Goal: Information Seeking & Learning: Learn about a topic

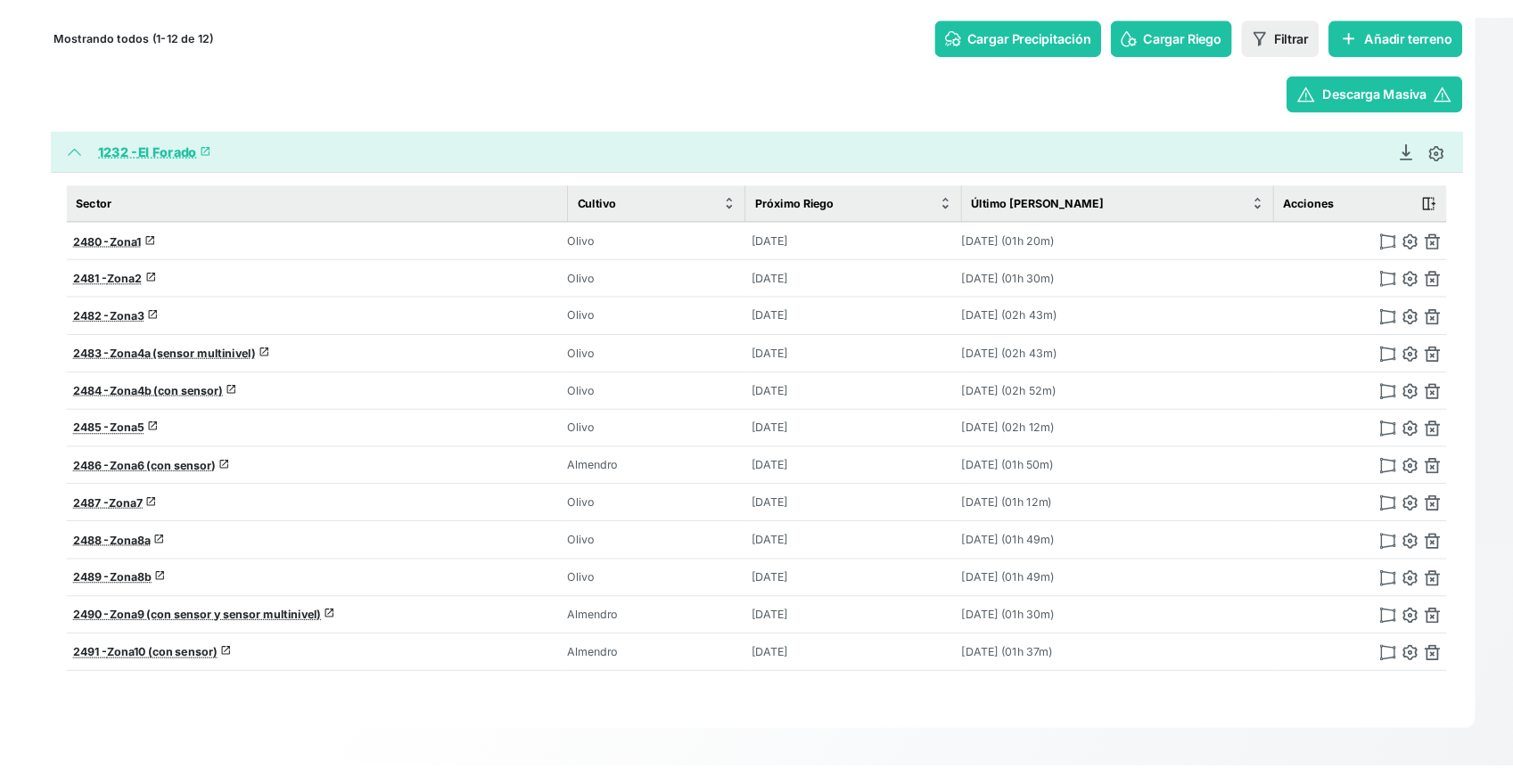
scroll to position [237, 0]
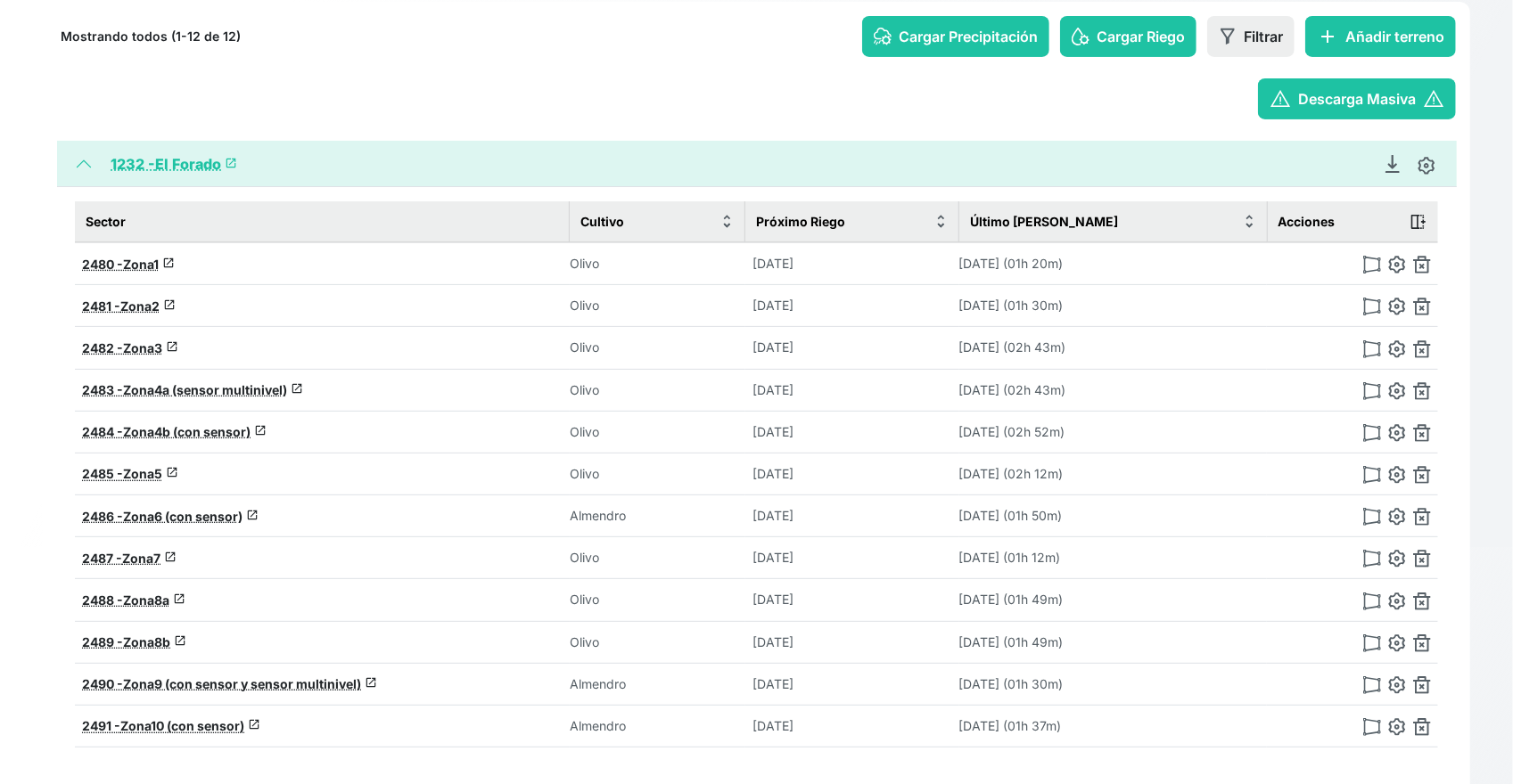
drag, startPoint x: 162, startPoint y: 157, endPoint x: 174, endPoint y: 159, distance: 12.2
click at [162, 159] on link "1232 - El Forado launch" at bounding box center [174, 163] width 126 height 18
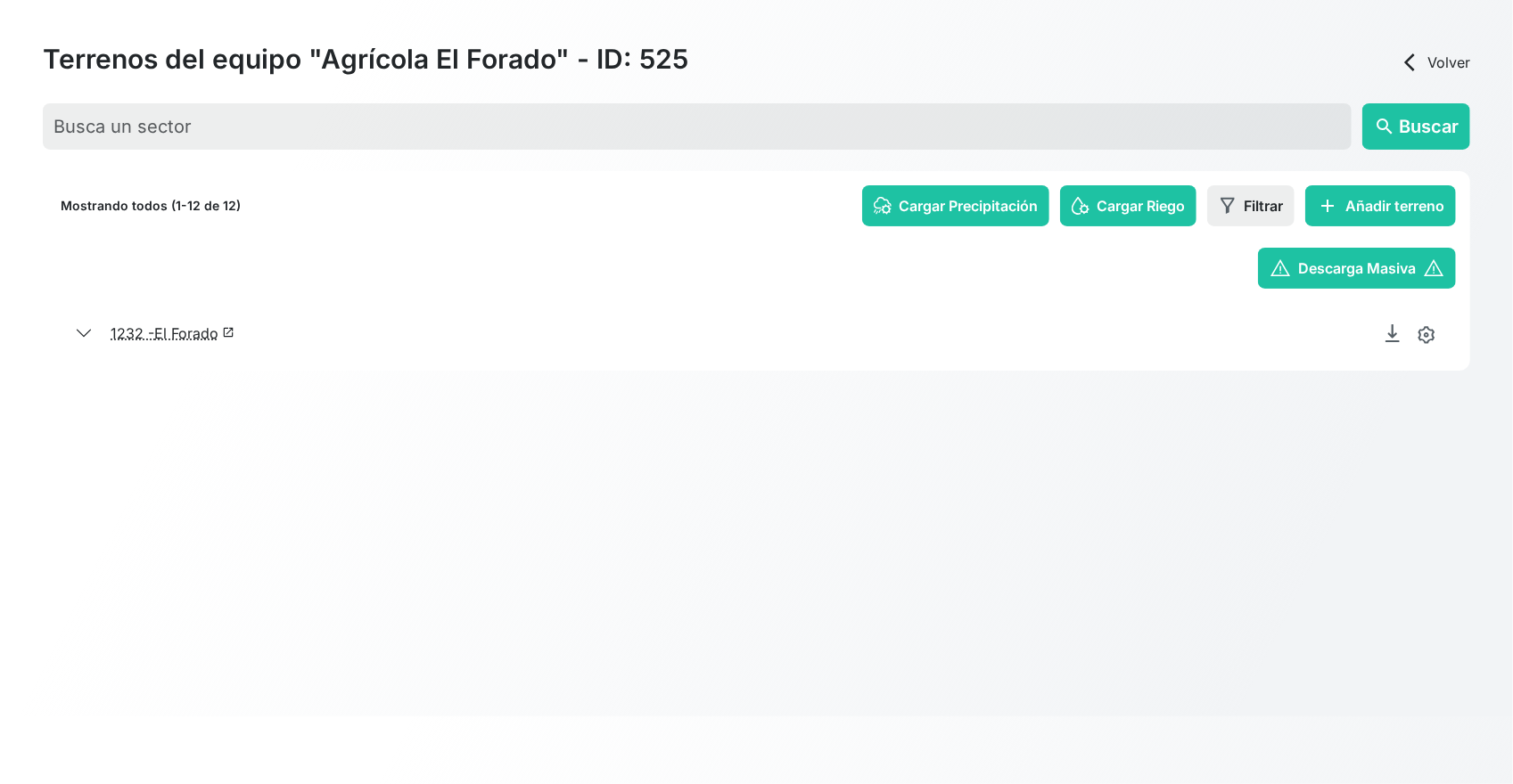
scroll to position [67, 0]
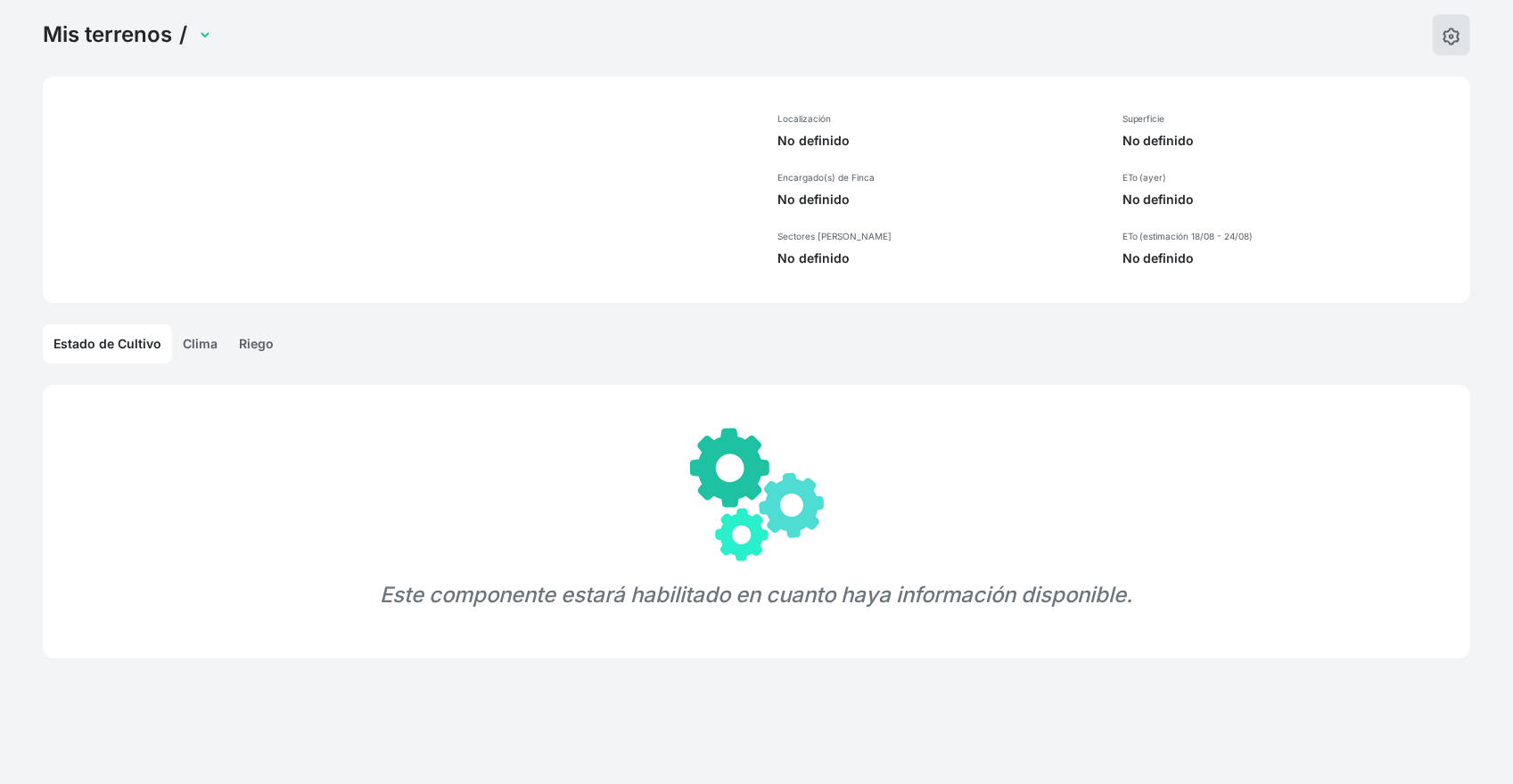
select select "1232"
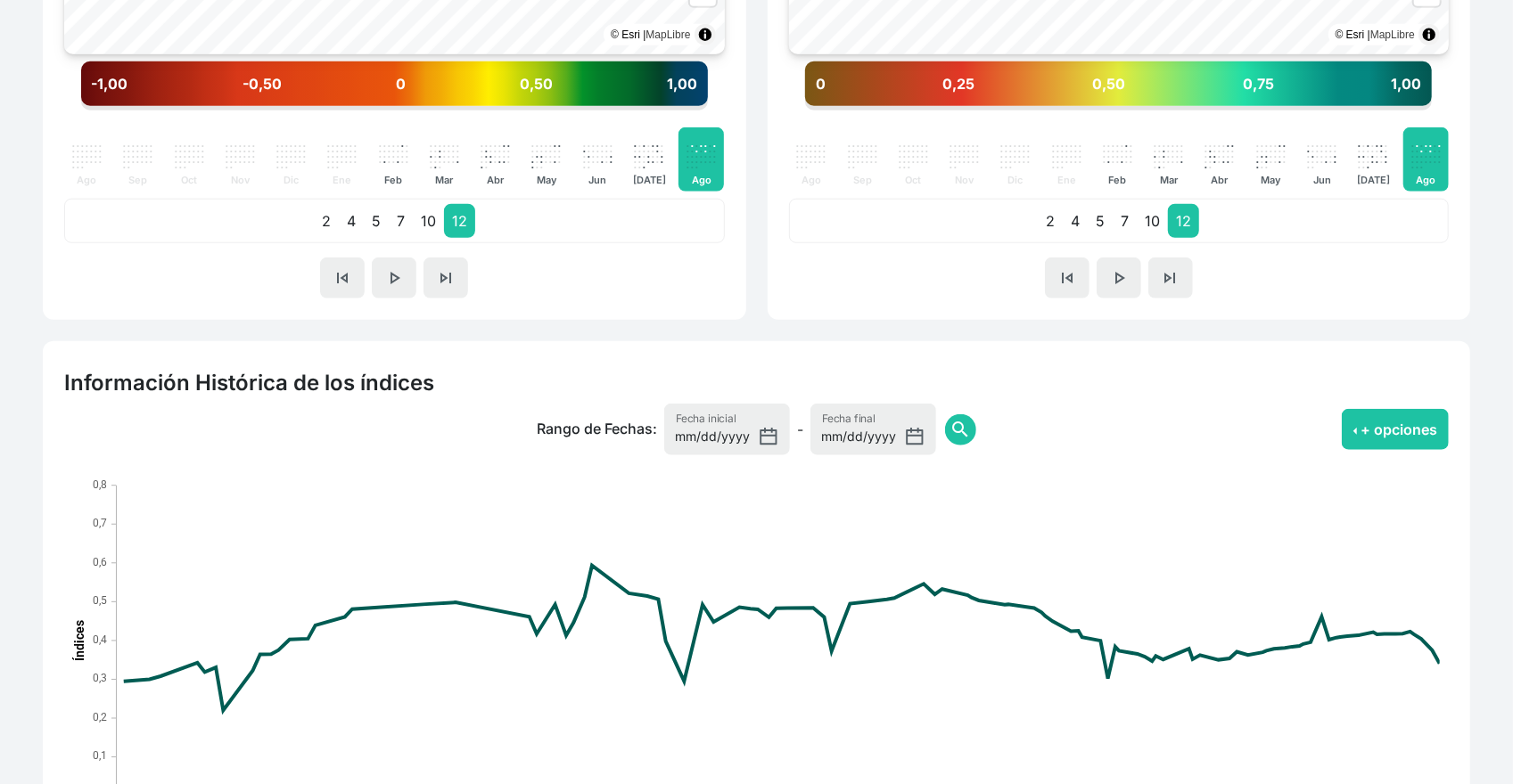
scroll to position [1172, 0]
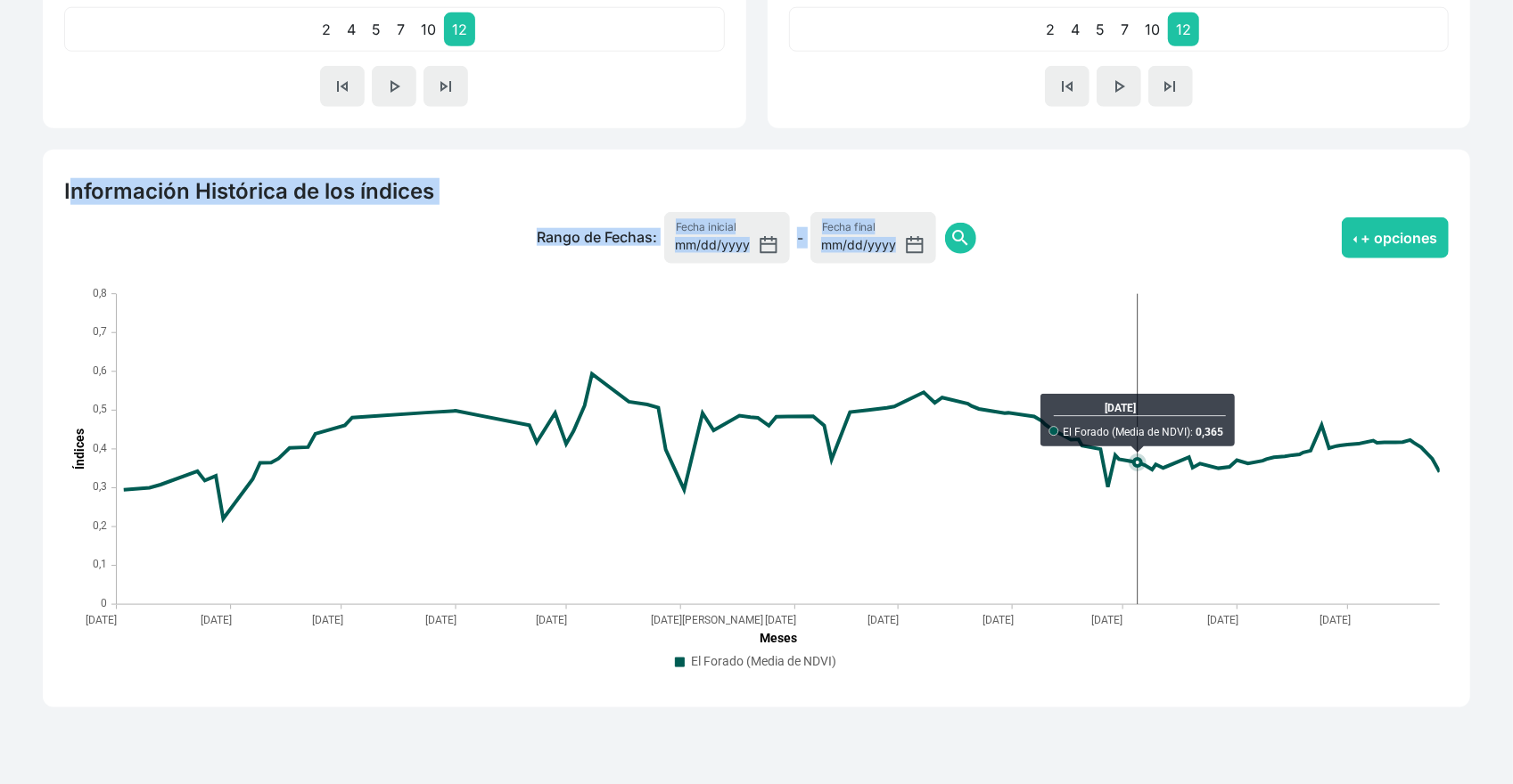
drag, startPoint x: 86, startPoint y: 183, endPoint x: 1133, endPoint y: 560, distance: 1112.8
click at [1139, 542] on div "Información Histórica de los índices Rango de Fechas: [DATE] Fecha inicial - [D…" at bounding box center [756, 428] width 1427 height 557
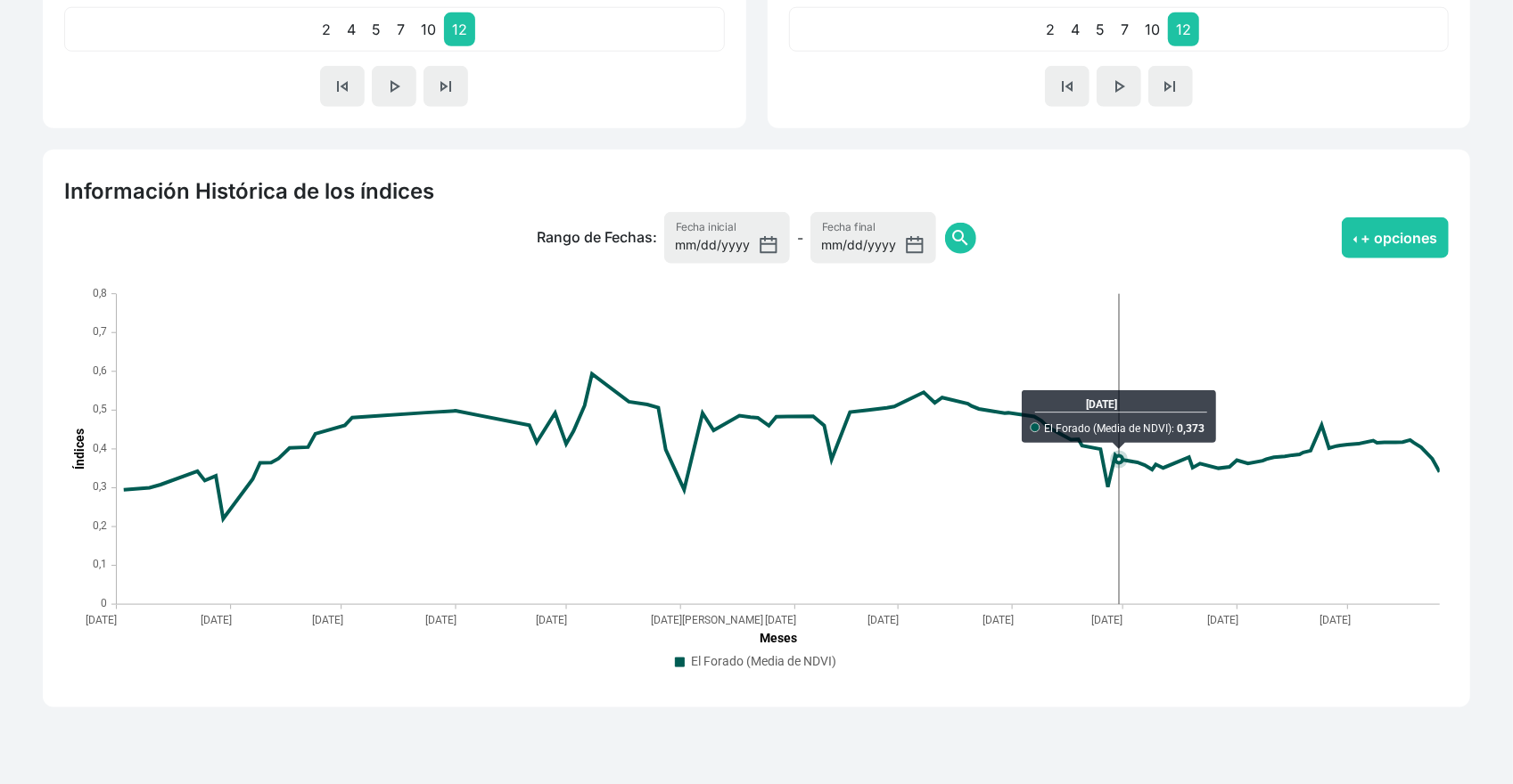
click at [1034, 688] on div "Información Histórica de los índices Rango de Fechas: [DATE] Fecha inicial - [D…" at bounding box center [756, 428] width 1427 height 557
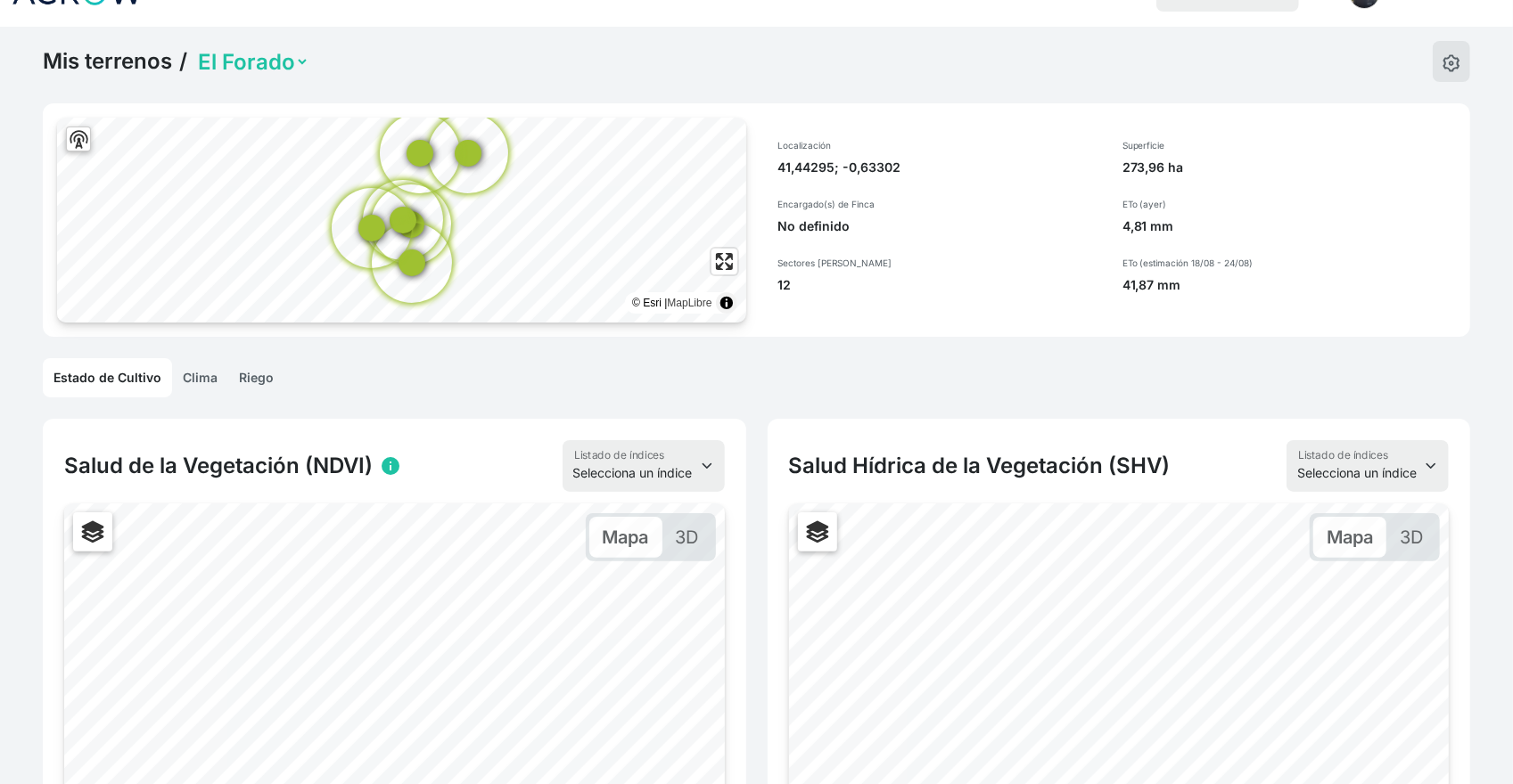
scroll to position [13, 0]
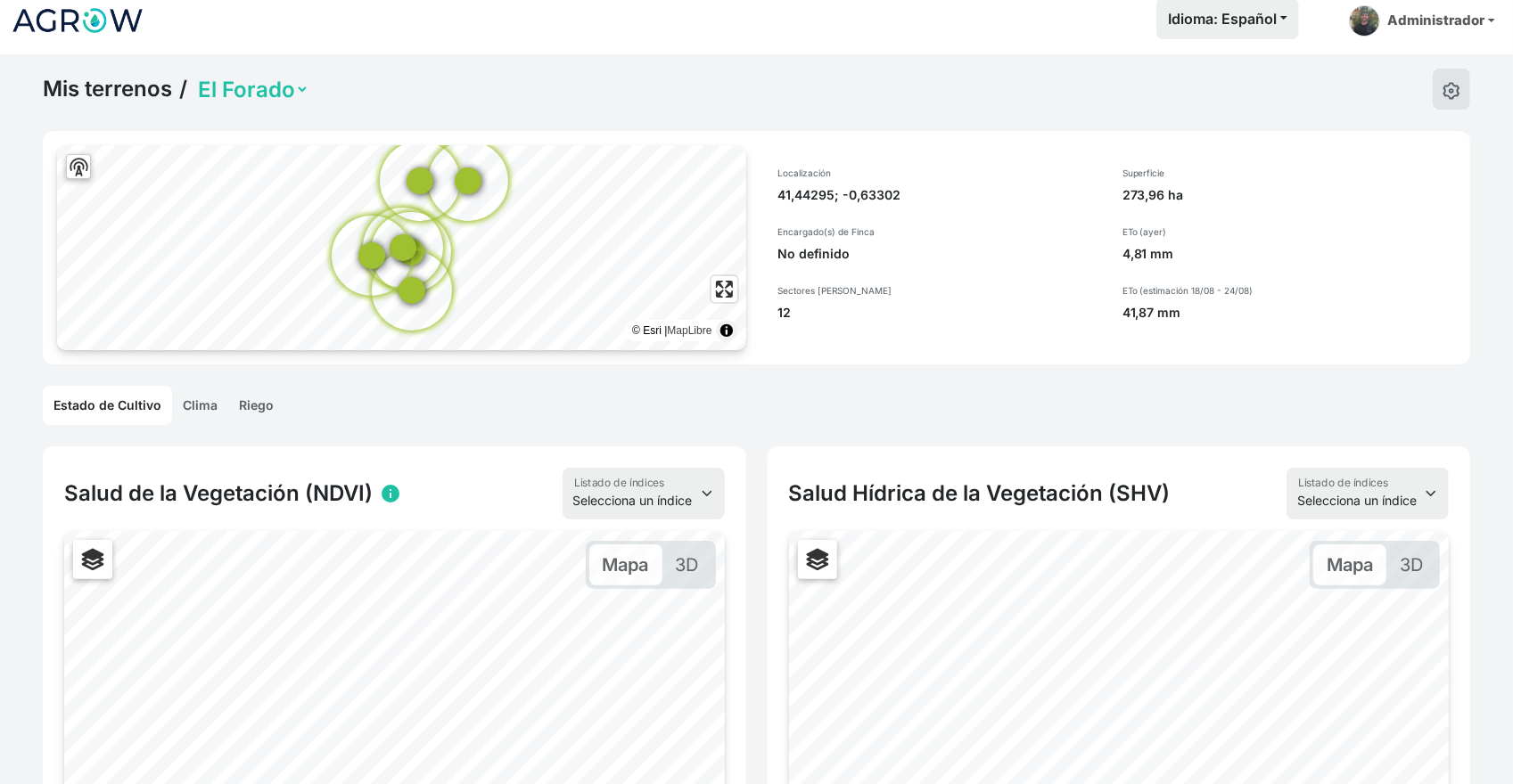
drag, startPoint x: 97, startPoint y: 406, endPoint x: 97, endPoint y: 416, distance: 10.0
click at [97, 416] on link "Estado de Cultivo" at bounding box center [107, 405] width 129 height 39
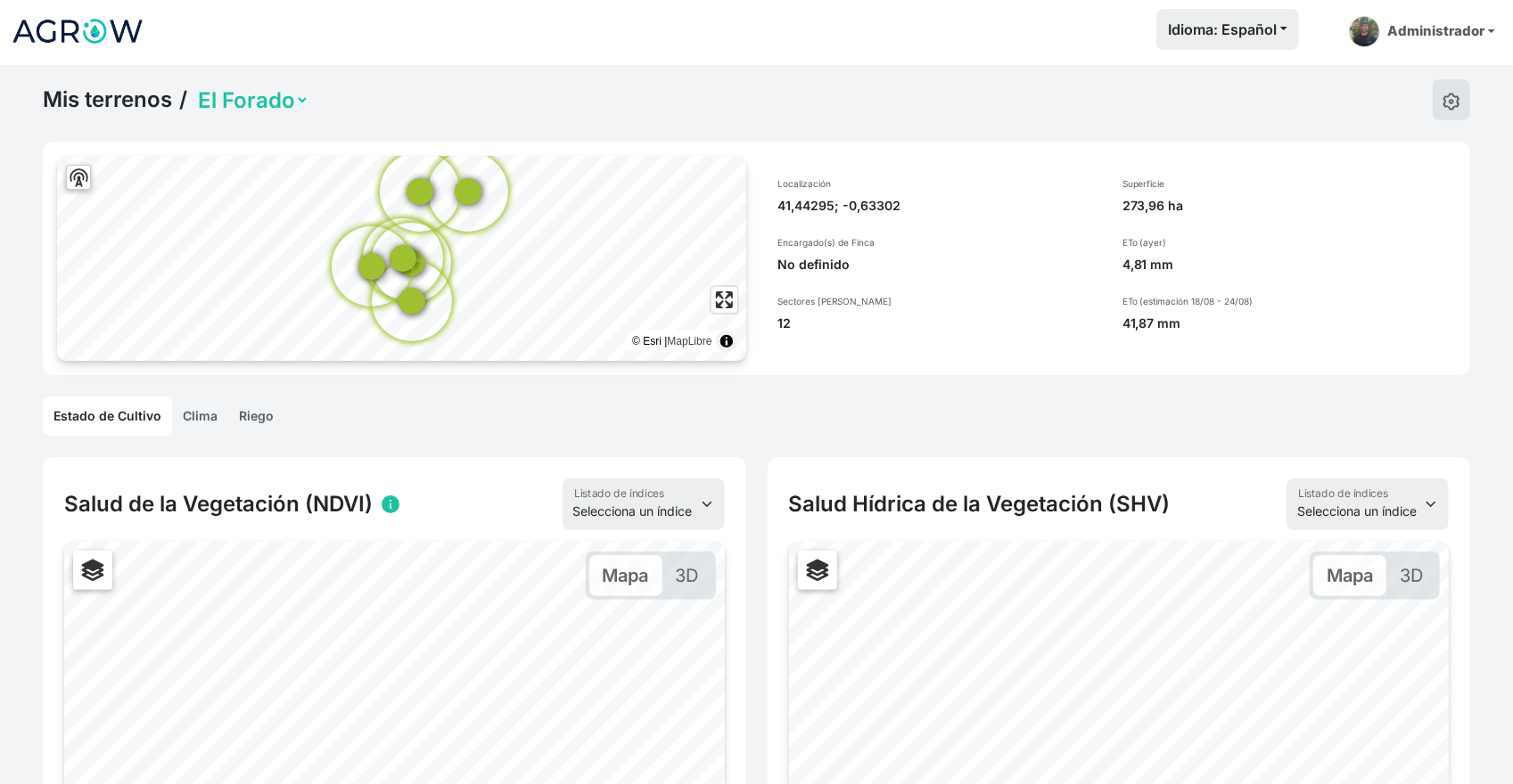
scroll to position [0, 0]
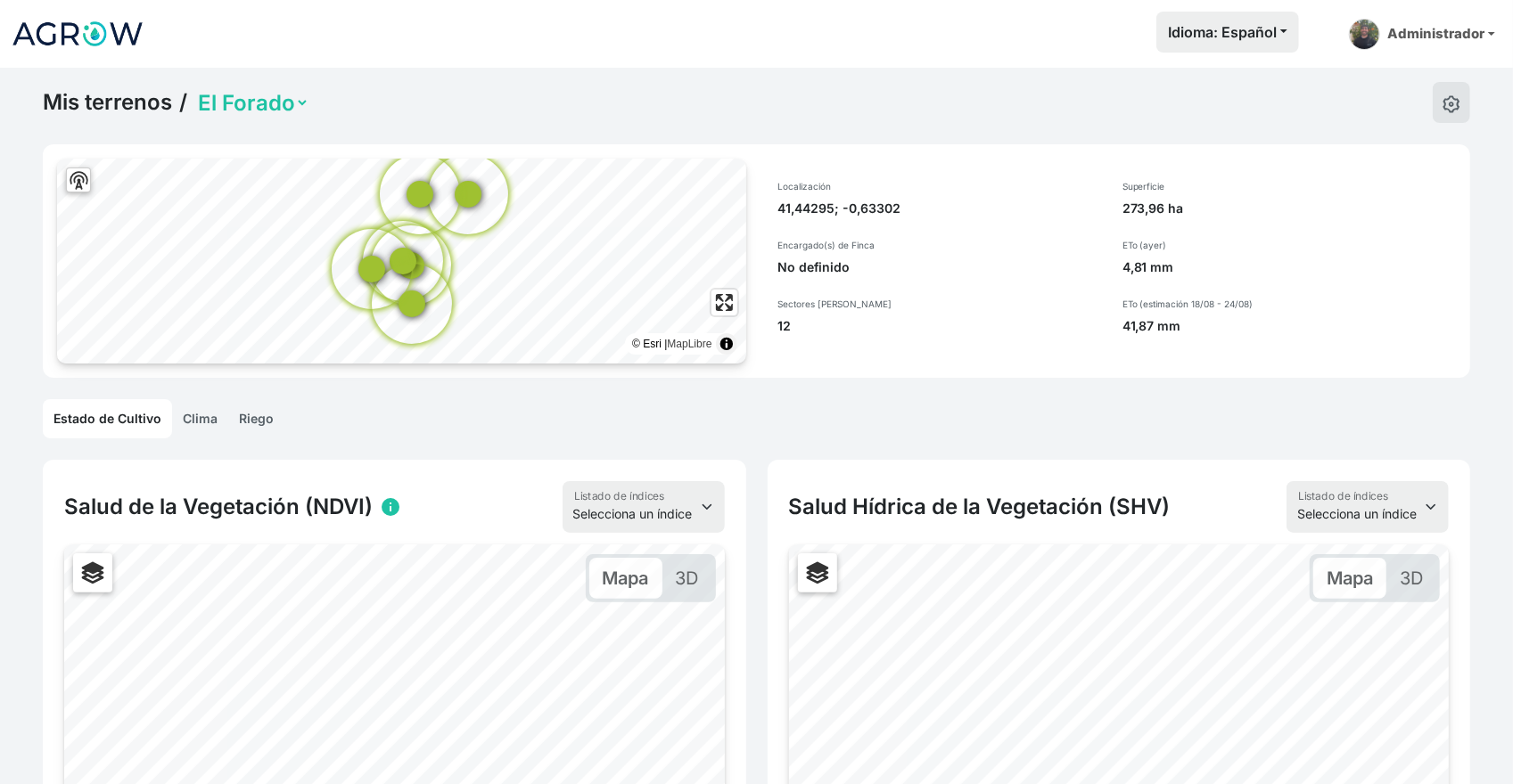
click at [754, 421] on ul "Estado de Cultivo [PERSON_NAME]" at bounding box center [756, 418] width 1427 height 39
click at [187, 420] on link "Clima" at bounding box center [199, 418] width 56 height 39
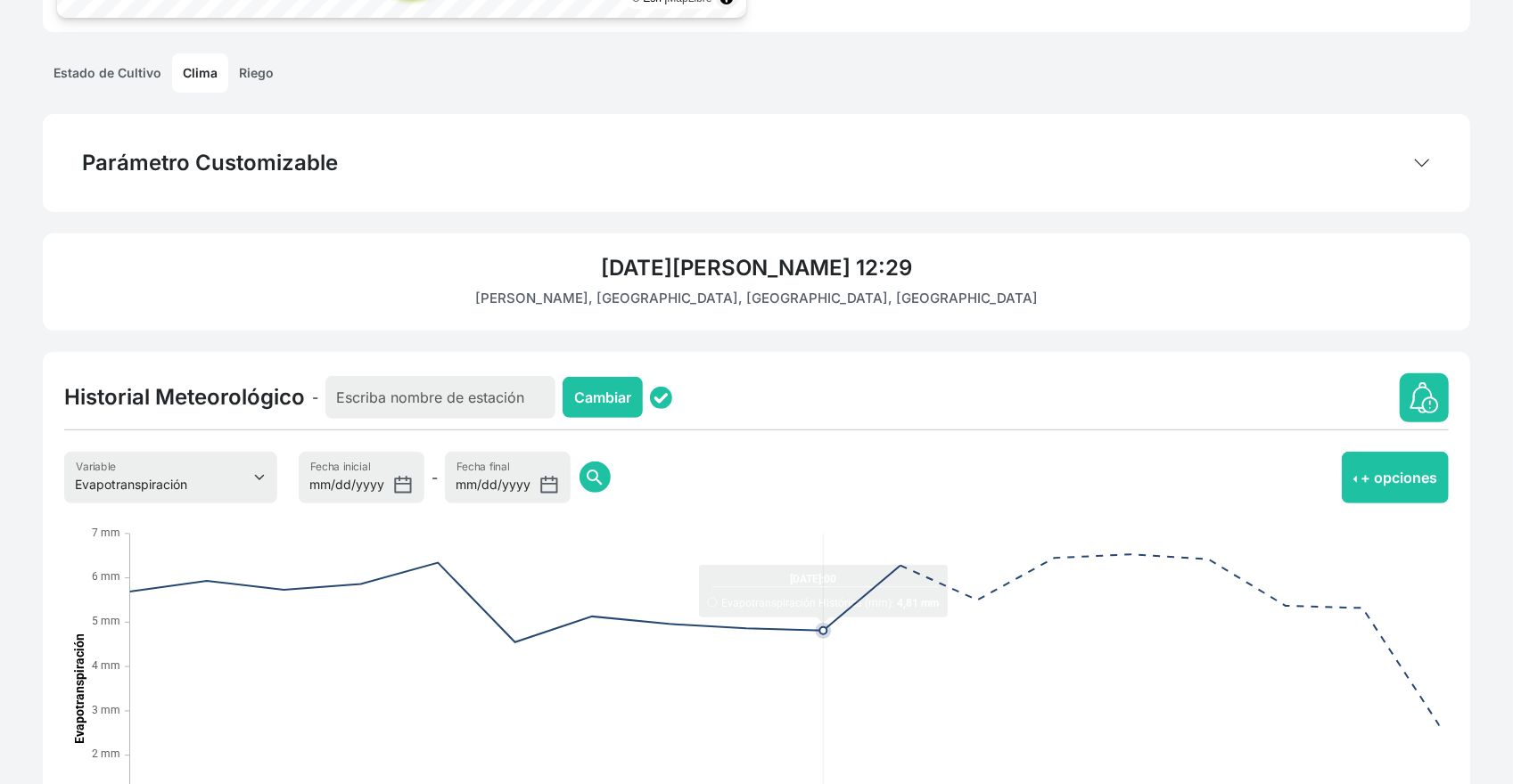
scroll to position [446, 0]
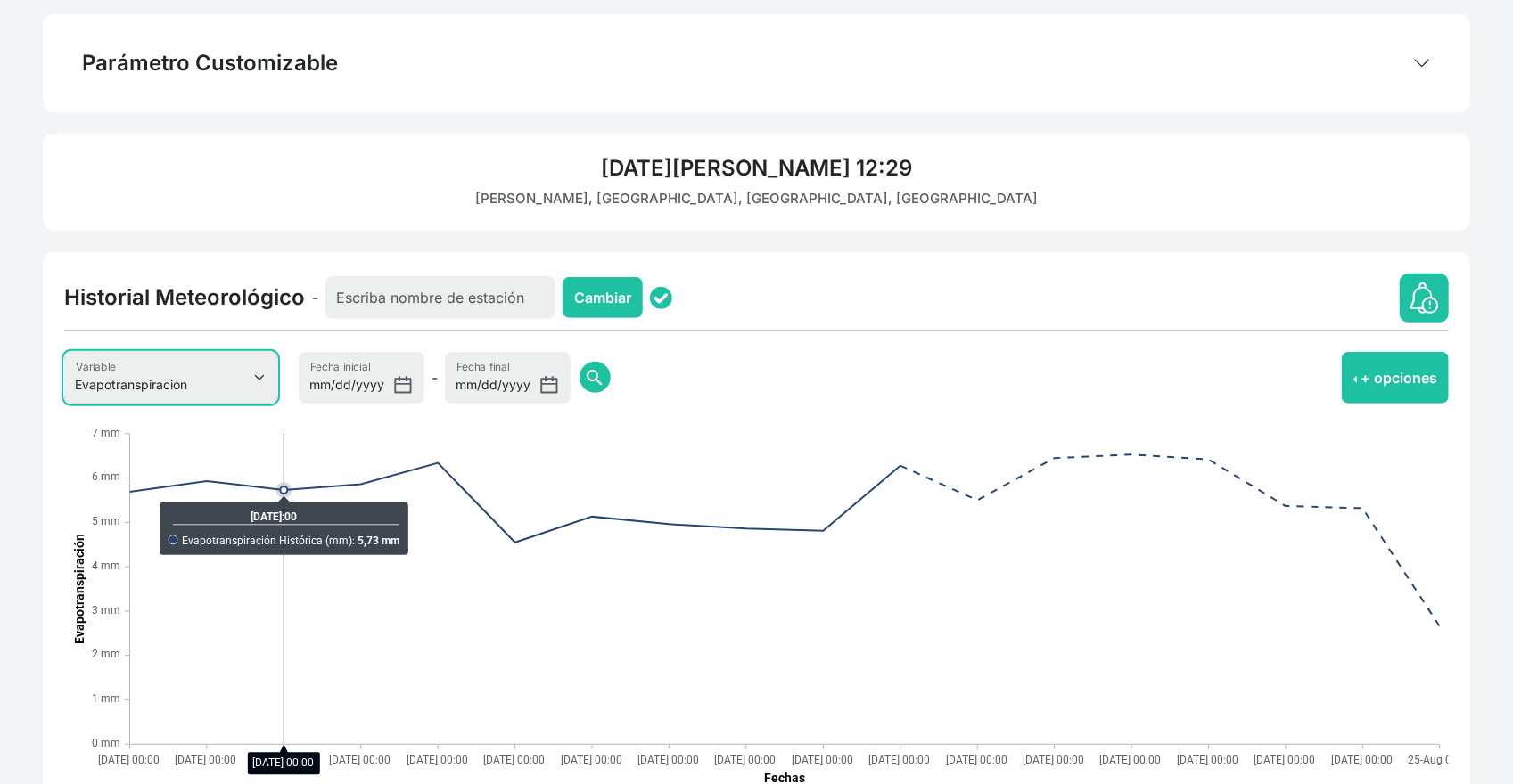
click at [244, 384] on select "Evapotranspiración Temperatura Humedad Relativa Velocidad del viento Precipitac…" at bounding box center [171, 377] width 213 height 51
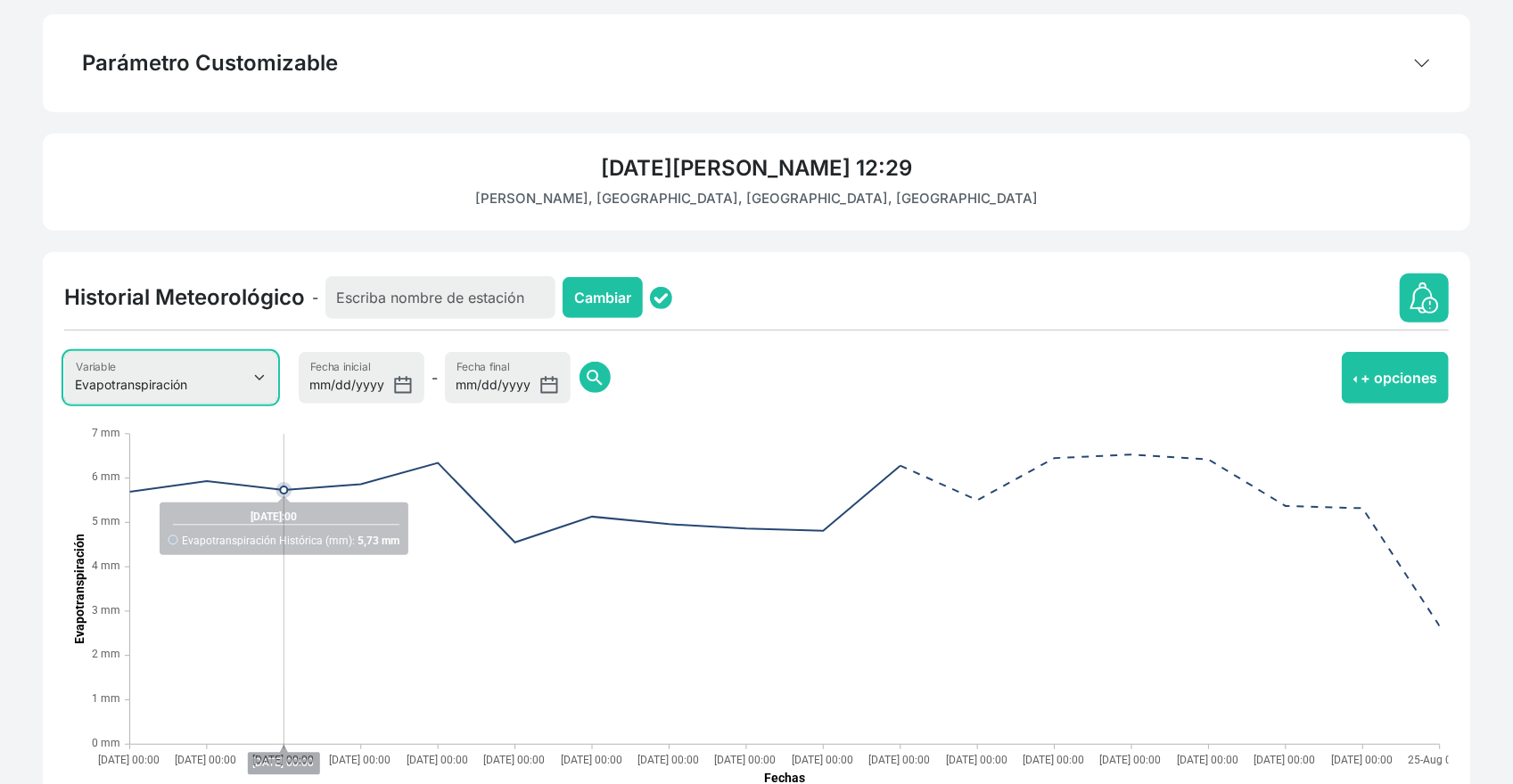
click at [245, 384] on select "Evapotranspiración Temperatura Humedad Relativa Velocidad del viento Precipitac…" at bounding box center [171, 377] width 213 height 51
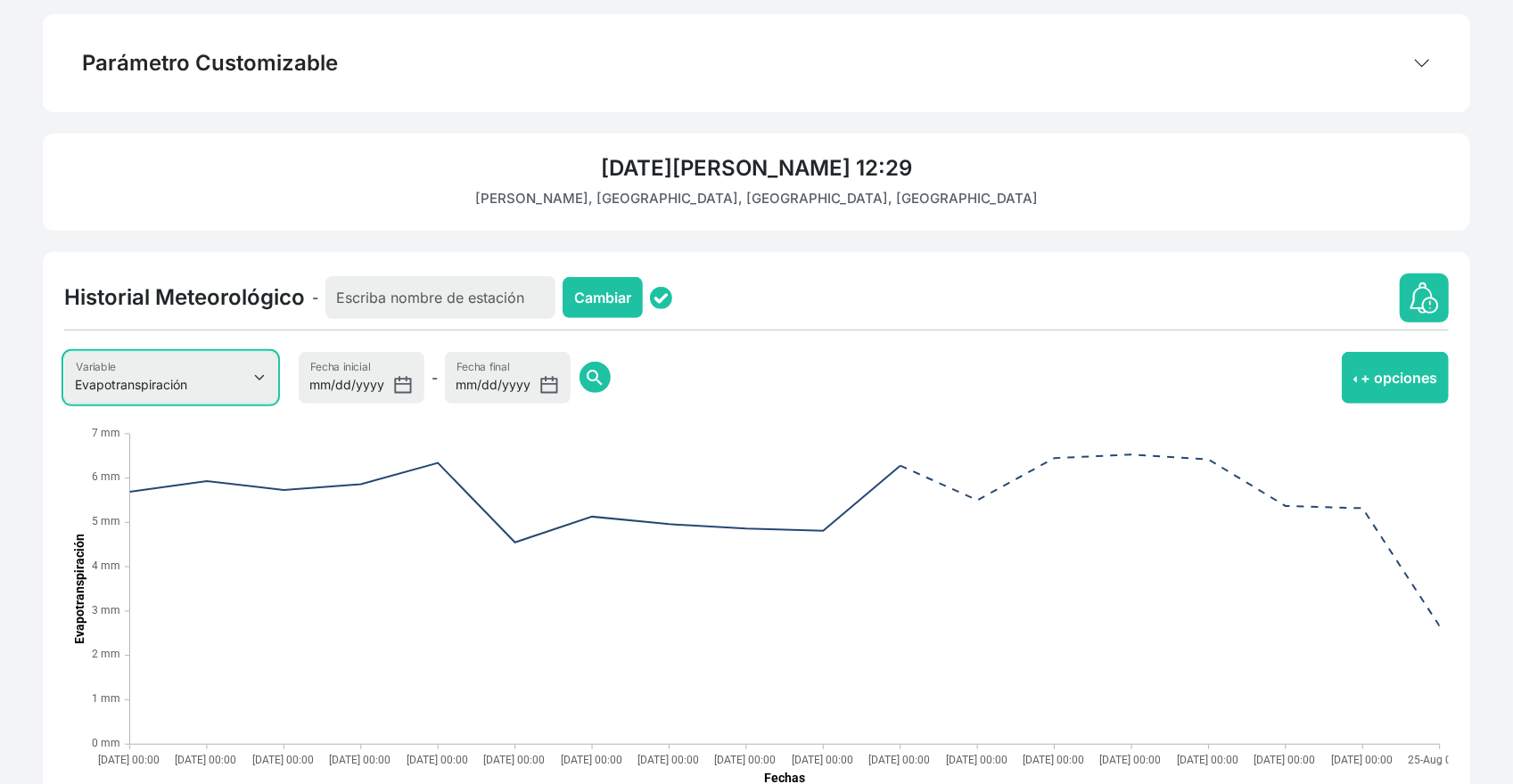
click at [247, 384] on select "Evapotranspiración Temperatura Humedad Relativa Velocidad del viento Precipitac…" at bounding box center [171, 377] width 213 height 51
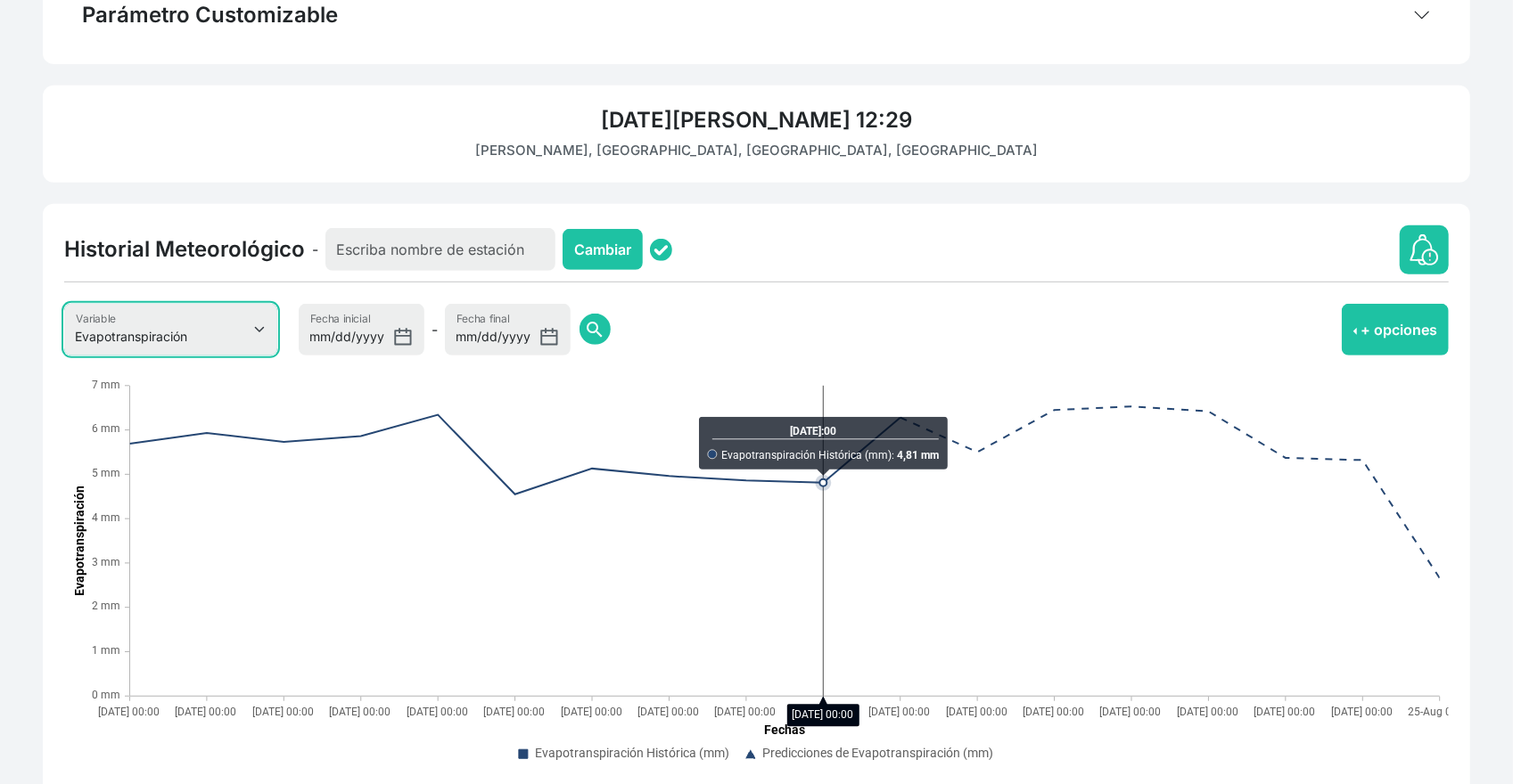
scroll to position [542, 0]
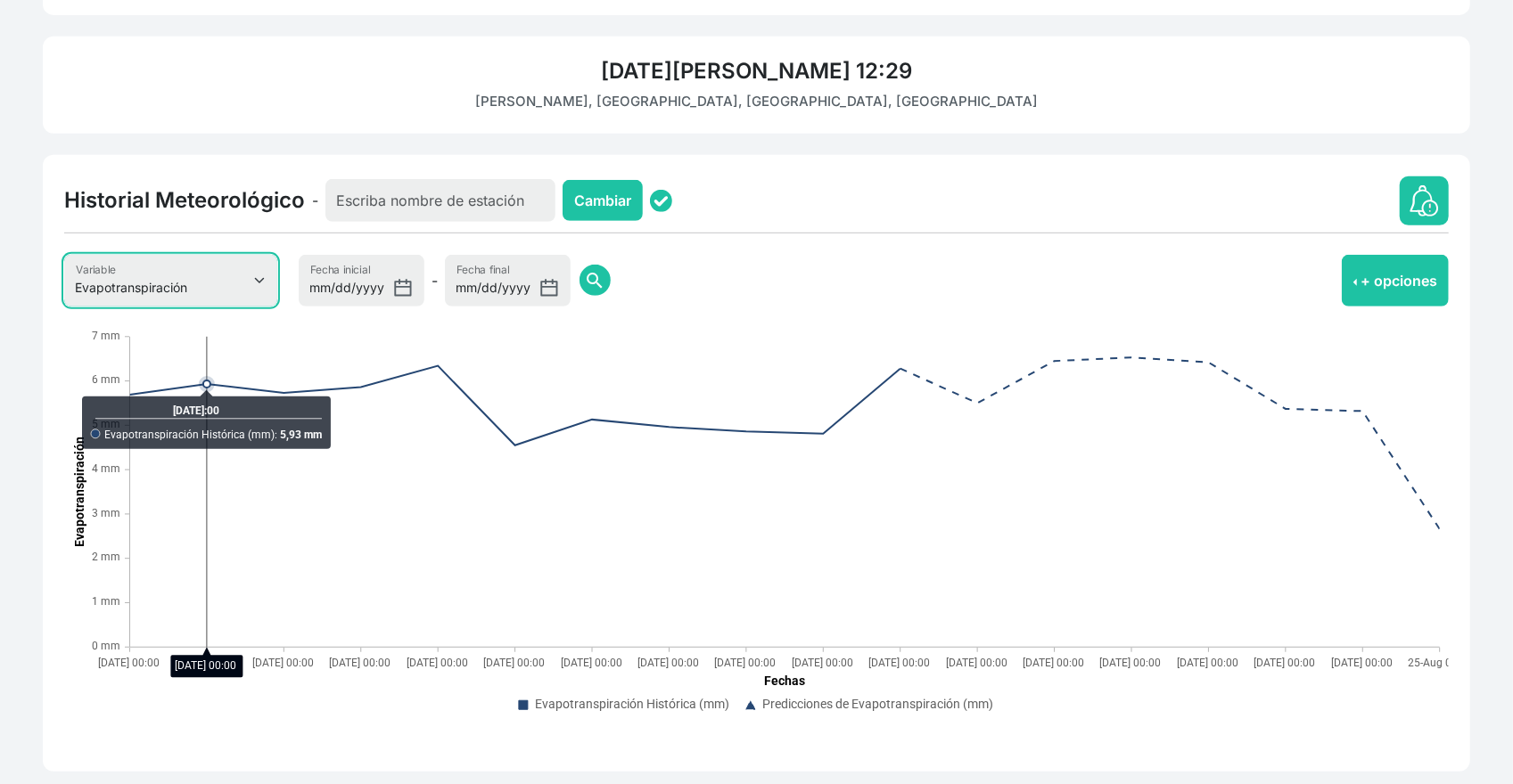
click at [225, 289] on select "Evapotranspiración Temperatura Humedad Relativa Velocidad del viento Precipitac…" at bounding box center [171, 281] width 213 height 51
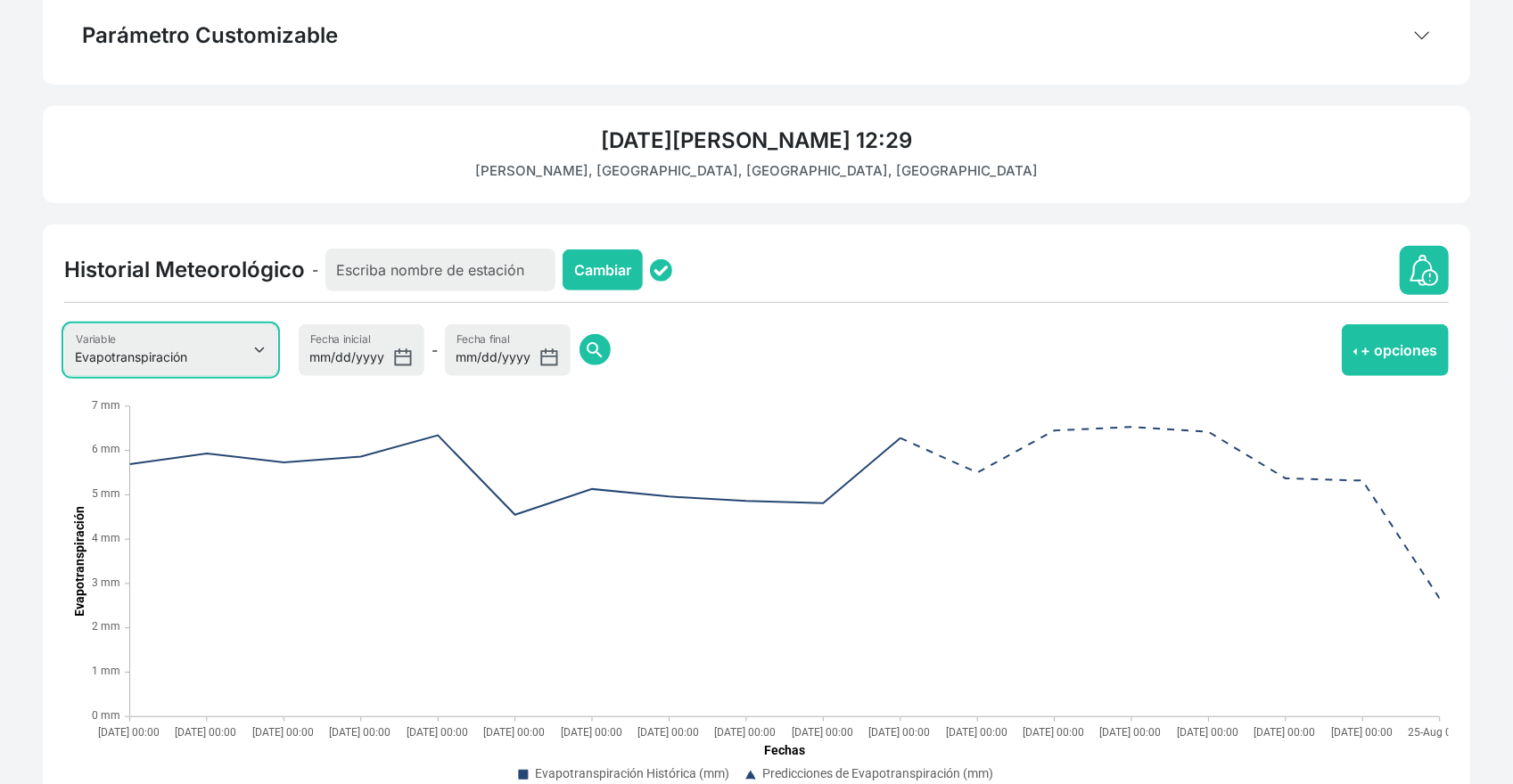
scroll to position [364, 0]
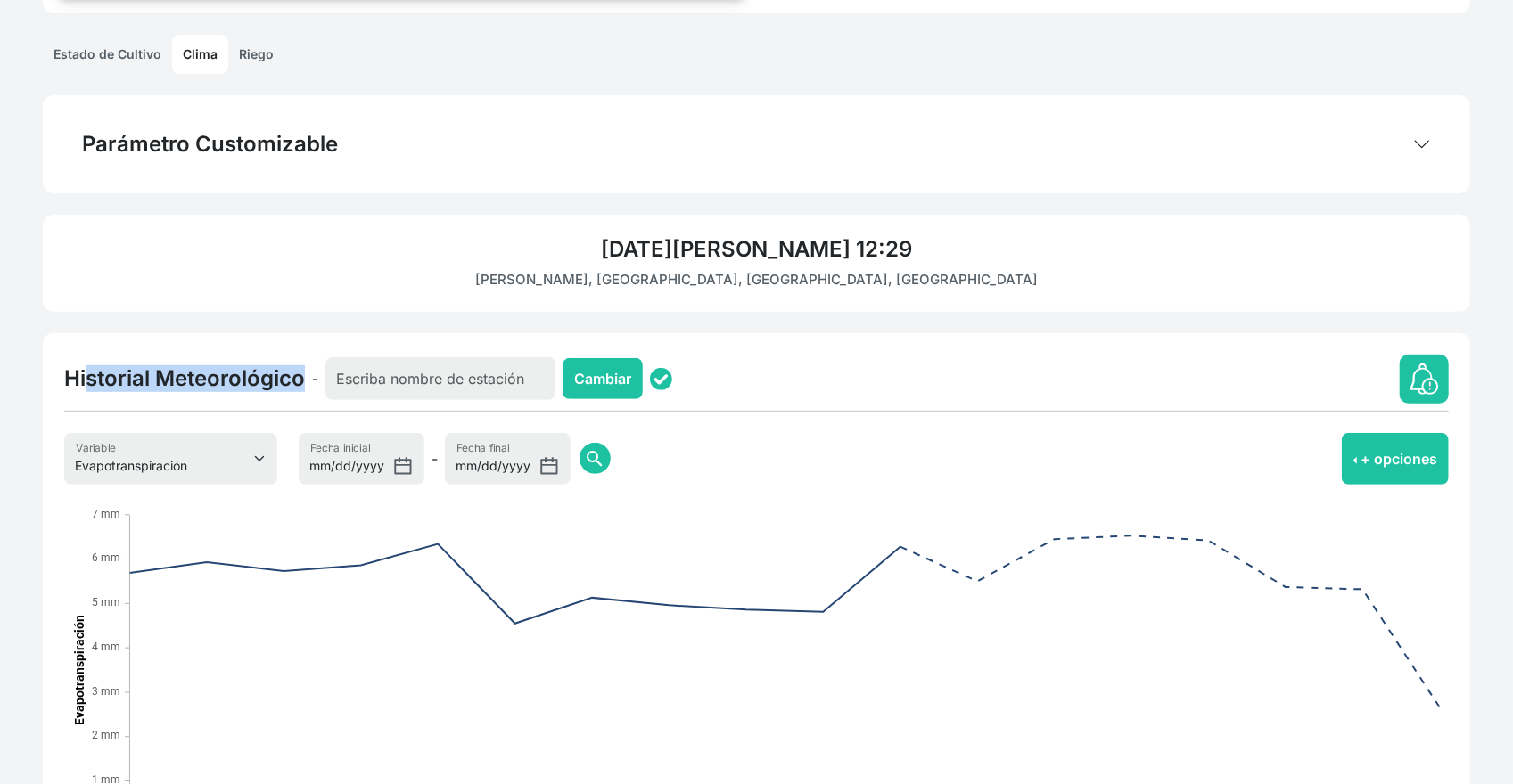
drag, startPoint x: 82, startPoint y: 339, endPoint x: 376, endPoint y: 343, distance: 294.0
click at [376, 343] on div "Historial Meteorológico - Cambiar Evapotranspiración Temperatura Humedad Relati…" at bounding box center [756, 641] width 1427 height 616
click at [148, 343] on div "Historial Meteorológico - Cambiar Evapotranspiración Temperatura Humedad Relati…" at bounding box center [756, 641] width 1427 height 616
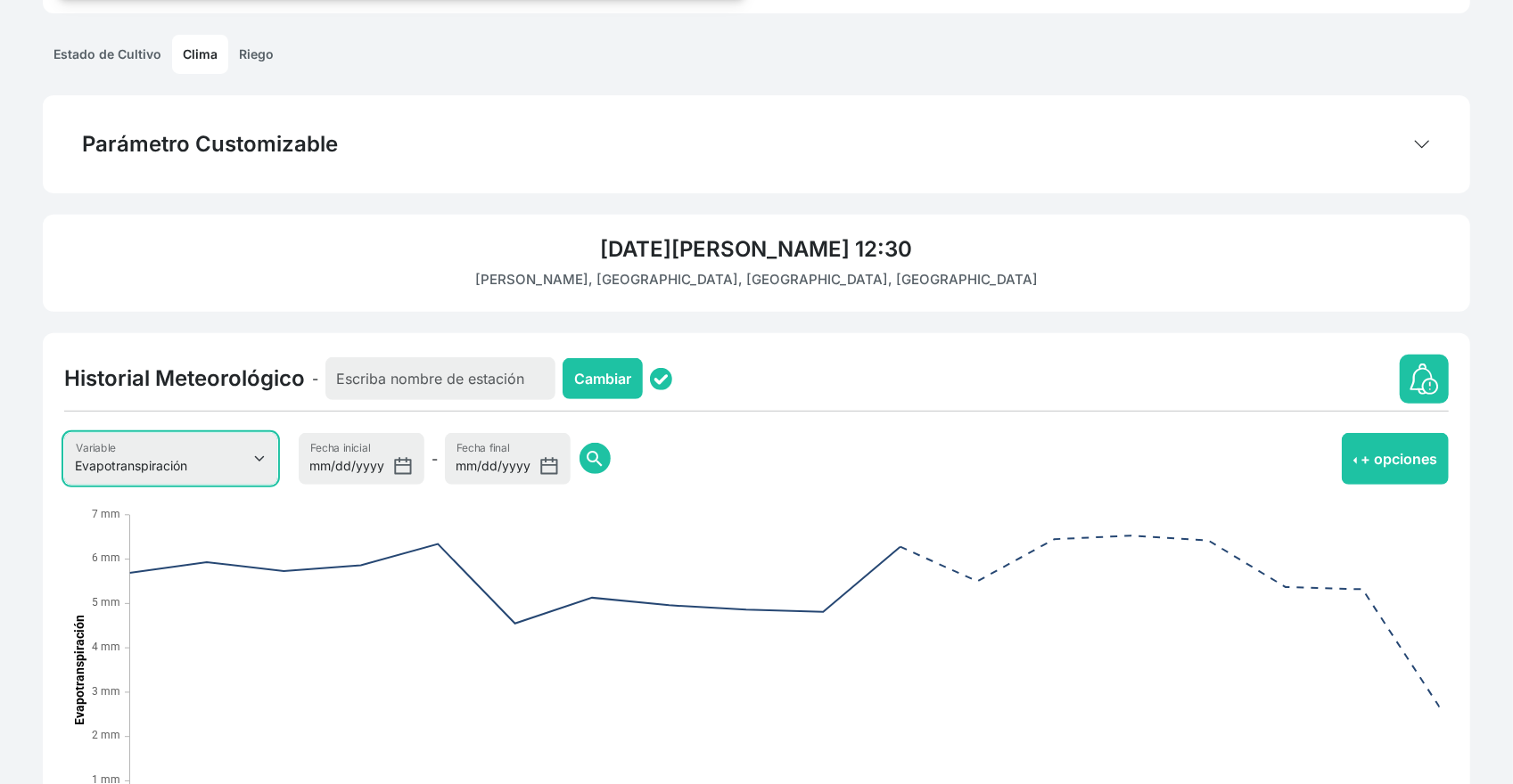
click at [120, 453] on select "Evapotranspiración Temperatura Humedad Relativa Velocidad del viento Precipitac…" at bounding box center [171, 459] width 213 height 51
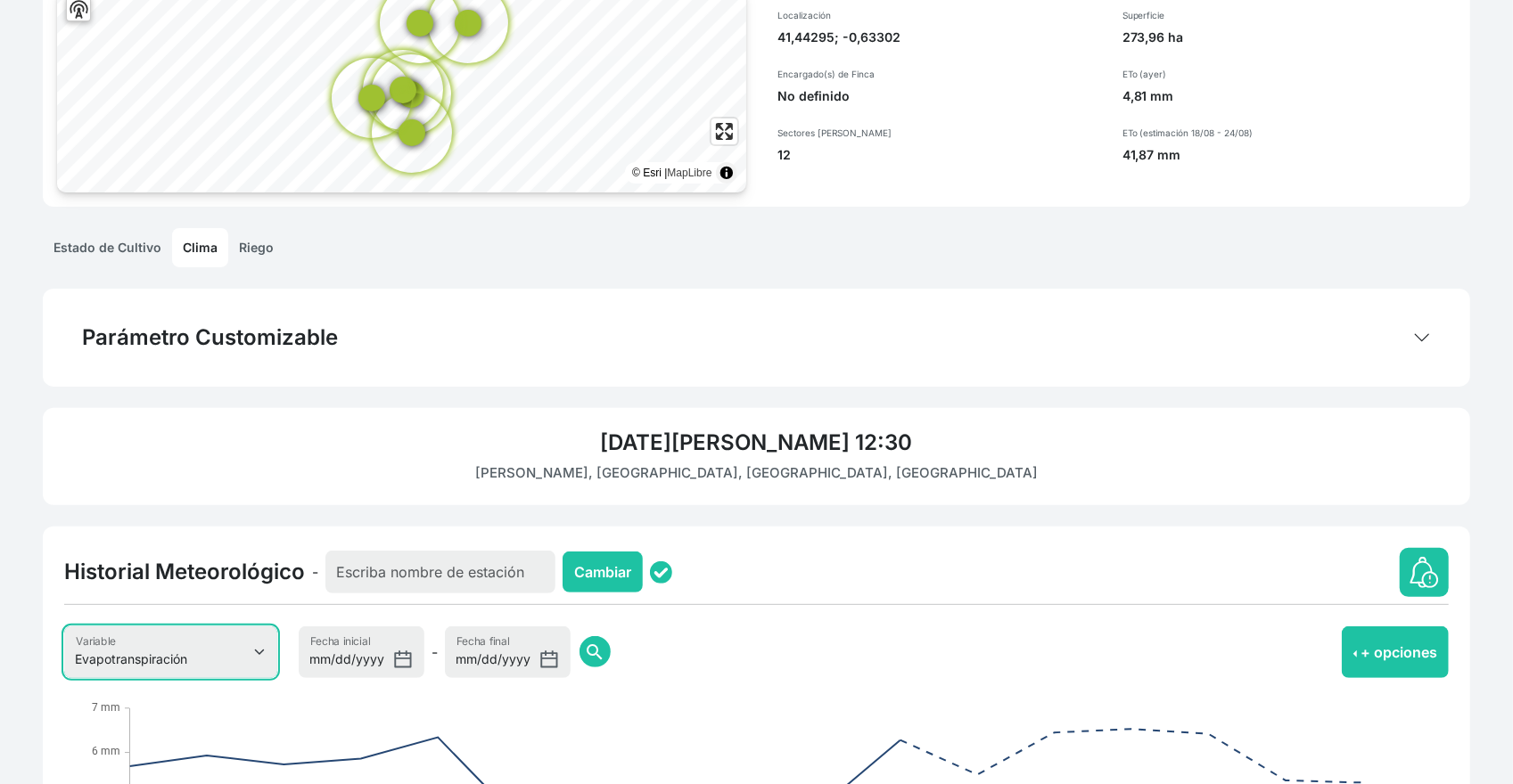
scroll to position [8, 0]
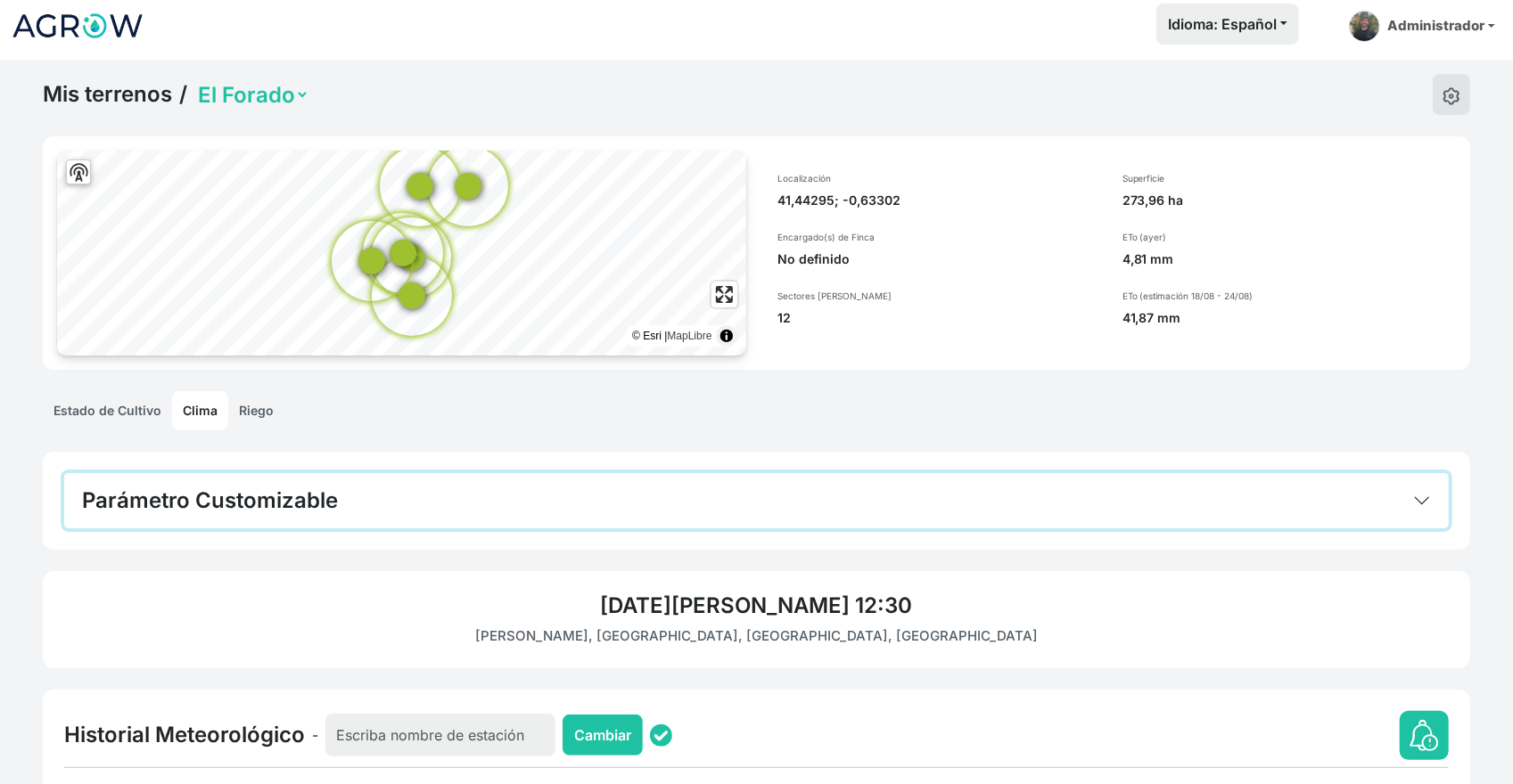
click at [325, 501] on h4 "Parámetro Customizable" at bounding box center [210, 501] width 256 height 27
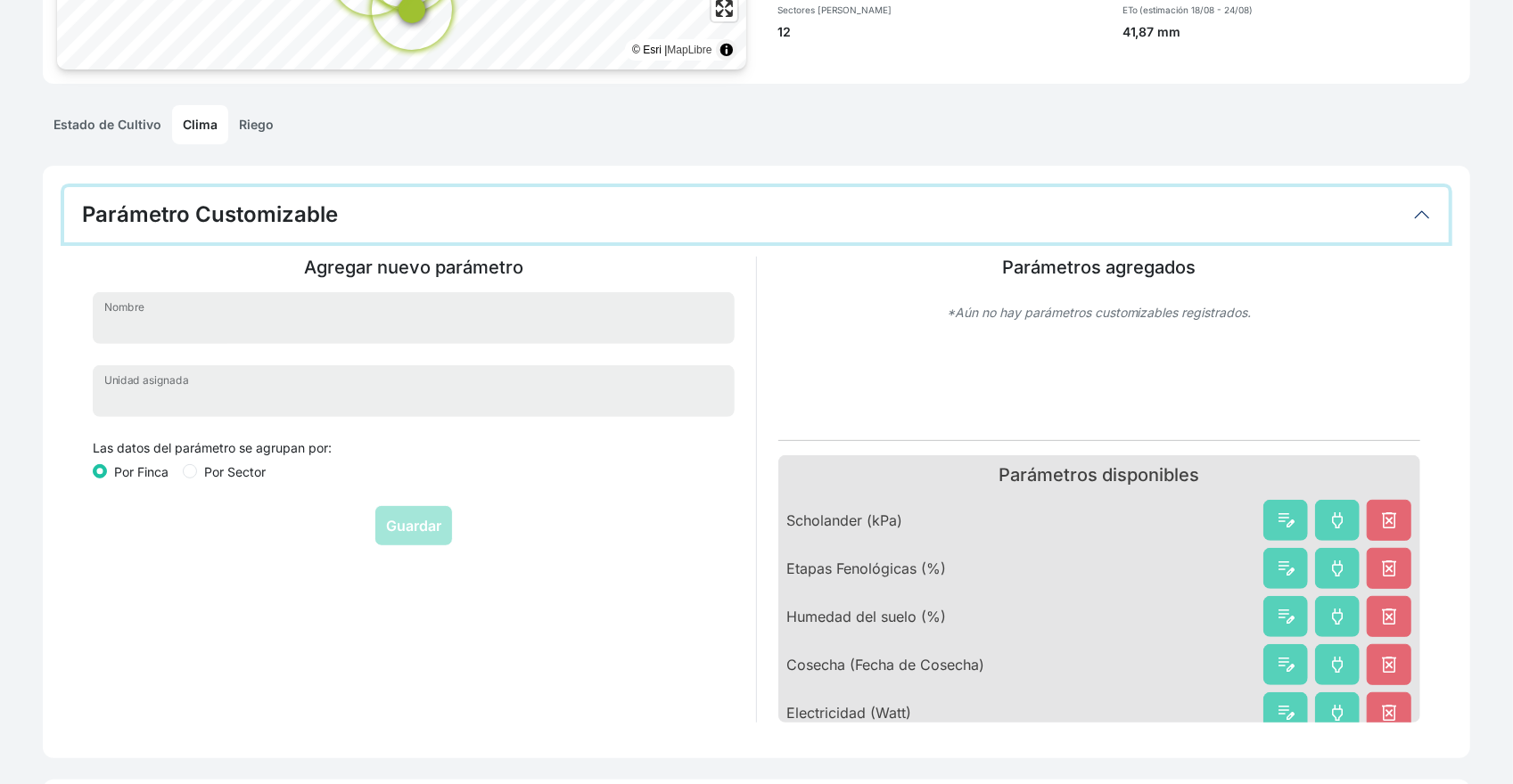
scroll to position [267, 0]
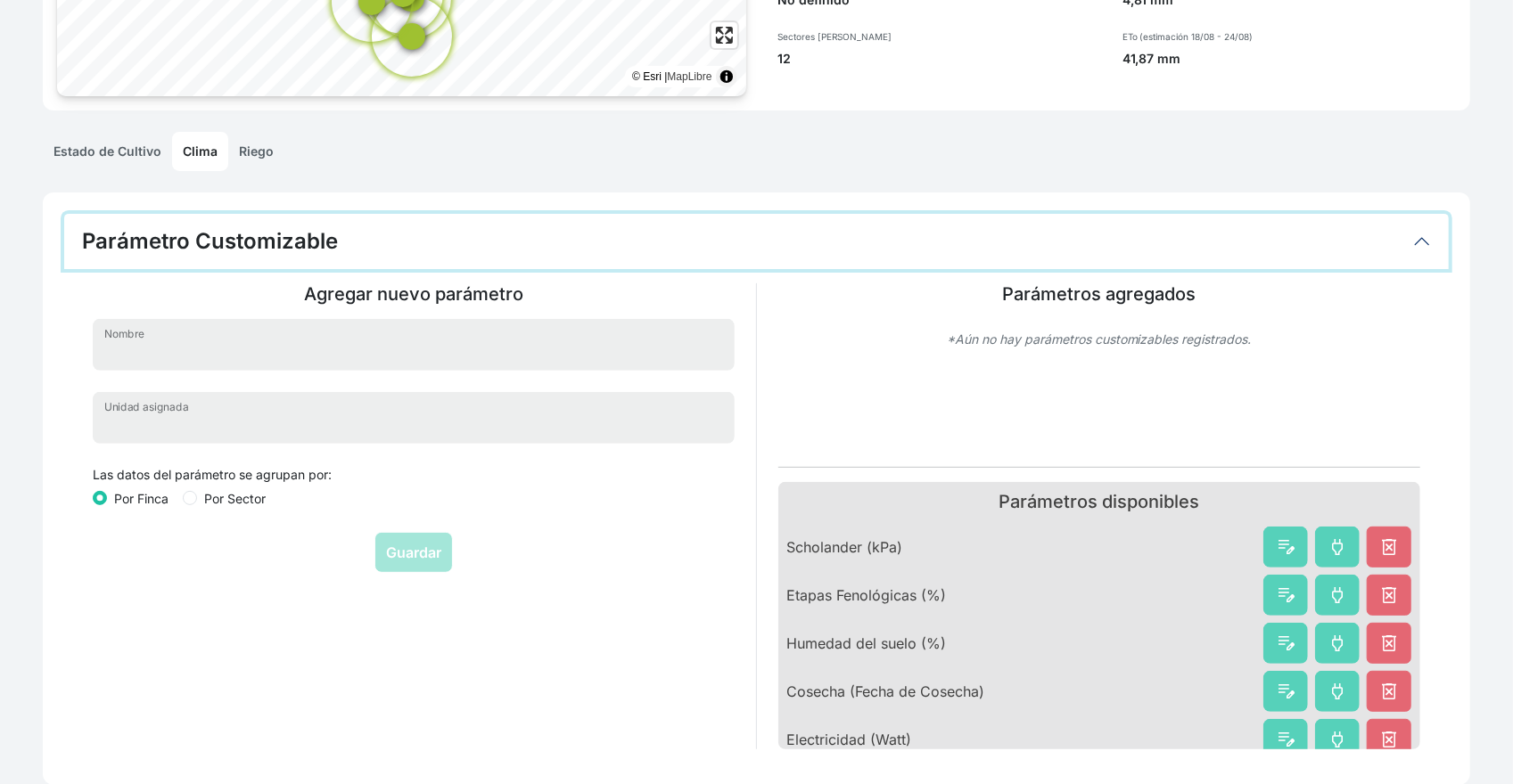
click at [474, 247] on button "Parámetro Customizable" at bounding box center [756, 242] width 1384 height 55
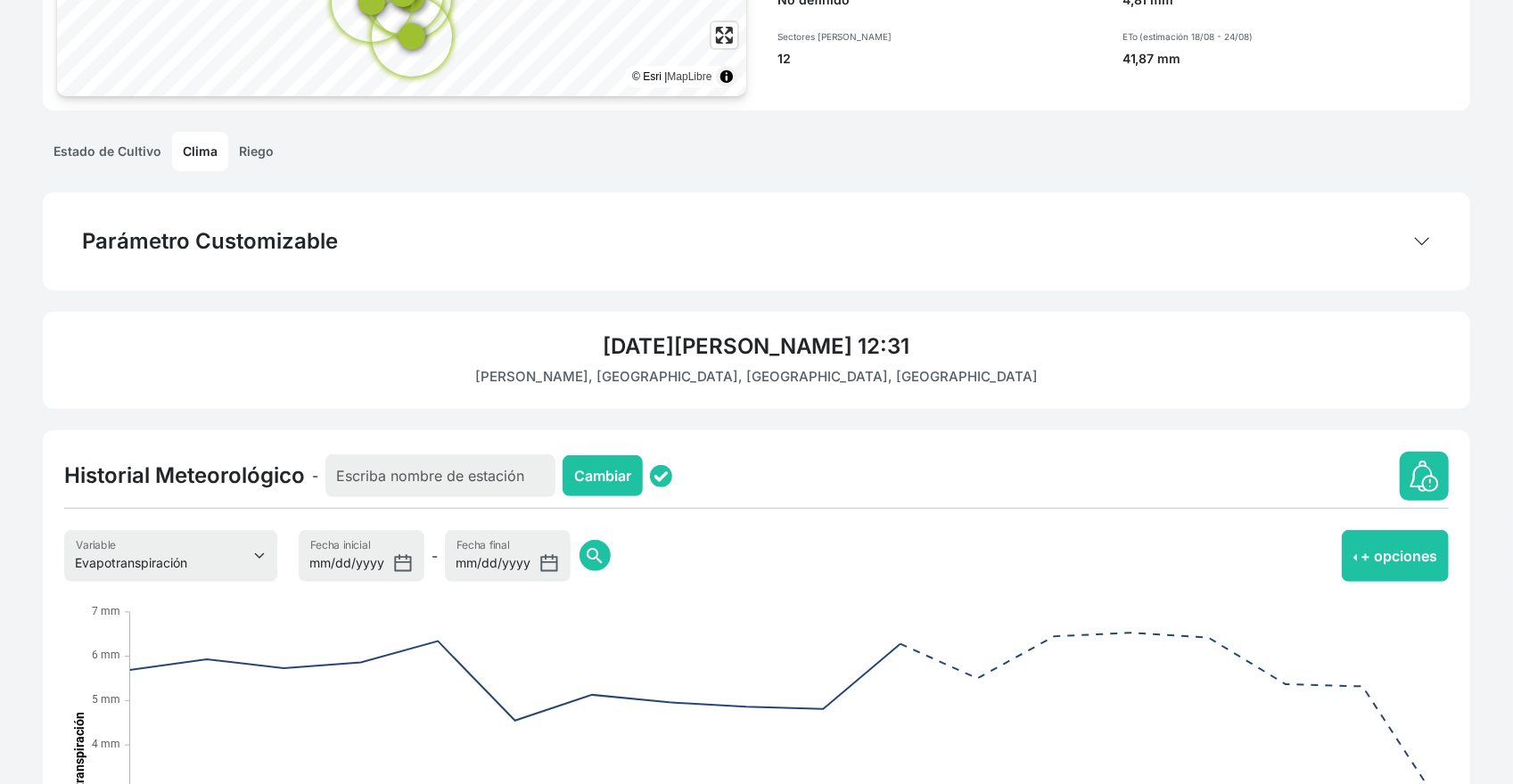
click at [530, 358] on h4 "[DATE][PERSON_NAME] 12:31" at bounding box center [756, 346] width 1384 height 27
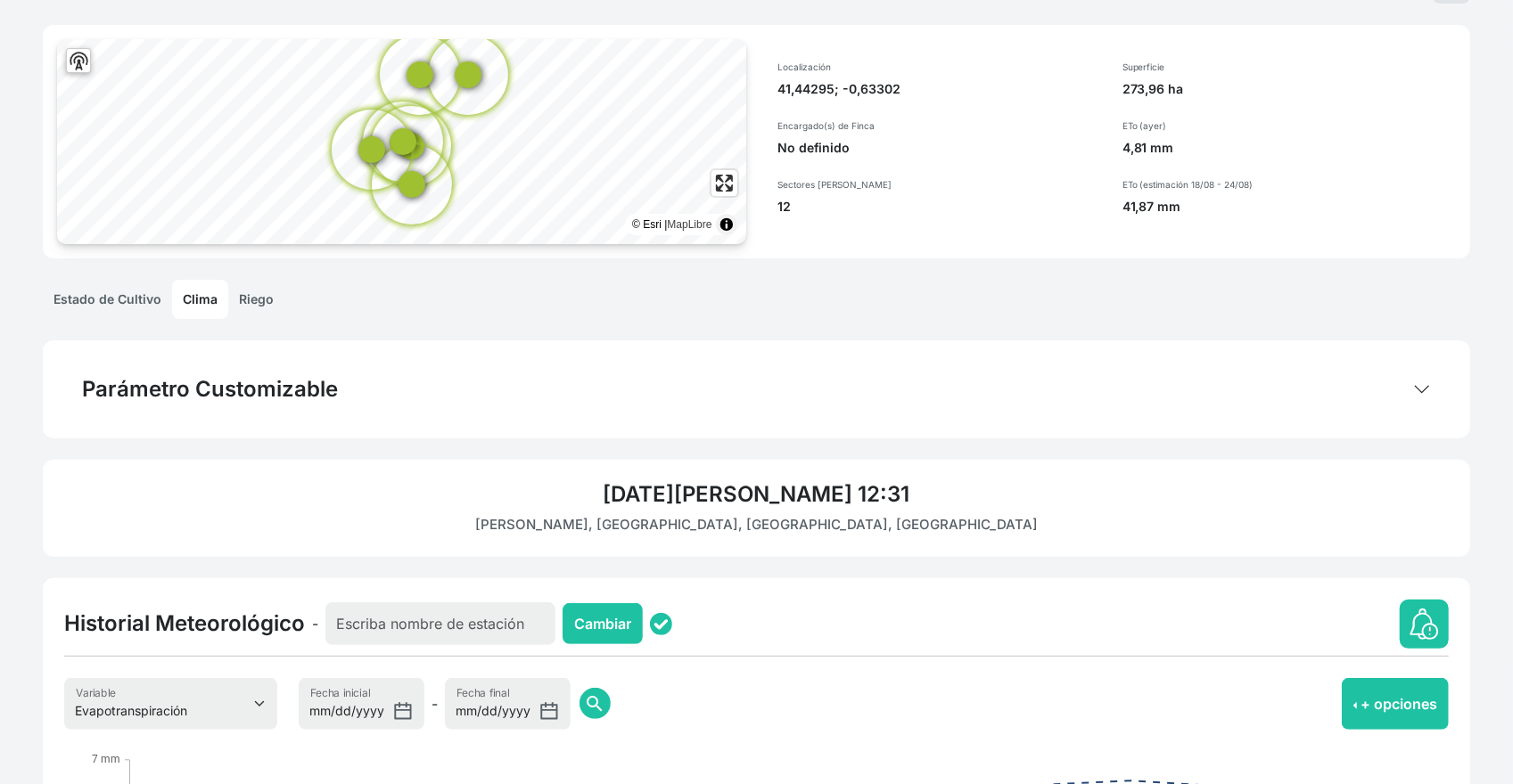
scroll to position [0, 0]
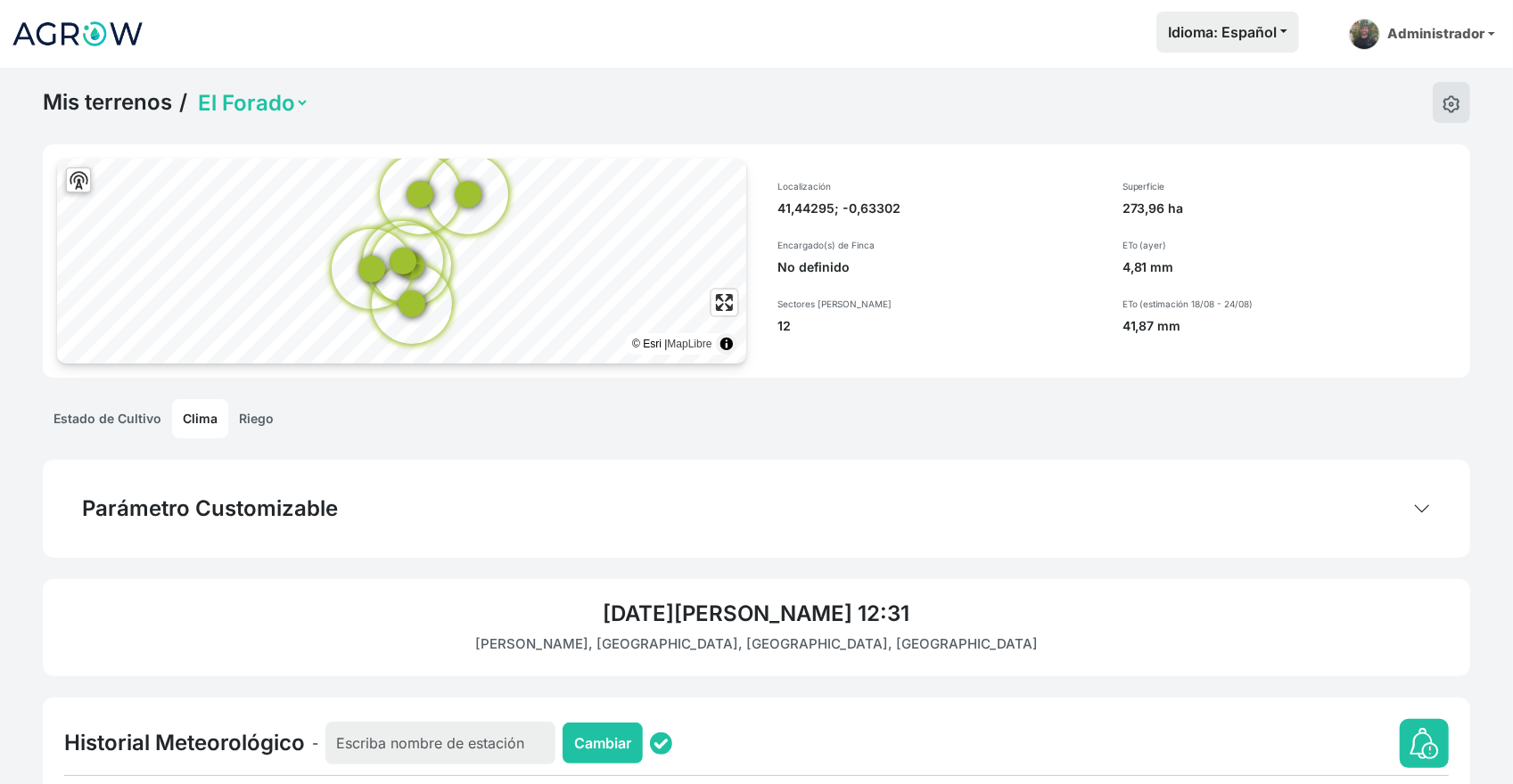
click at [251, 414] on link "Riego" at bounding box center [256, 418] width 56 height 39
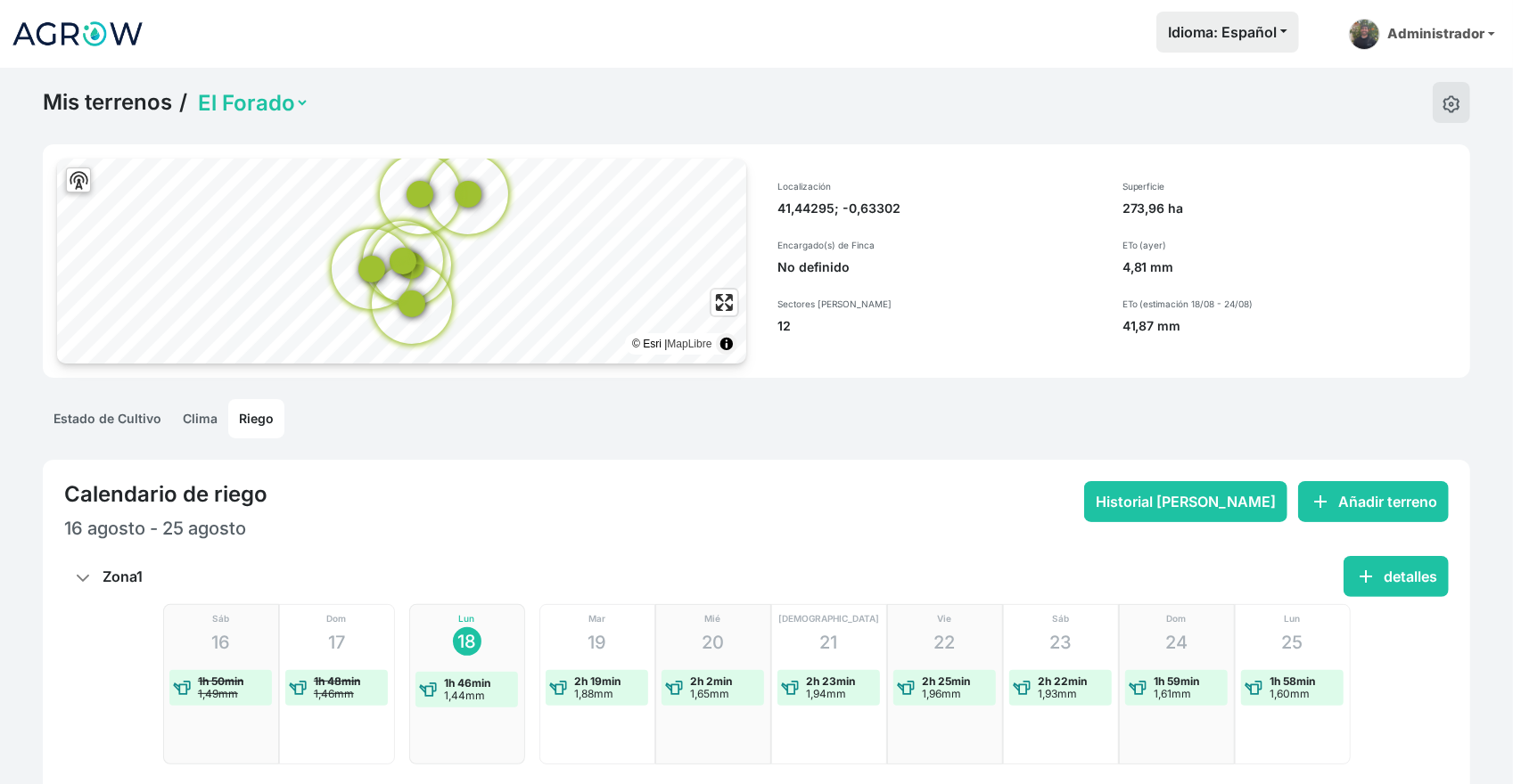
click at [203, 420] on link "Clima" at bounding box center [199, 418] width 56 height 39
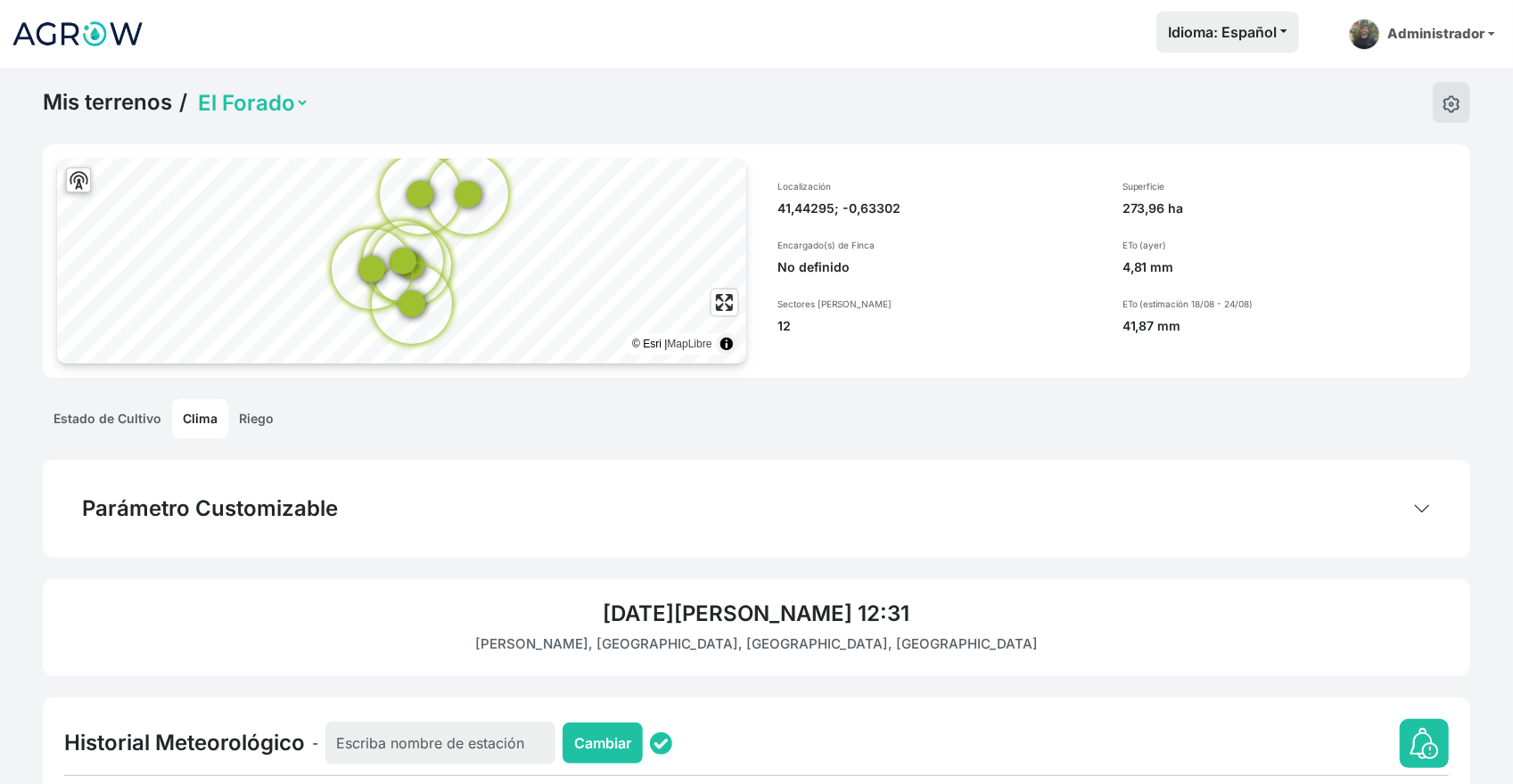
click at [253, 421] on link "Riego" at bounding box center [256, 418] width 56 height 39
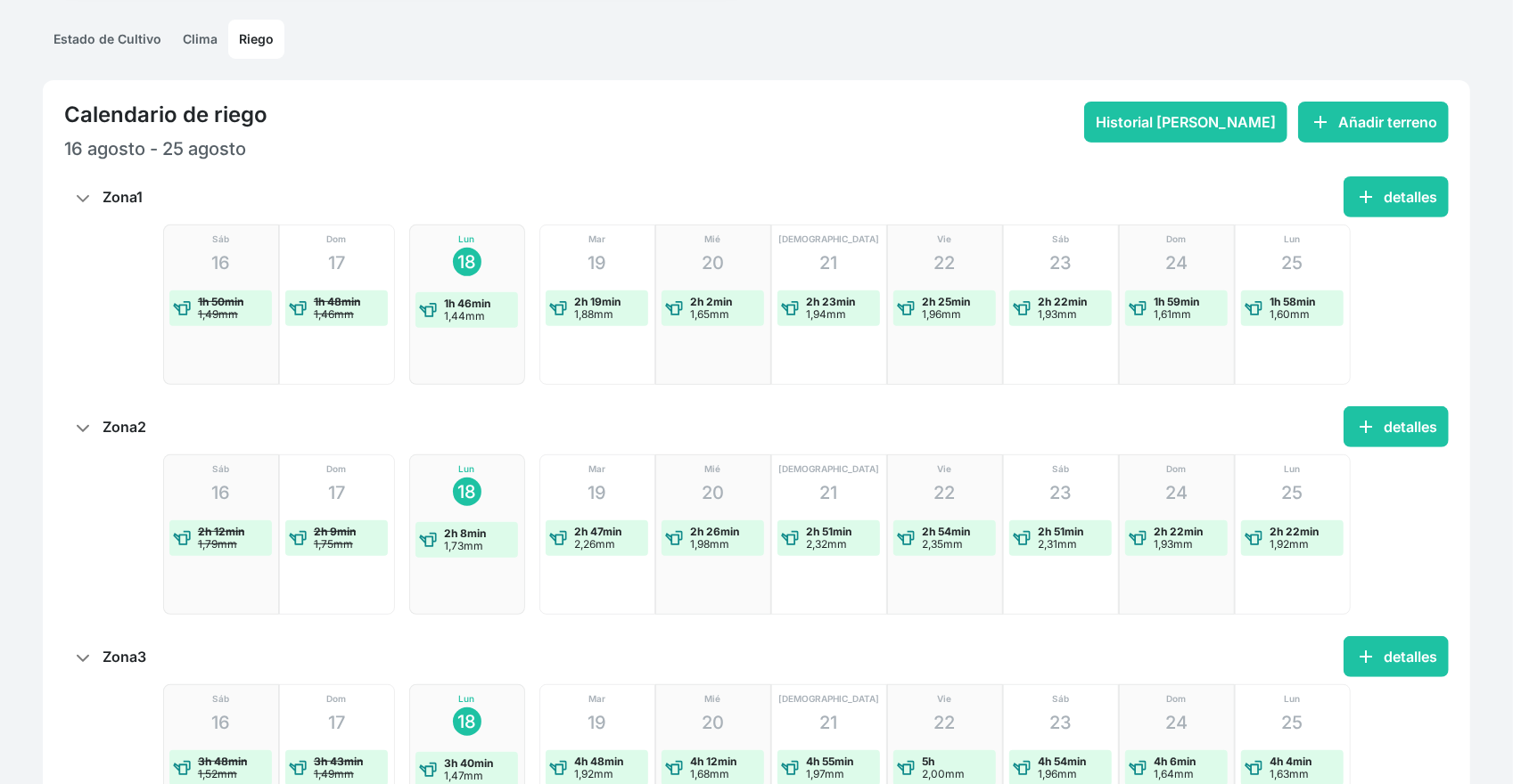
scroll to position [446, 0]
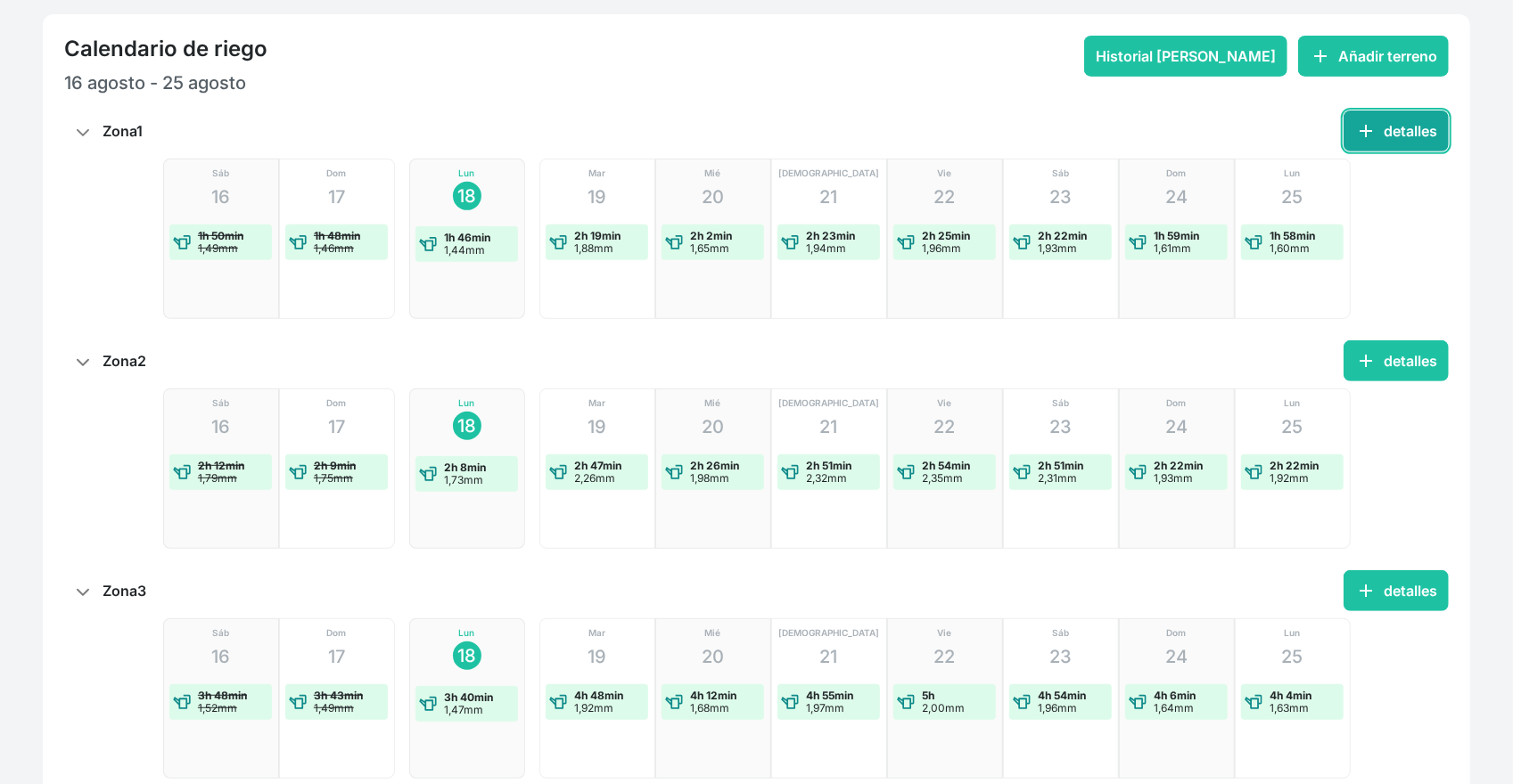
click at [1362, 141] on button "add detalles" at bounding box center [1395, 131] width 105 height 41
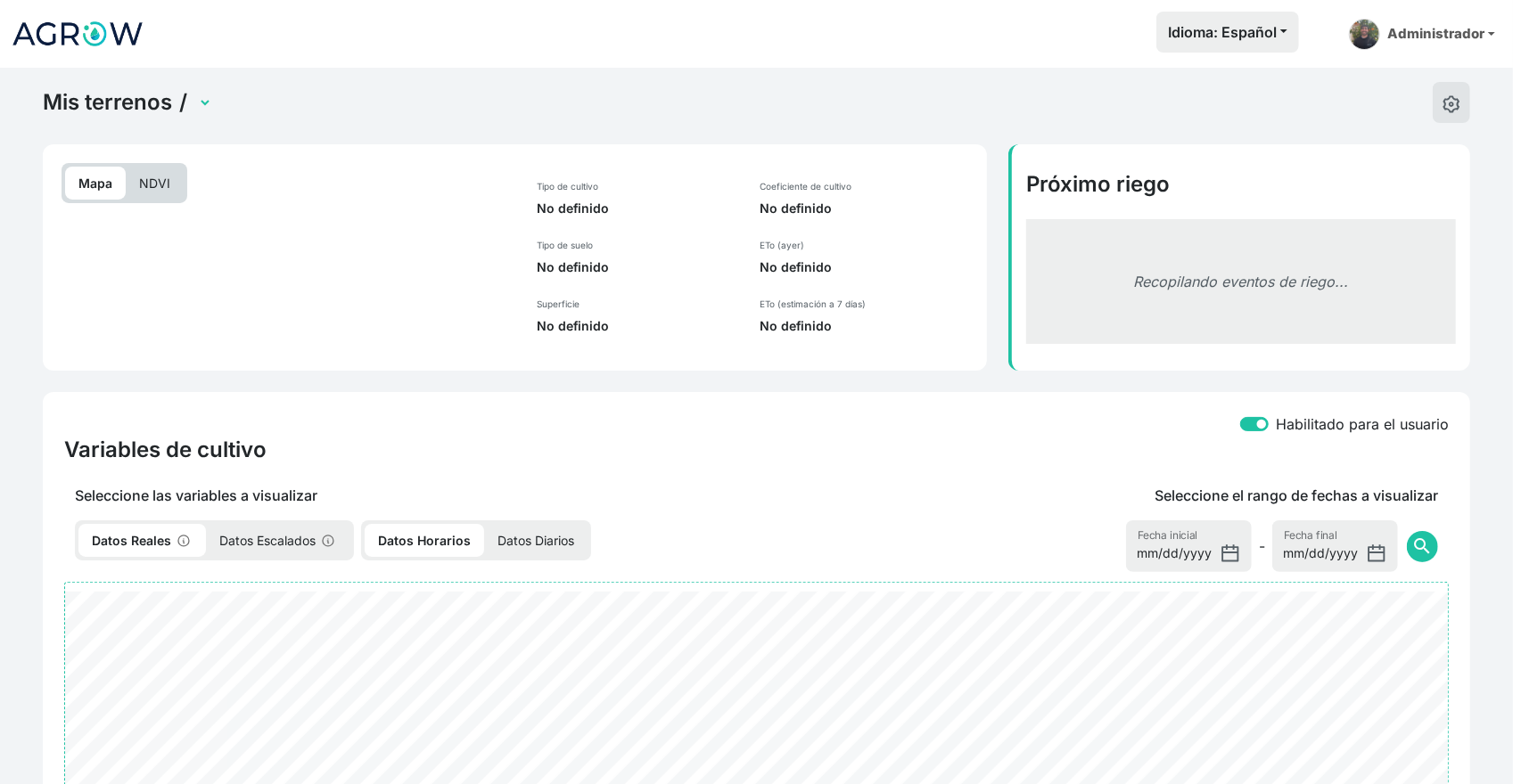
select select "2480"
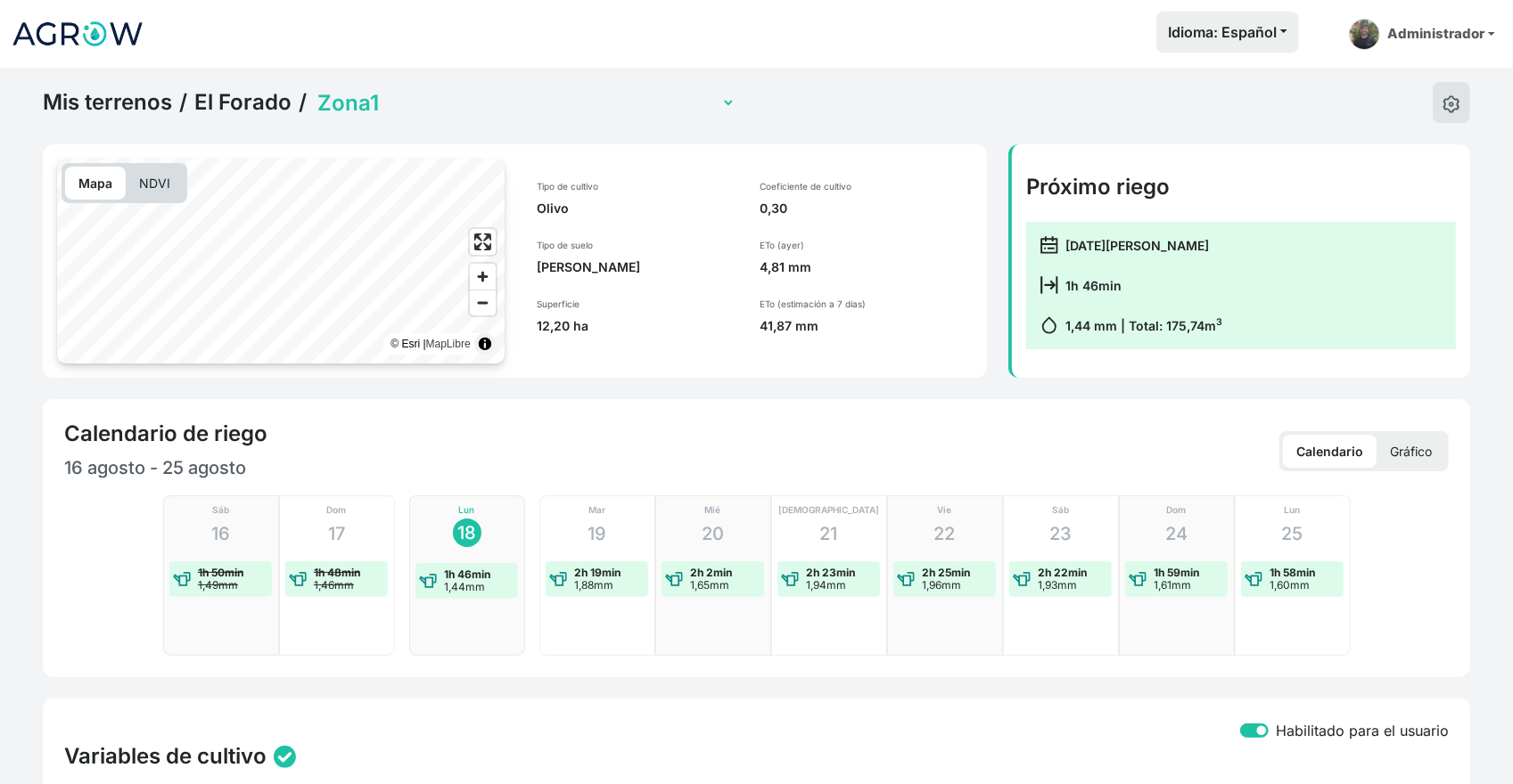
click at [262, 99] on link "El Forado" at bounding box center [243, 102] width 97 height 27
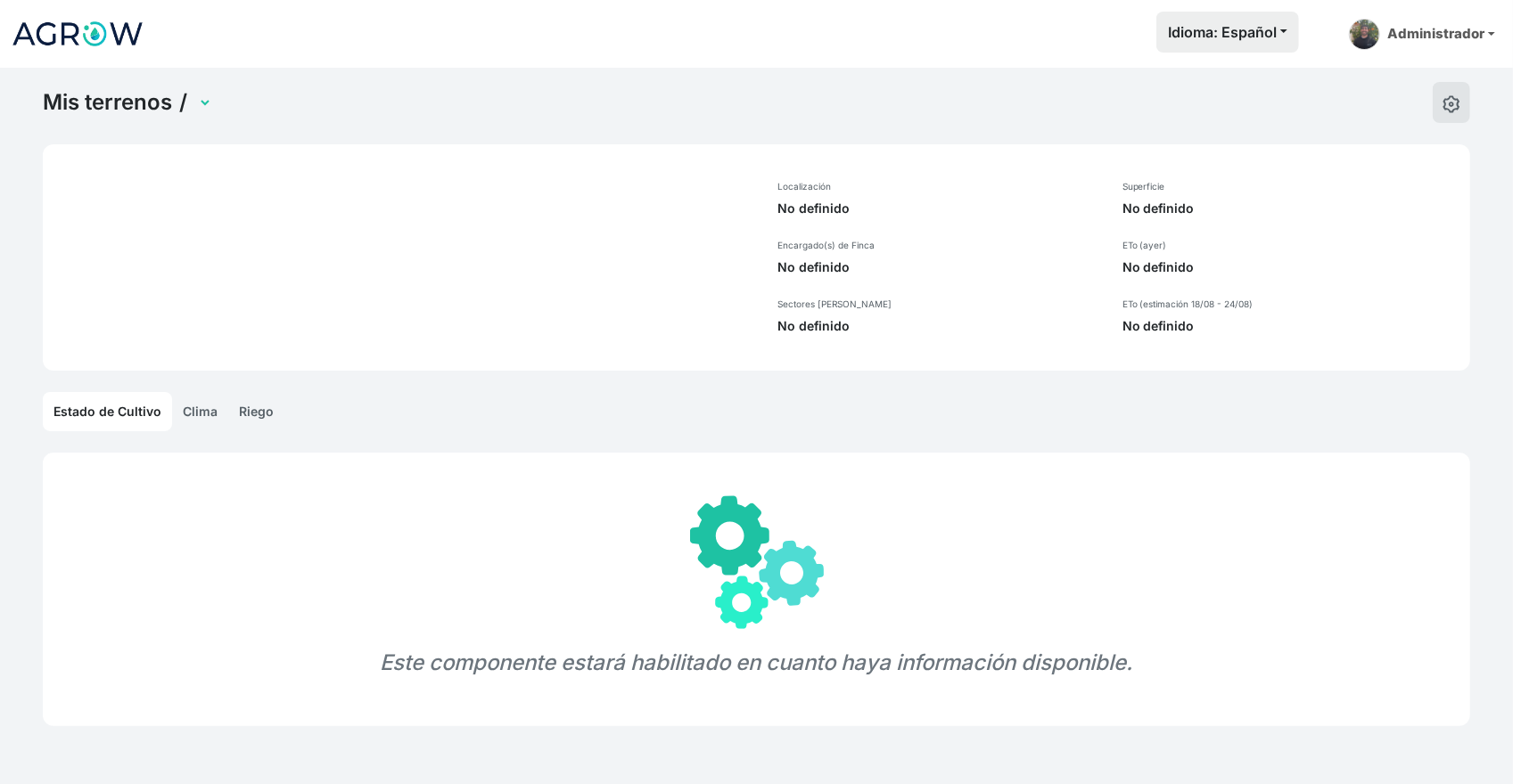
select select "1232"
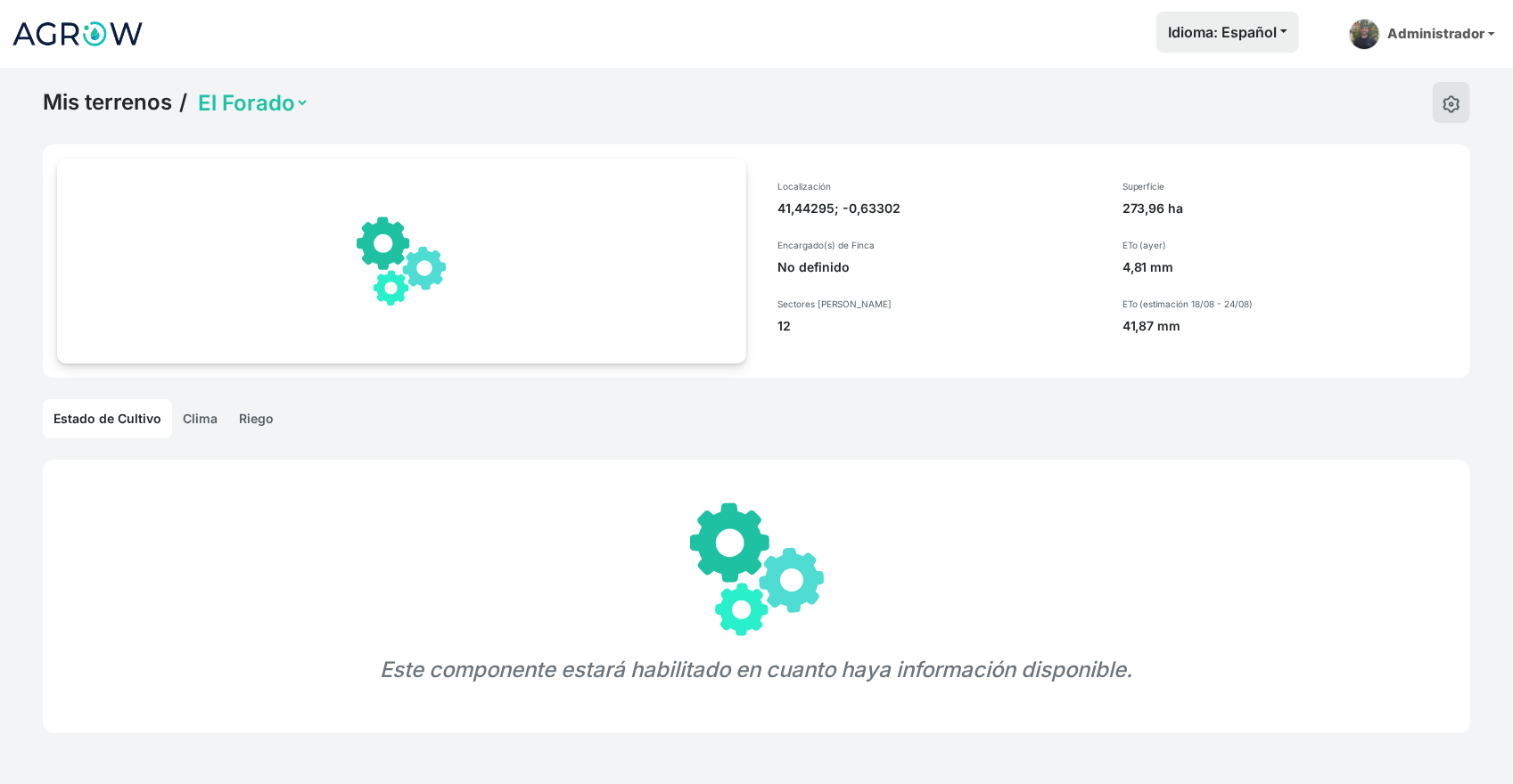
click at [210, 436] on link "Clima" at bounding box center [199, 418] width 56 height 39
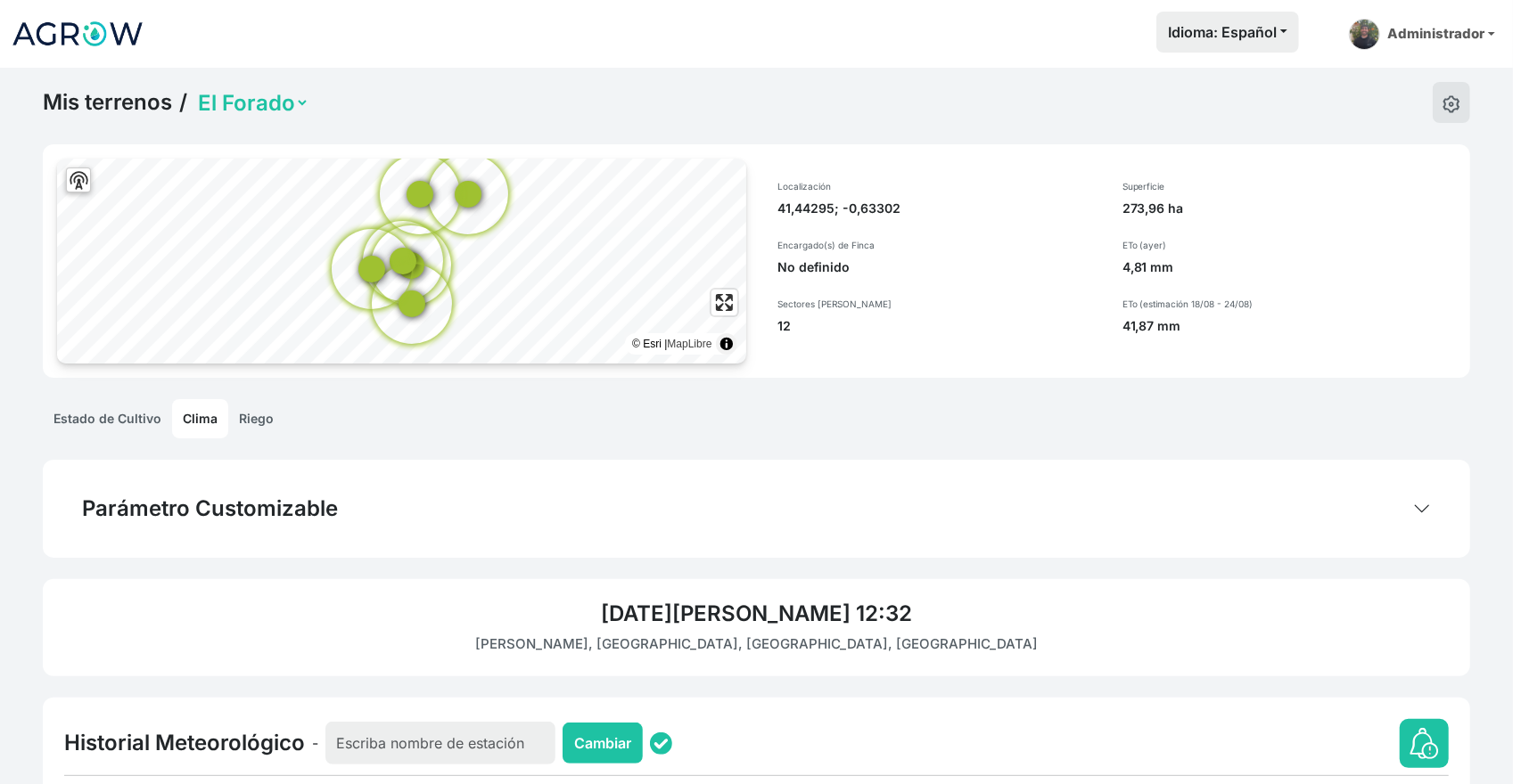
click at [260, 420] on link "Riego" at bounding box center [256, 418] width 56 height 39
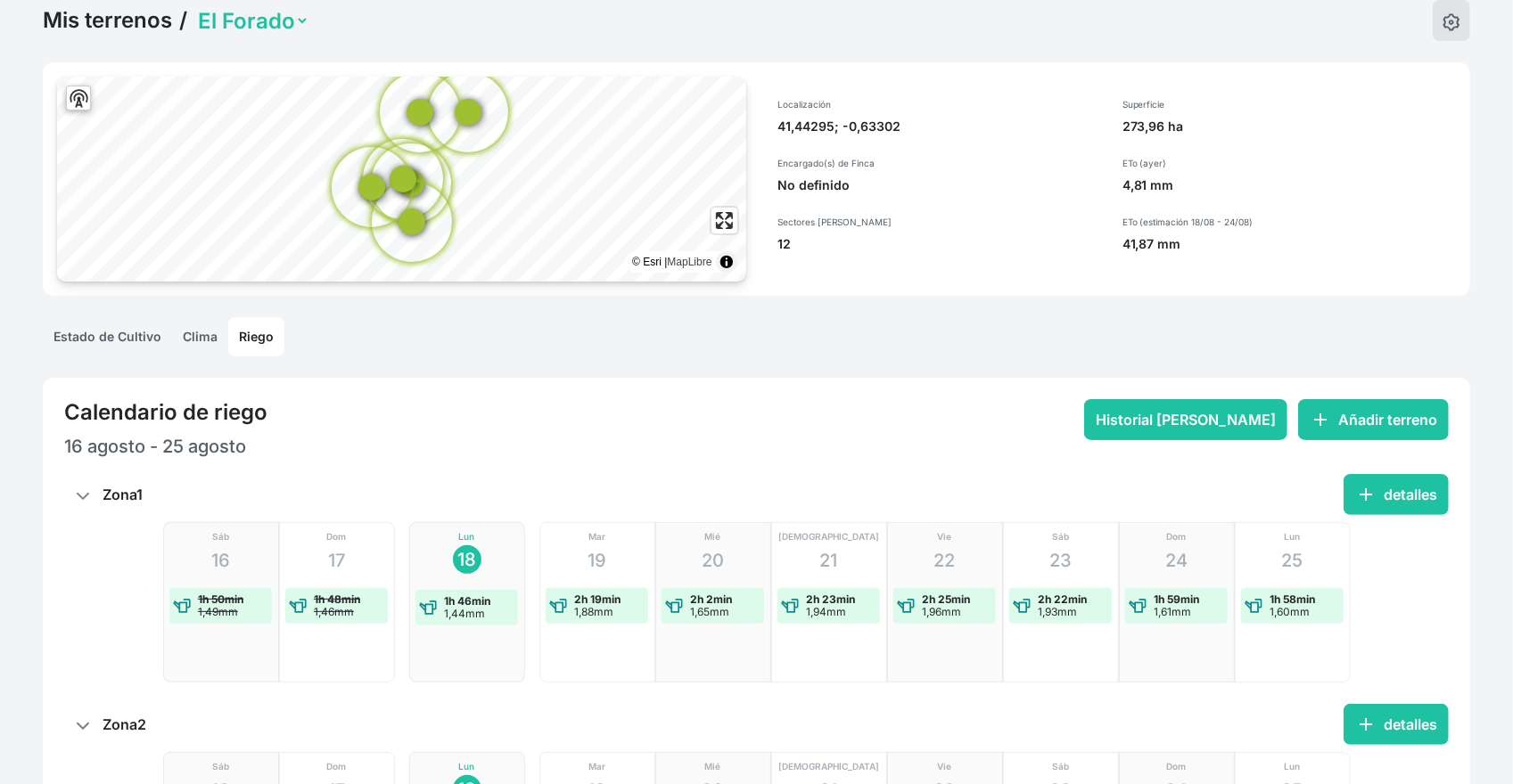
scroll to position [89, 0]
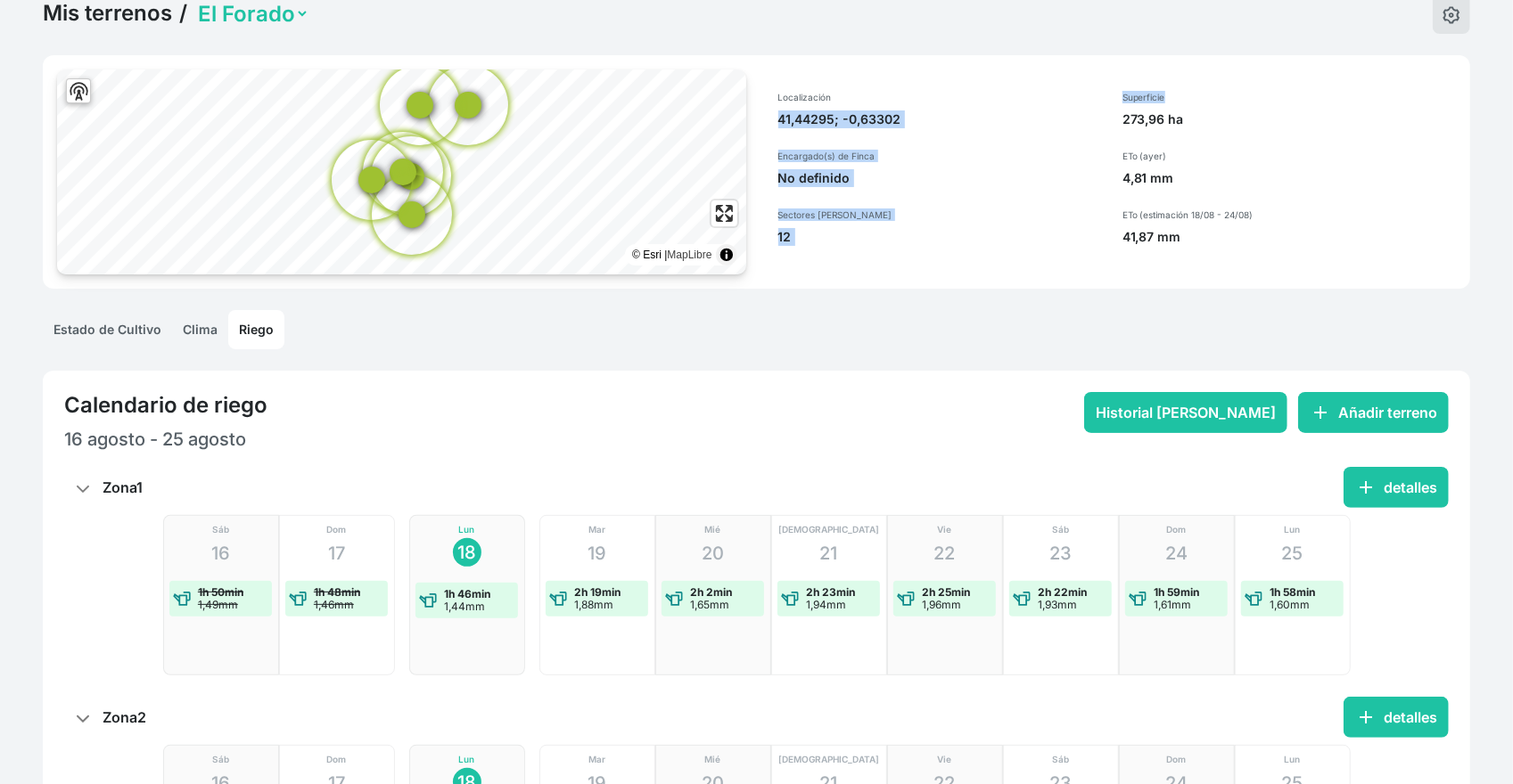
drag, startPoint x: 1110, startPoint y: 92, endPoint x: 1063, endPoint y: 177, distance: 97.1
click at [779, 78] on div "Localización 41,44295; -0,63302 Encargado(s) de Finca No definido Sectores [PER…" at bounding box center [1112, 168] width 710 height 198
click at [785, 80] on div "Localización 41,44295; -0,63302 Encargado(s) de Finca No definido [STREET_ADDRE…" at bounding box center [934, 168] width 355 height 198
click at [790, 81] on div "Localización 41,44295; -0,63302 Encargado(s) de Finca No definido [STREET_ADDRE…" at bounding box center [934, 168] width 355 height 198
click at [800, 115] on p "41,44295; -0,63302" at bounding box center [939, 119] width 323 height 18
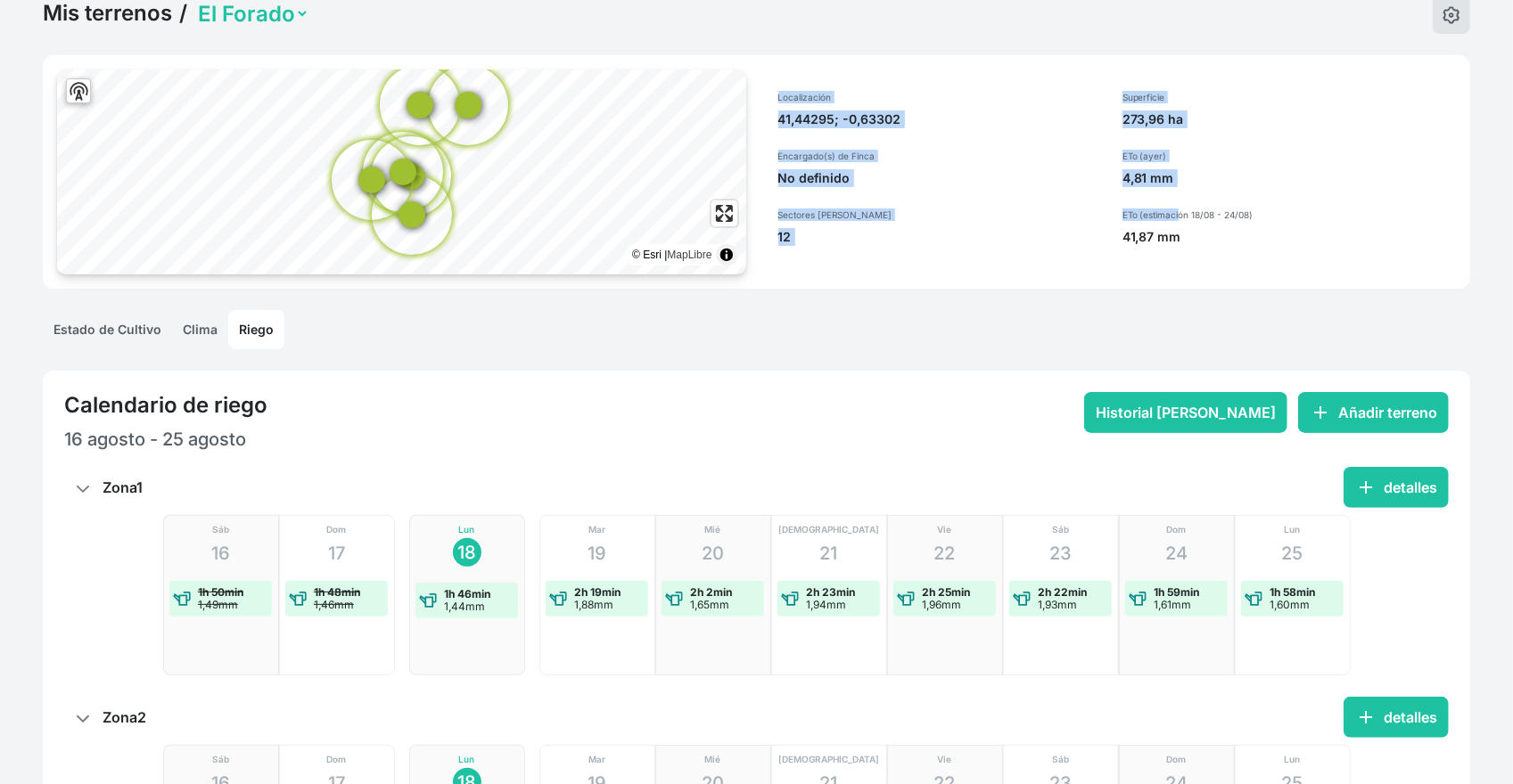
drag, startPoint x: 773, startPoint y: 94, endPoint x: 880, endPoint y: 392, distance: 316.6
click at [1176, 191] on div "Localización 41,44295; -0,63302 Encargado(s) de Finca No definido Sectores [PER…" at bounding box center [1112, 168] width 710 height 198
click at [1101, 236] on div "Localización 41,44295; -0,63302 Encargado(s) de Finca No definido [STREET_ADDRE…" at bounding box center [934, 168] width 355 height 198
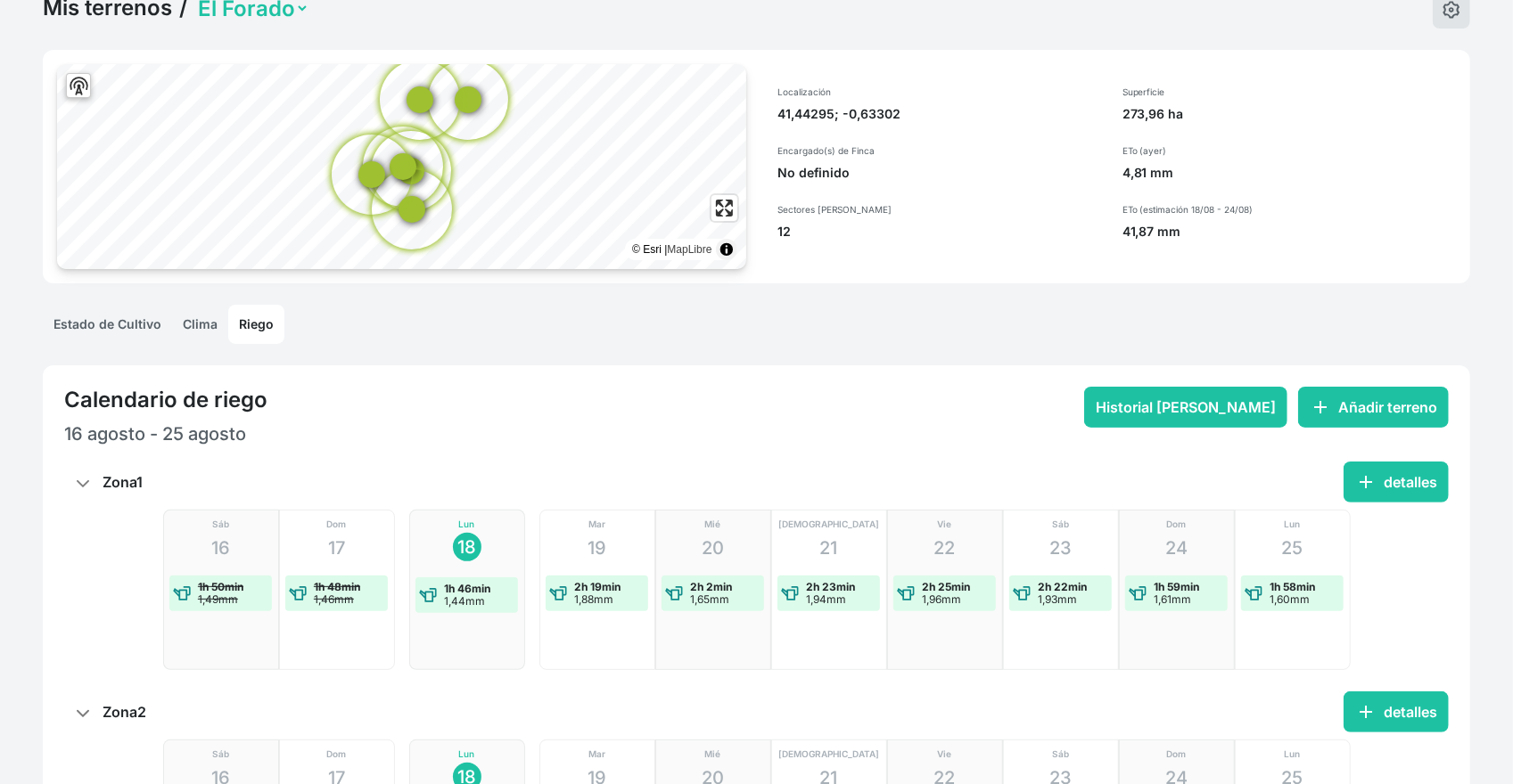
scroll to position [356, 0]
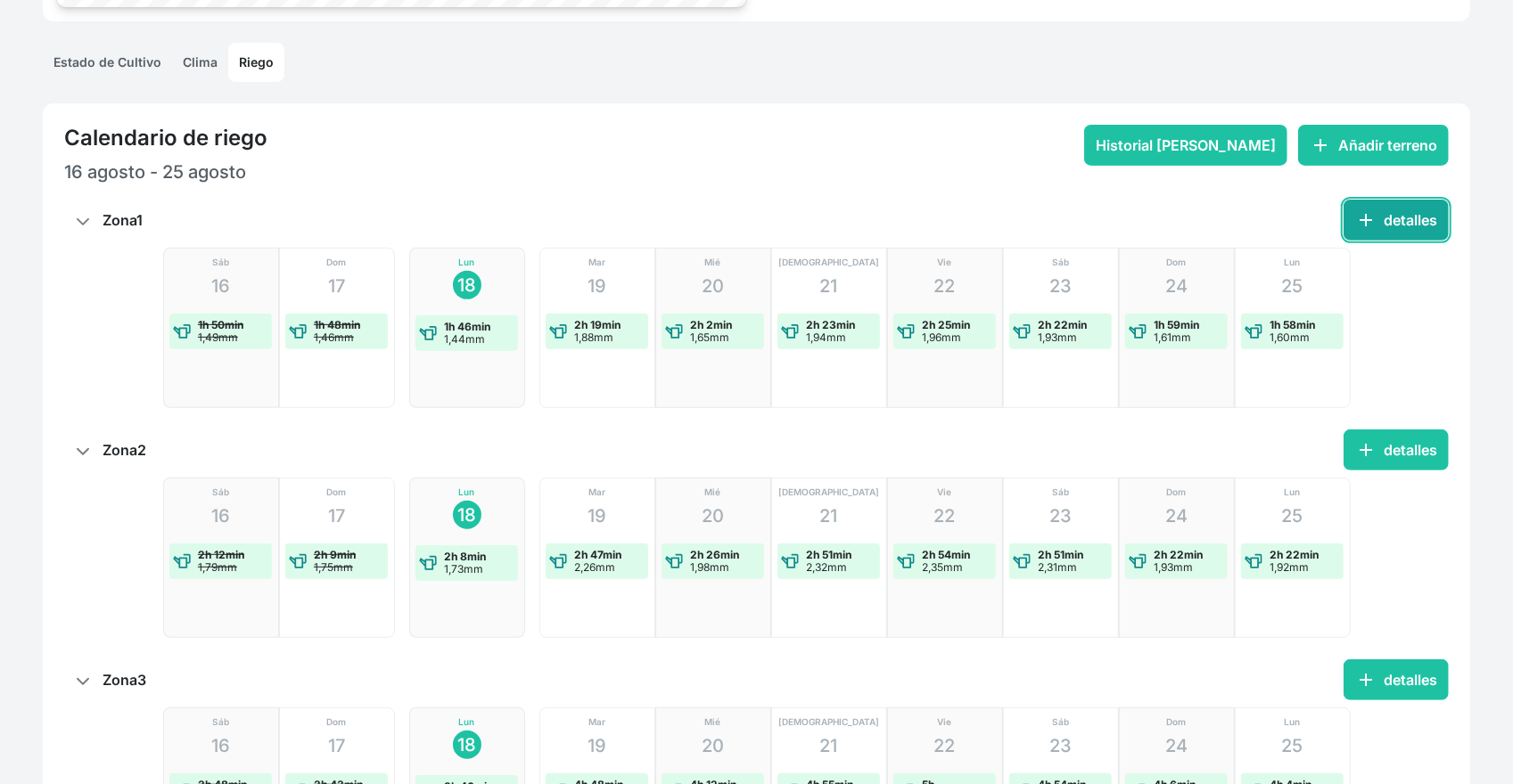
click at [1385, 216] on button "add detalles" at bounding box center [1395, 219] width 105 height 41
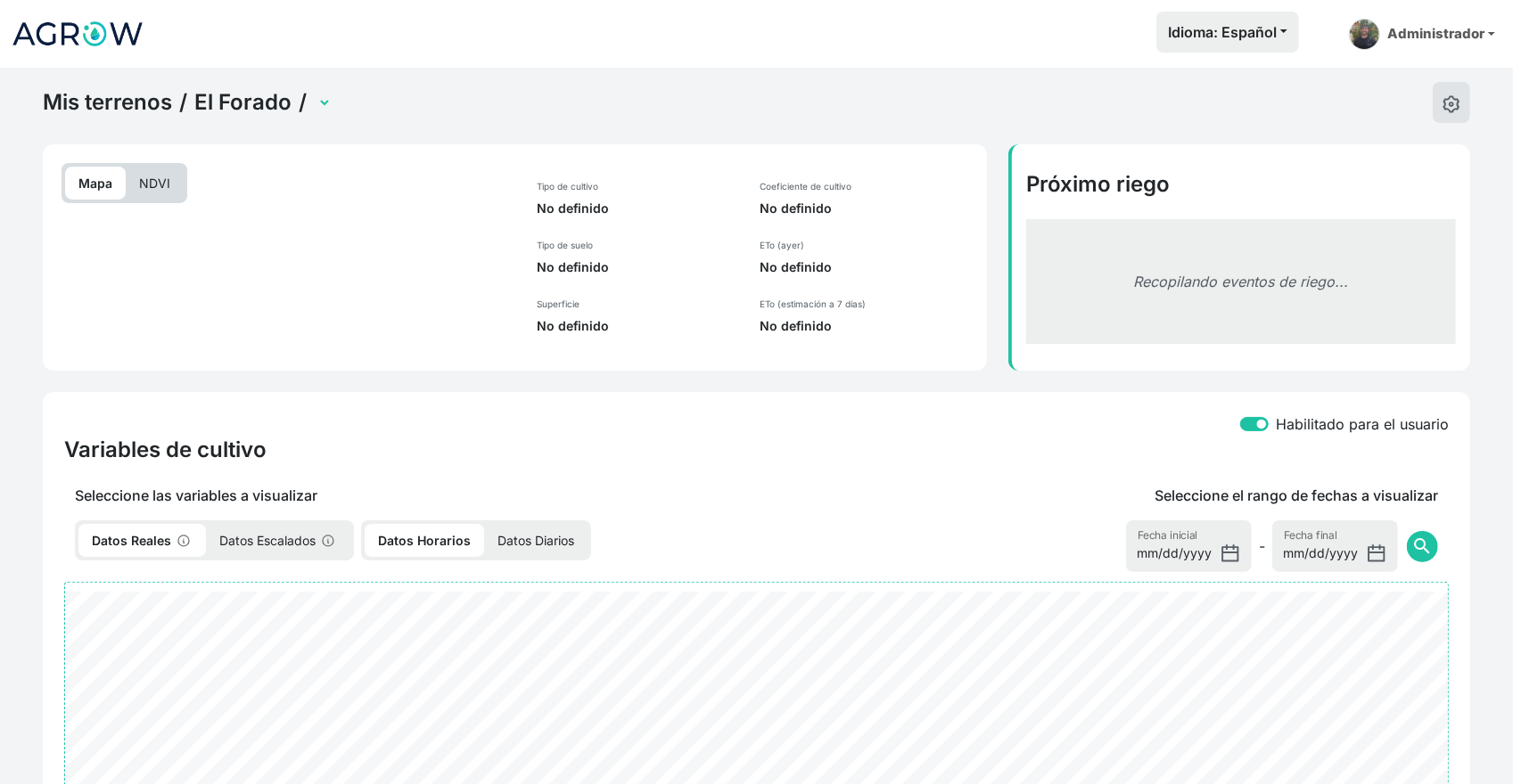
select select "2480"
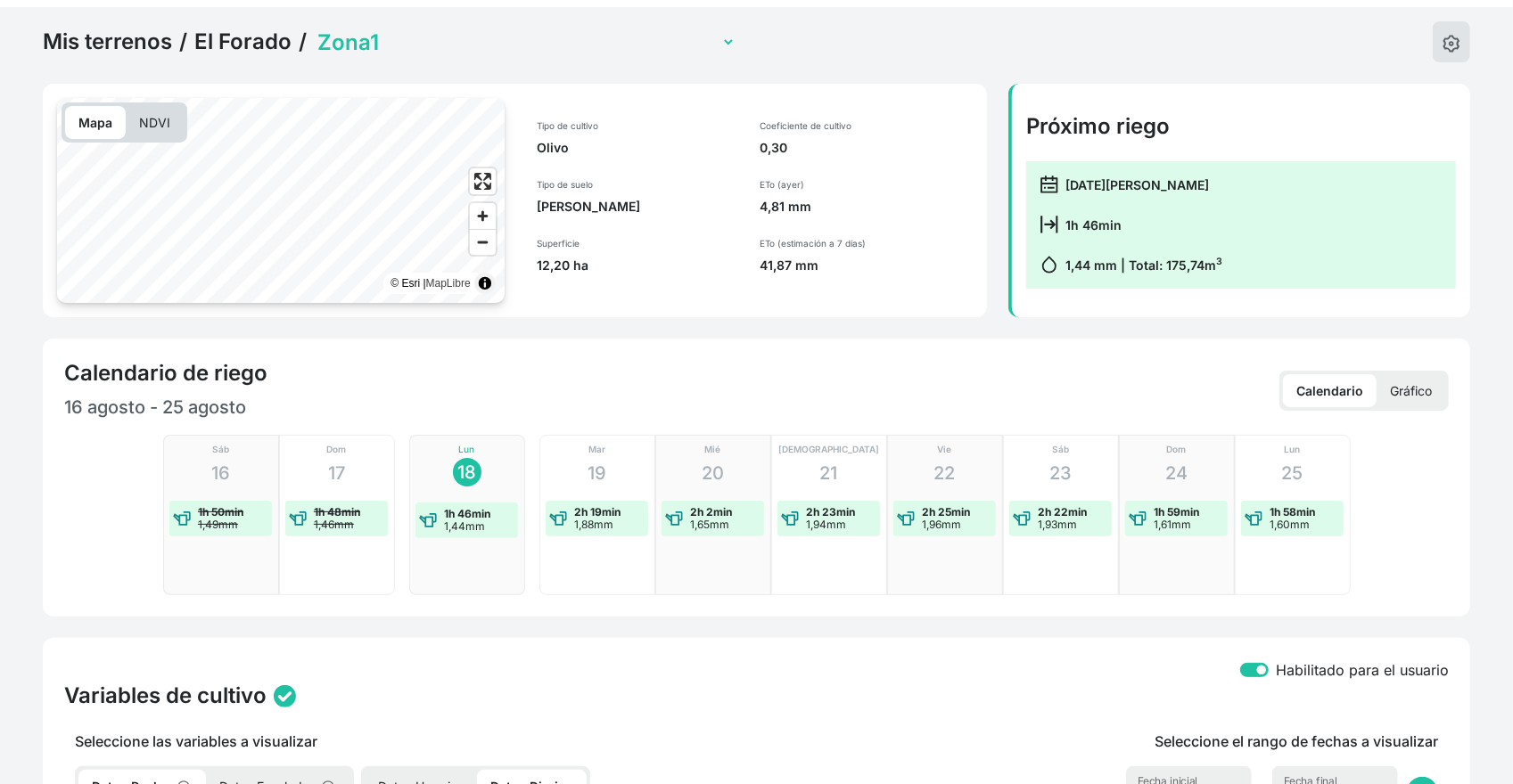
scroll to position [89, 0]
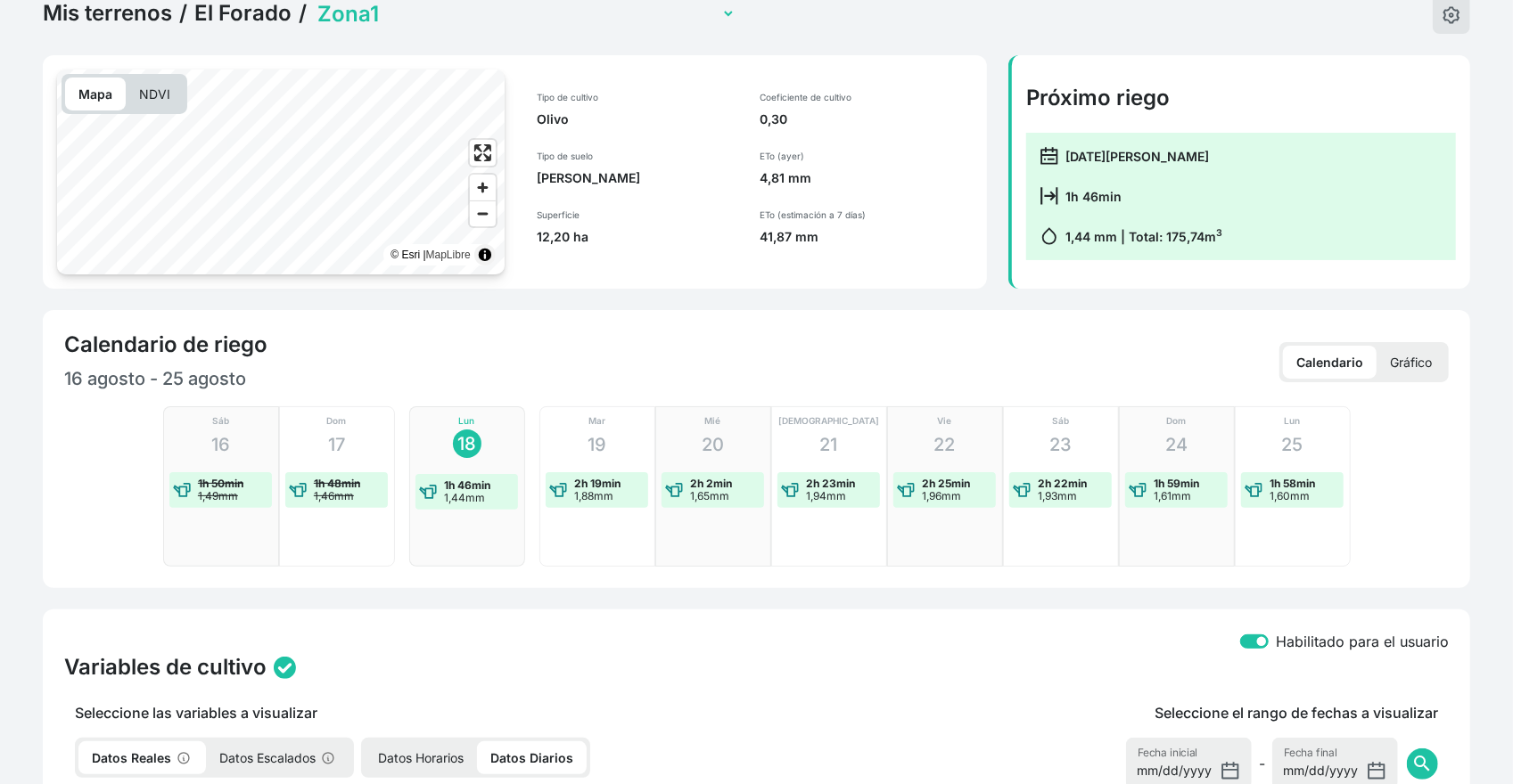
drag, startPoint x: 744, startPoint y: 149, endPoint x: 819, endPoint y: 176, distance: 79.7
click at [819, 176] on div "Tipo de cultivo Olivo Tipo de suelo [PERSON_NAME] Arcilloso Superficie 12,20 ha…" at bounding box center [749, 168] width 469 height 198
click at [819, 176] on p "4,81 mm" at bounding box center [866, 178] width 213 height 18
drag, startPoint x: 752, startPoint y: 149, endPoint x: 784, endPoint y: 166, distance: 36.2
click at [784, 166] on div "Coeficiente de cultivo 0,30 ETo ([DATE]) 4,81 mm ETo (estimación a 7 días) 41,8…" at bounding box center [865, 168] width 234 height 198
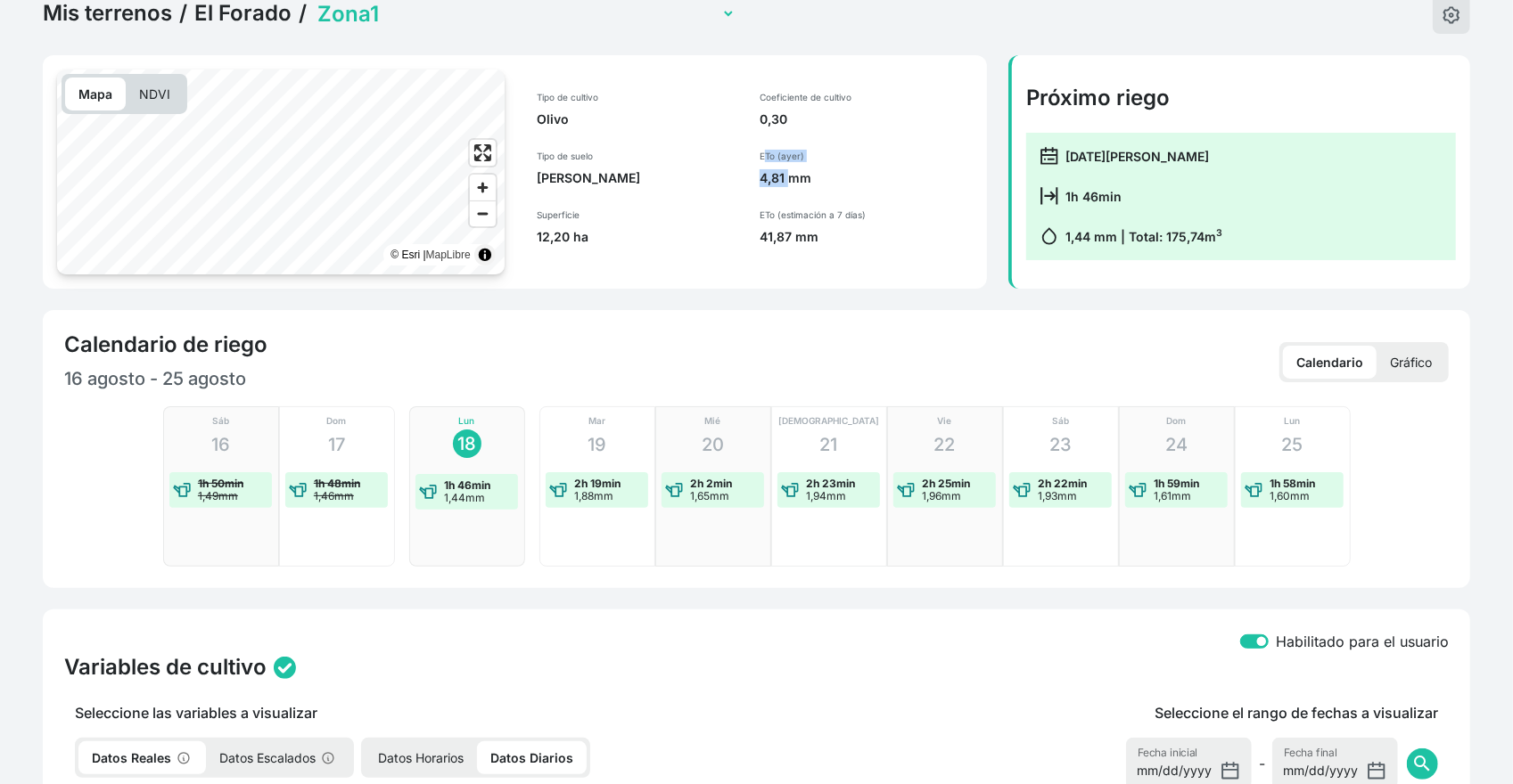
click at [762, 151] on p "ETo (ayer)" at bounding box center [866, 155] width 213 height 12
click at [754, 172] on div "Coeficiente de cultivo 0,30 ETo ([DATE]) 4,81 mm ETo (estimación a 7 días) 41,8…" at bounding box center [865, 168] width 234 height 198
drag, startPoint x: 757, startPoint y: 148, endPoint x: 838, endPoint y: 255, distance: 134.2
click at [838, 255] on div "Coeficiente de cultivo 0,30 ETo ([DATE]) 4,81 mm ETo (estimación a 7 días) 41,8…" at bounding box center [865, 168] width 234 height 198
click at [842, 255] on div "Coeficiente de cultivo 0,30 ETo ([DATE]) 4,81 mm ETo (estimación a 7 días) 41,8…" at bounding box center [865, 168] width 234 height 198
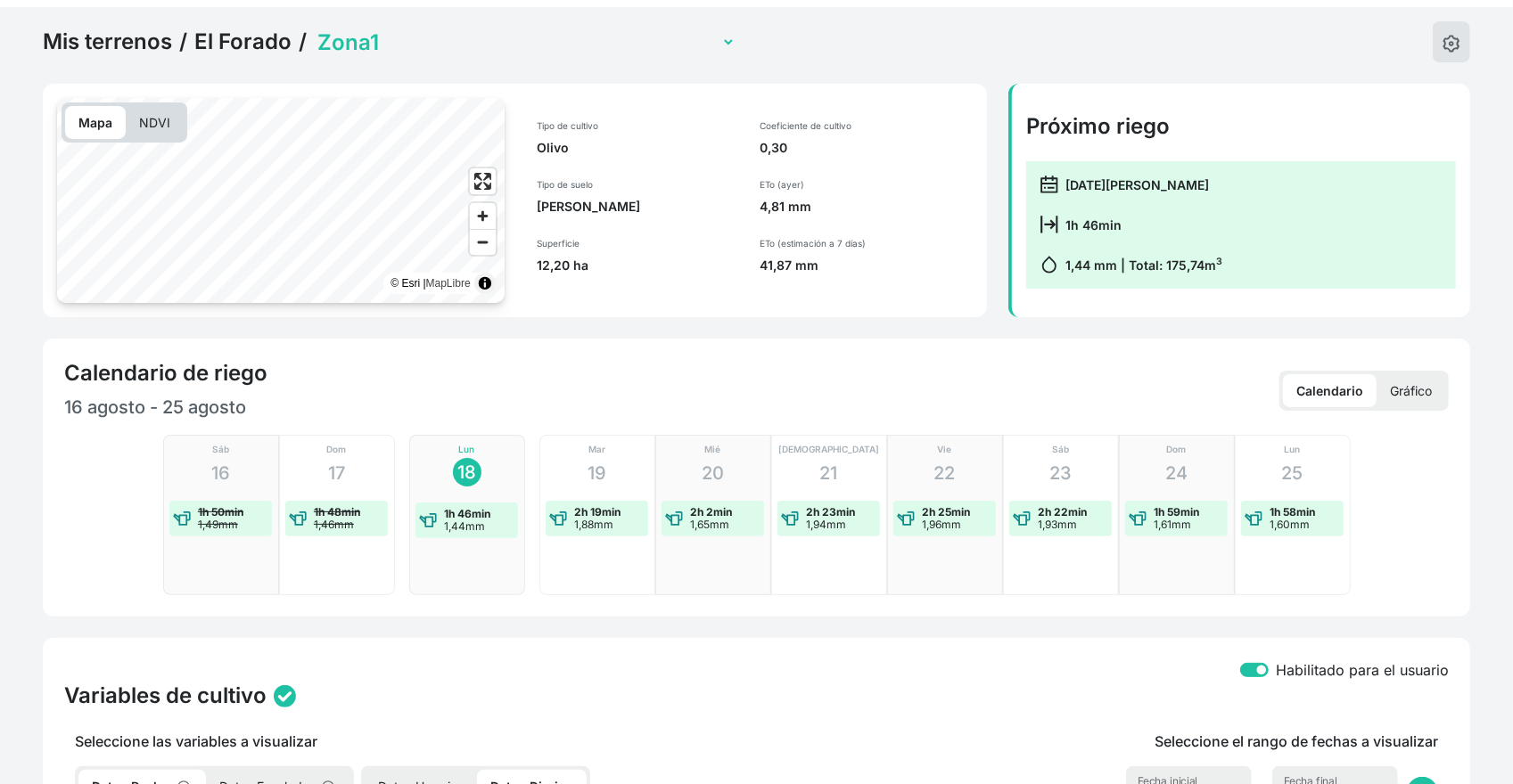
scroll to position [0, 0]
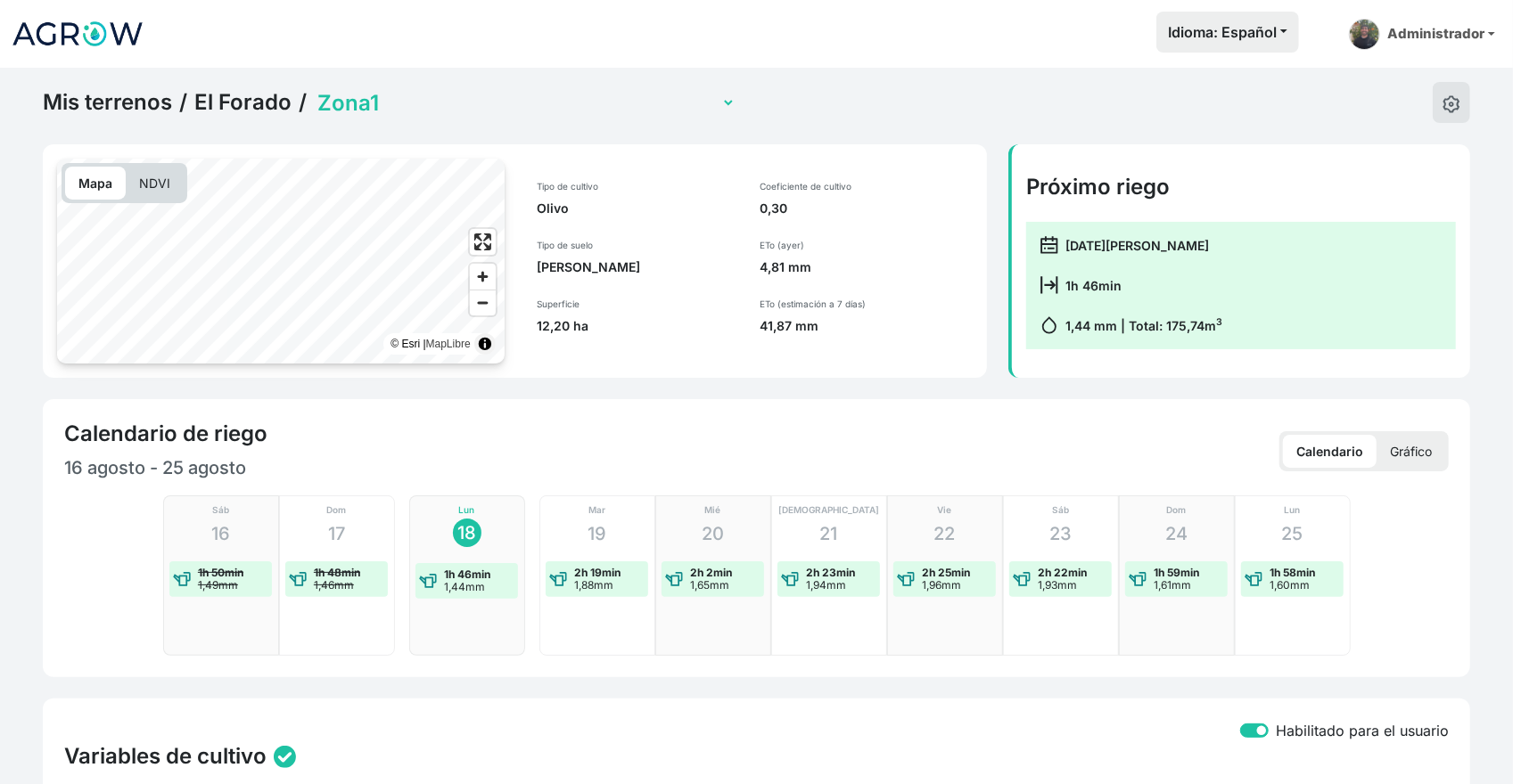
click at [160, 183] on p "NDVI" at bounding box center [154, 183] width 58 height 33
click at [100, 182] on p "Mapa" at bounding box center [96, 183] width 61 height 33
click at [143, 176] on p "NDVI" at bounding box center [154, 183] width 58 height 33
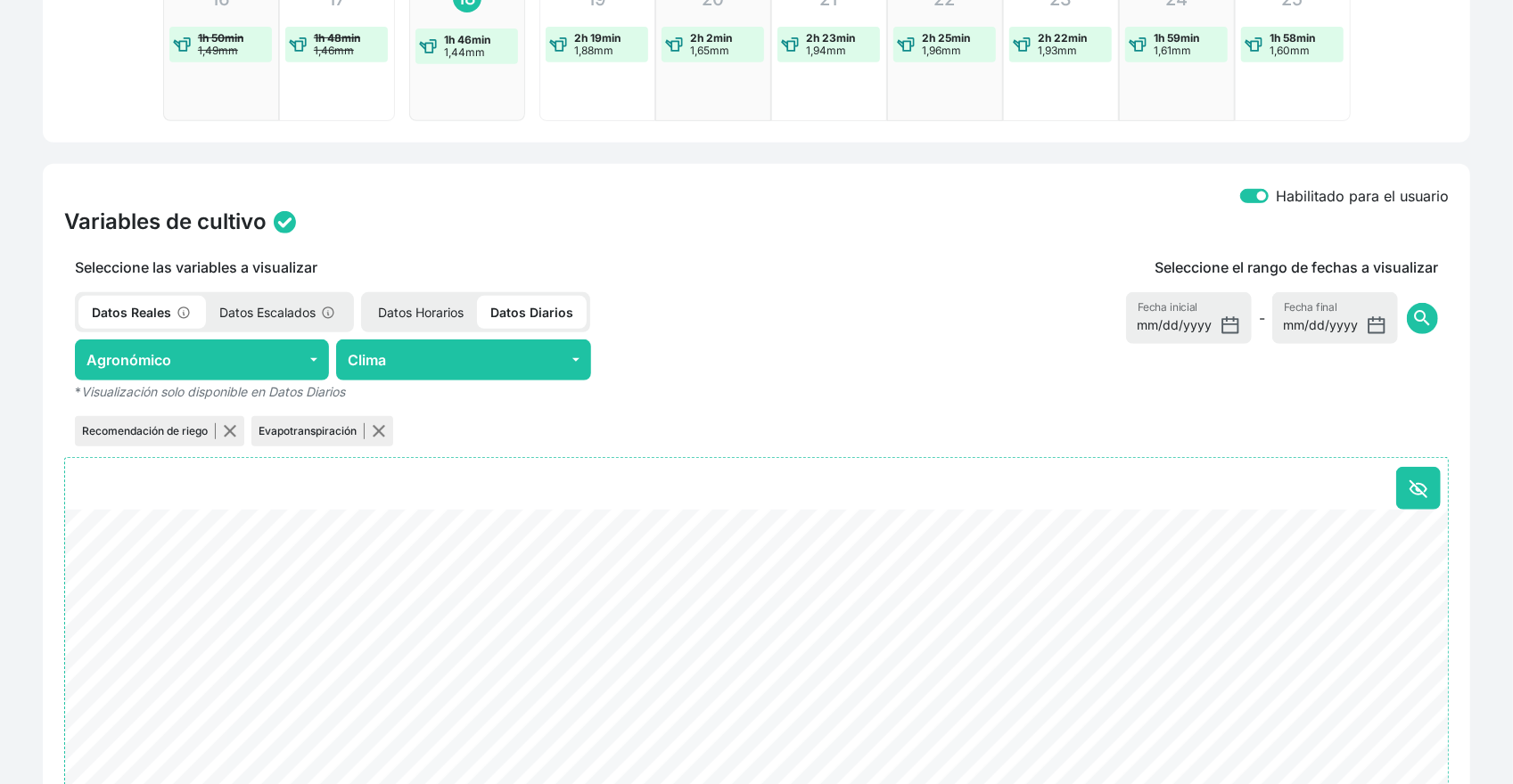
scroll to position [624, 0]
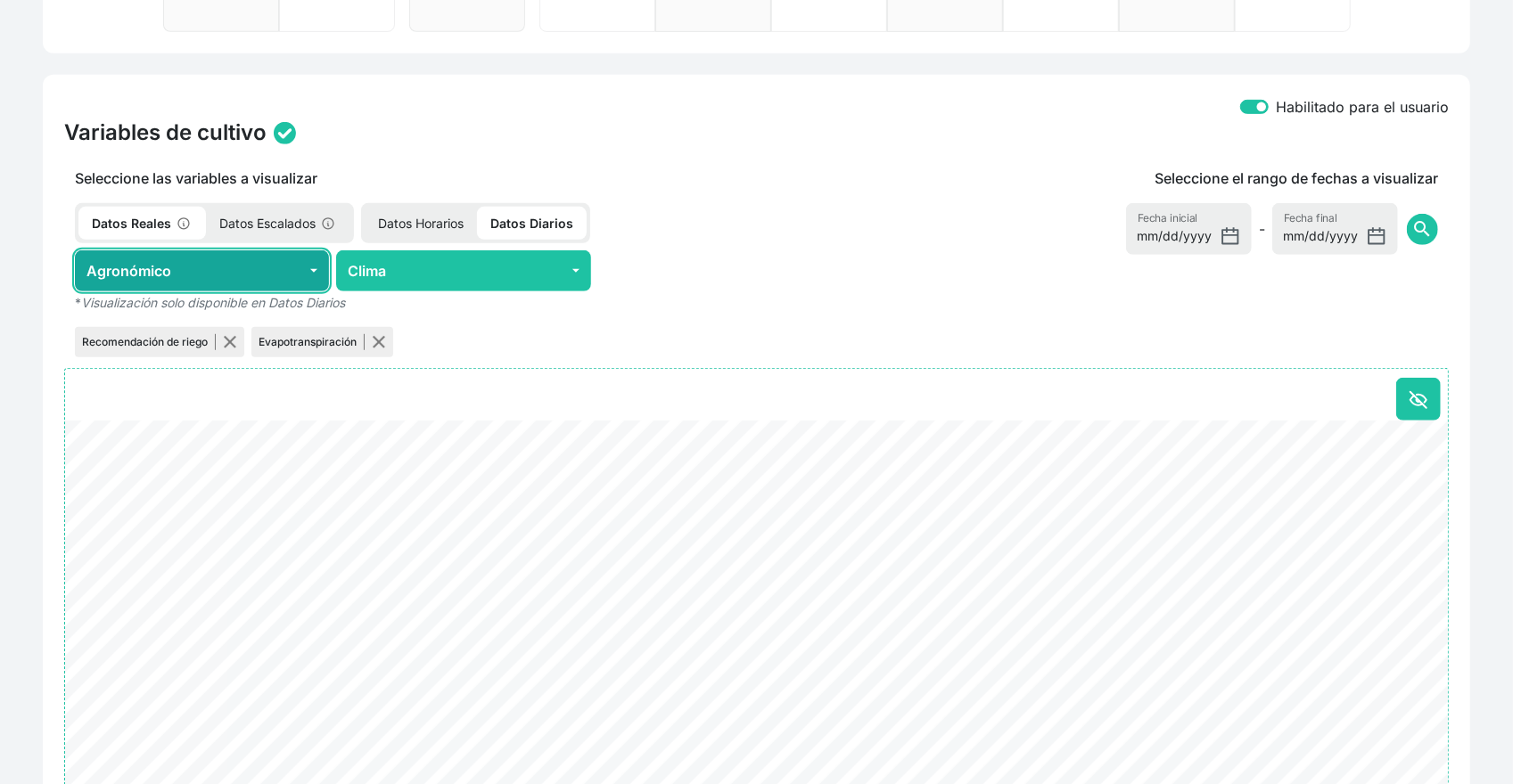
click at [273, 268] on button "Agronómico" at bounding box center [202, 270] width 254 height 41
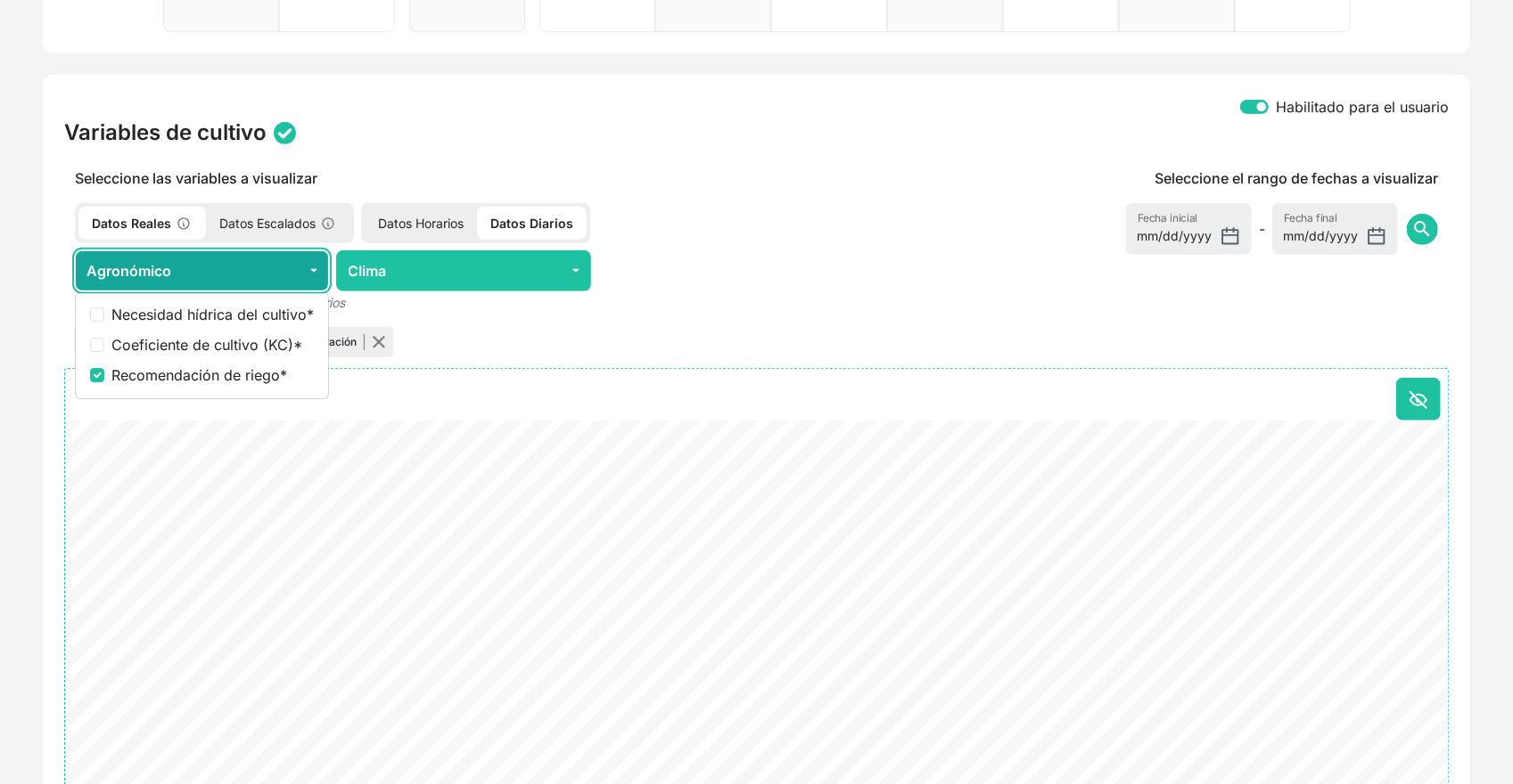
click at [272, 269] on button "Agronómico" at bounding box center [202, 270] width 254 height 41
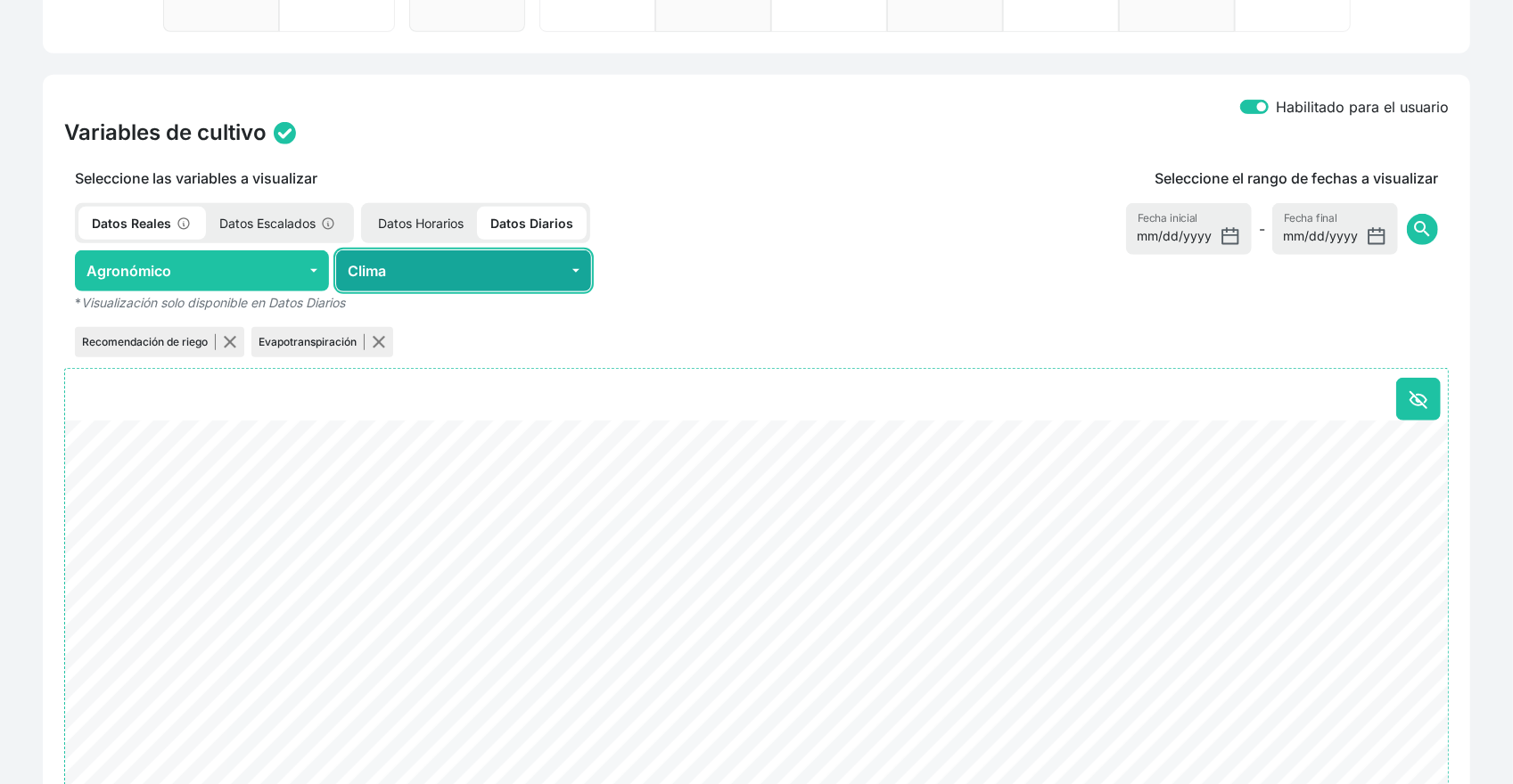
click at [388, 270] on button "Clima" at bounding box center [463, 270] width 254 height 41
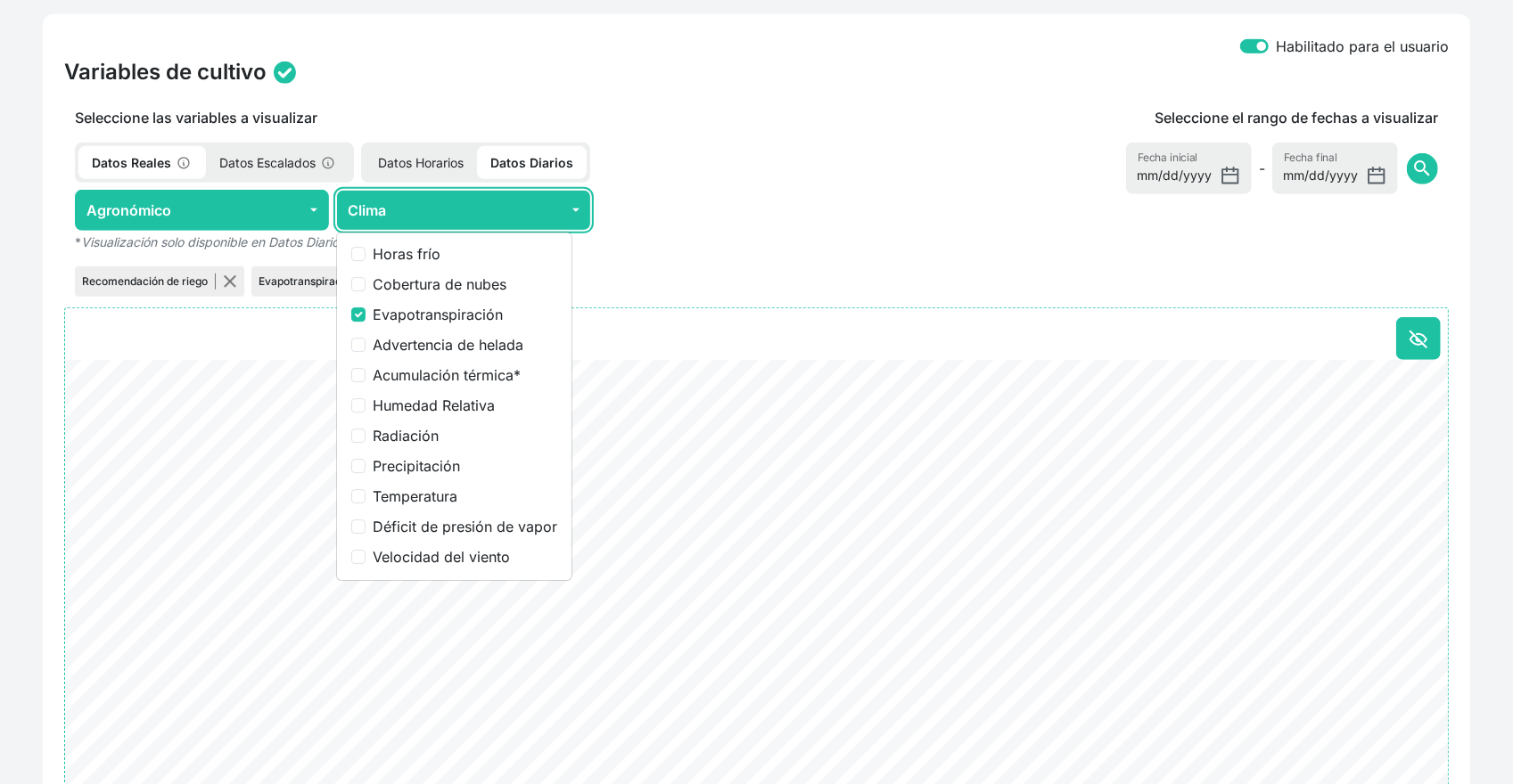
scroll to position [713, 0]
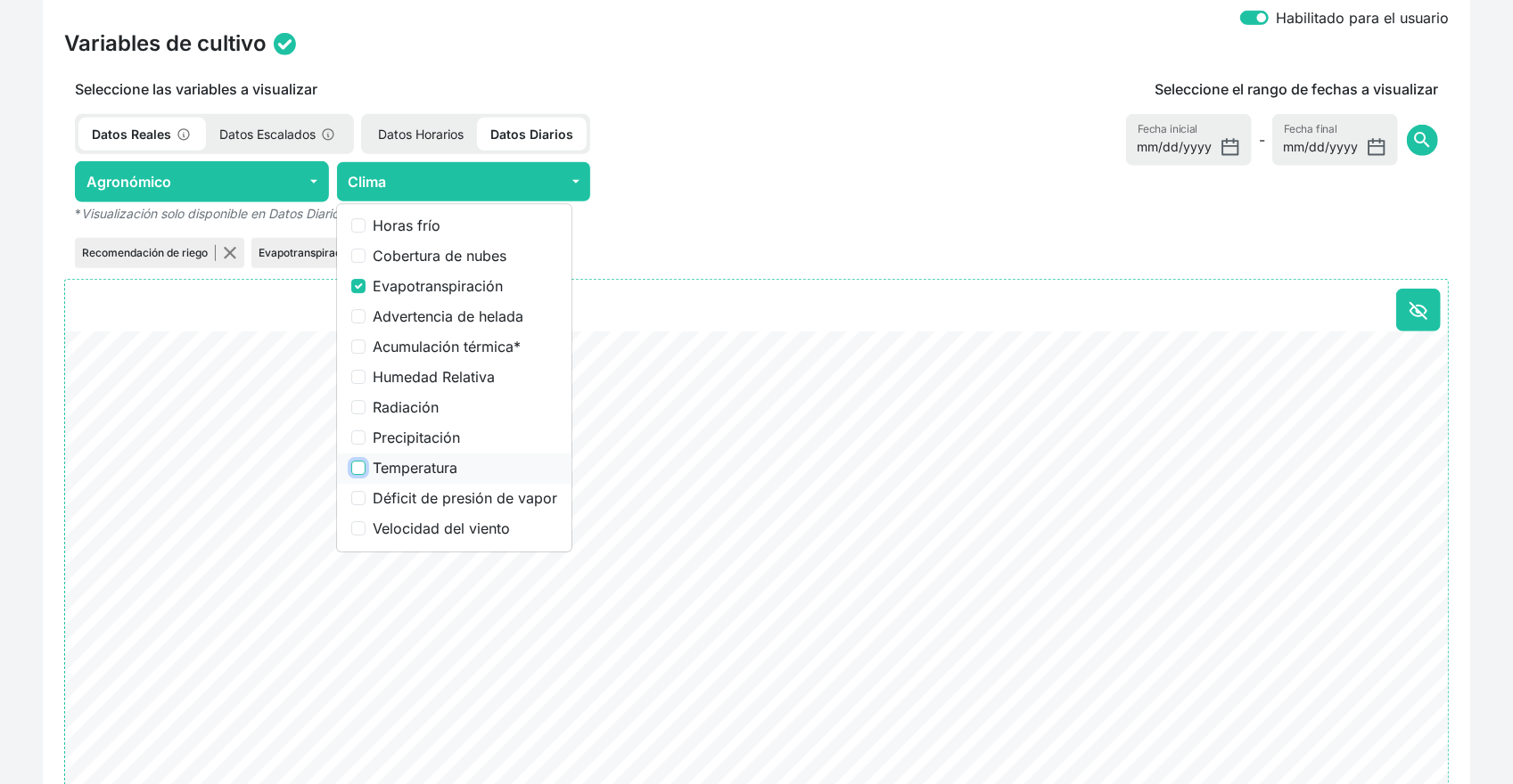
click at [360, 462] on input "Temperatura" at bounding box center [358, 467] width 14 height 14
checkbox input "true"
click at [359, 435] on input "Precipitación" at bounding box center [358, 437] width 14 height 14
checkbox input "true"
click at [378, 465] on label "Temperatura" at bounding box center [465, 467] width 185 height 22
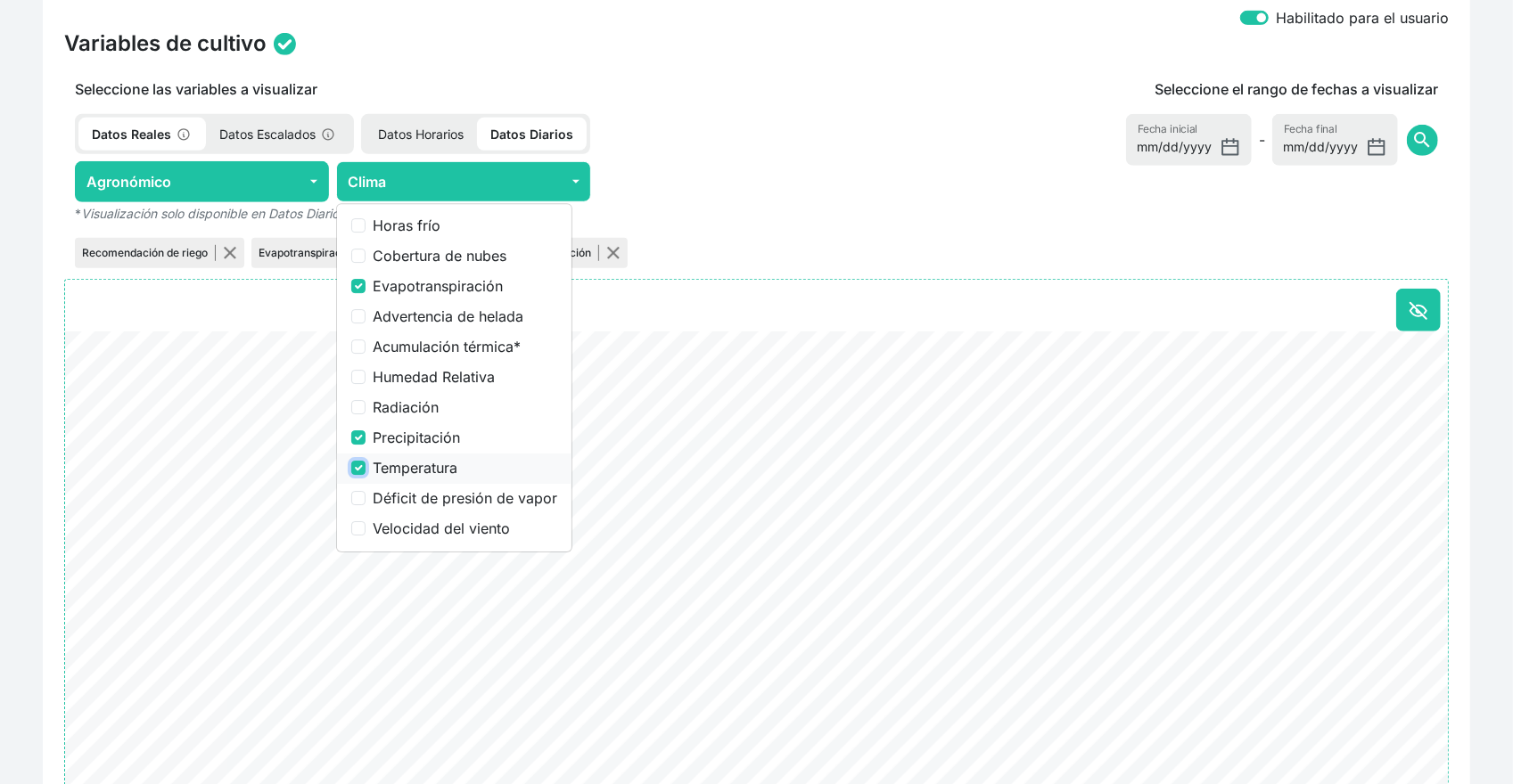
click at [365, 465] on input "Temperatura" at bounding box center [358, 467] width 14 height 14
click at [358, 465] on input "Temperatura" at bounding box center [358, 467] width 14 height 14
checkbox input "true"
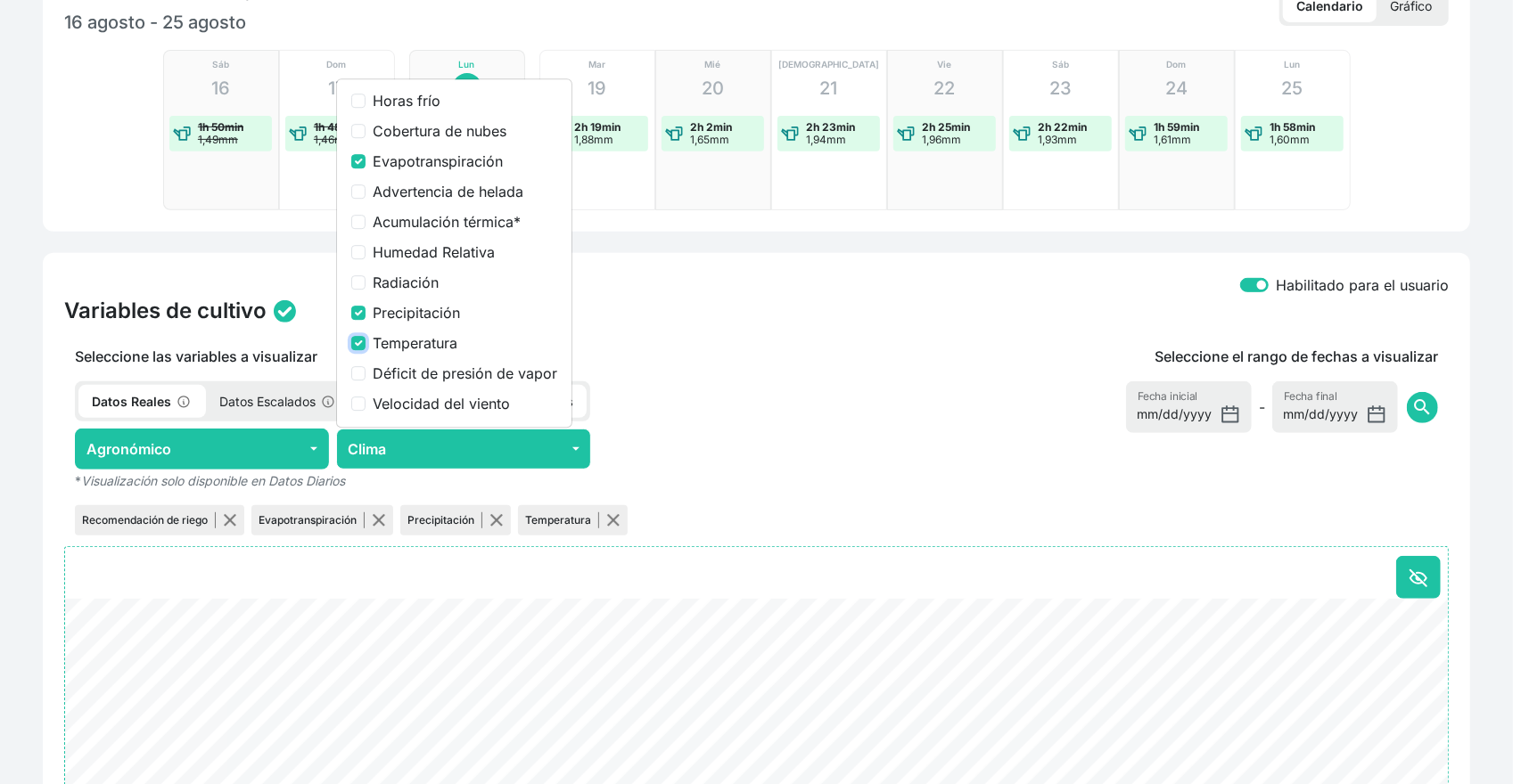
scroll to position [356, 0]
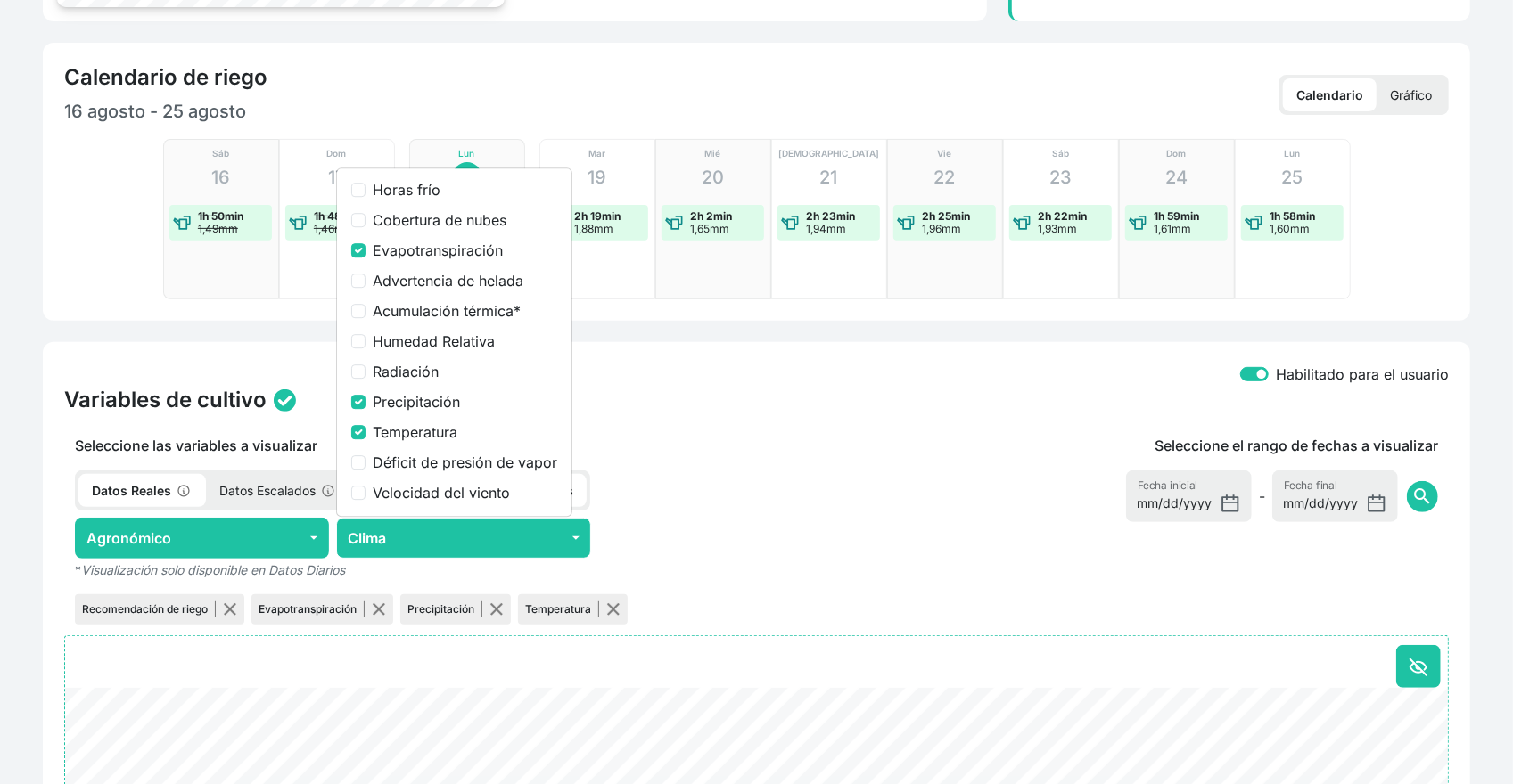
click at [713, 346] on div "Habilitado para el usuario Variables de cultivo Seleccione las variables a visu…" at bounding box center [756, 774] width 1427 height 864
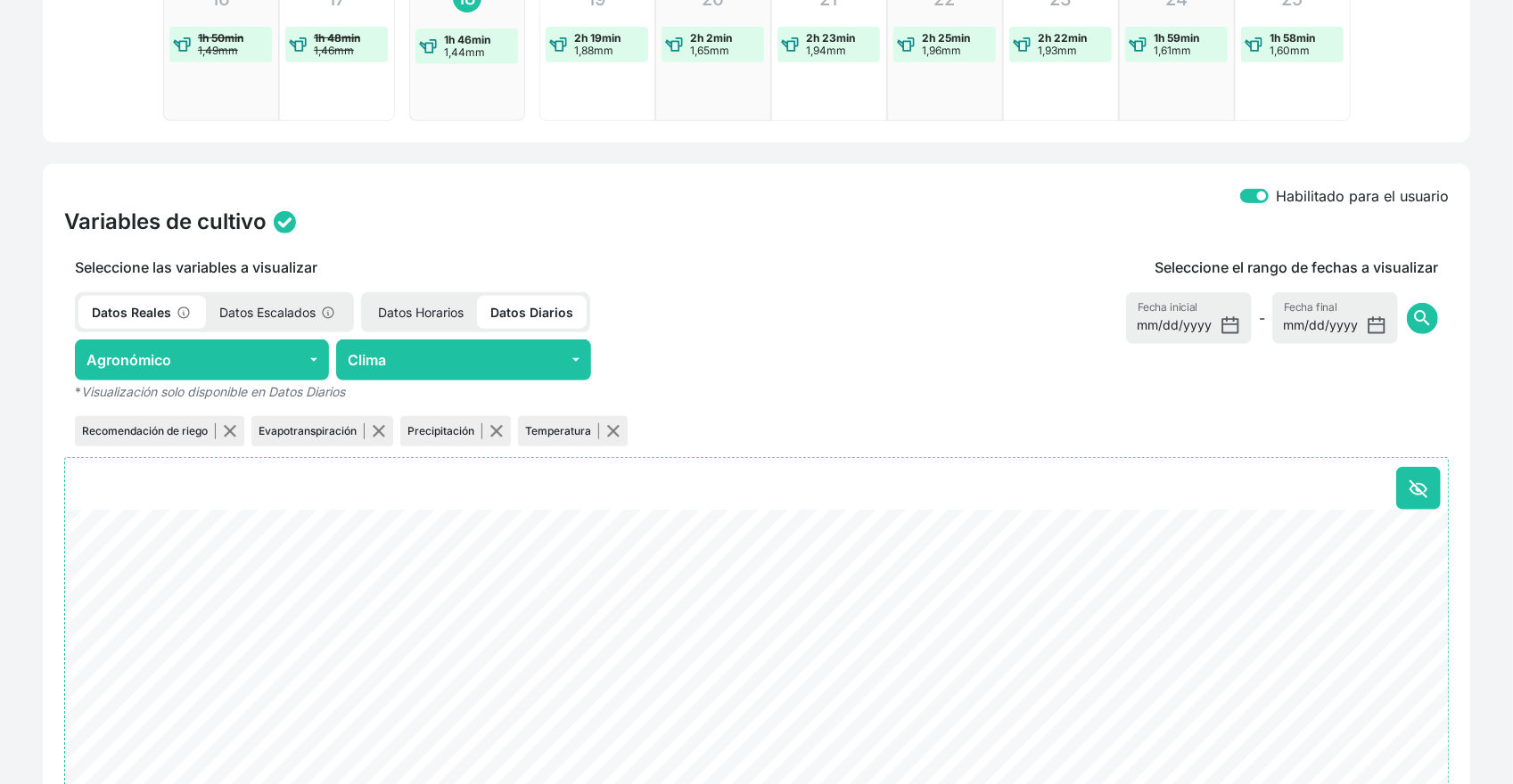
scroll to position [624, 0]
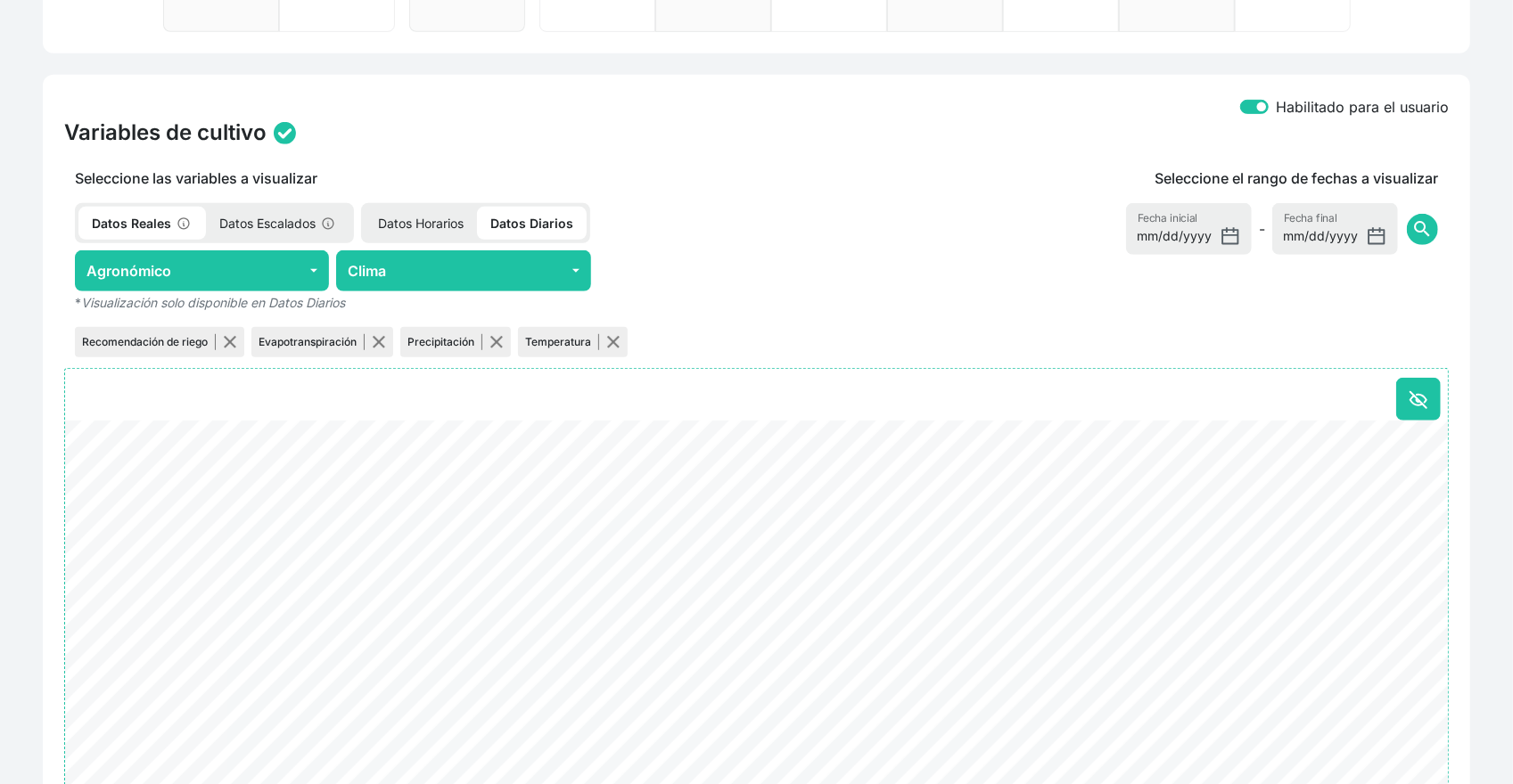
click at [457, 215] on p "Datos Horarios" at bounding box center [420, 223] width 112 height 33
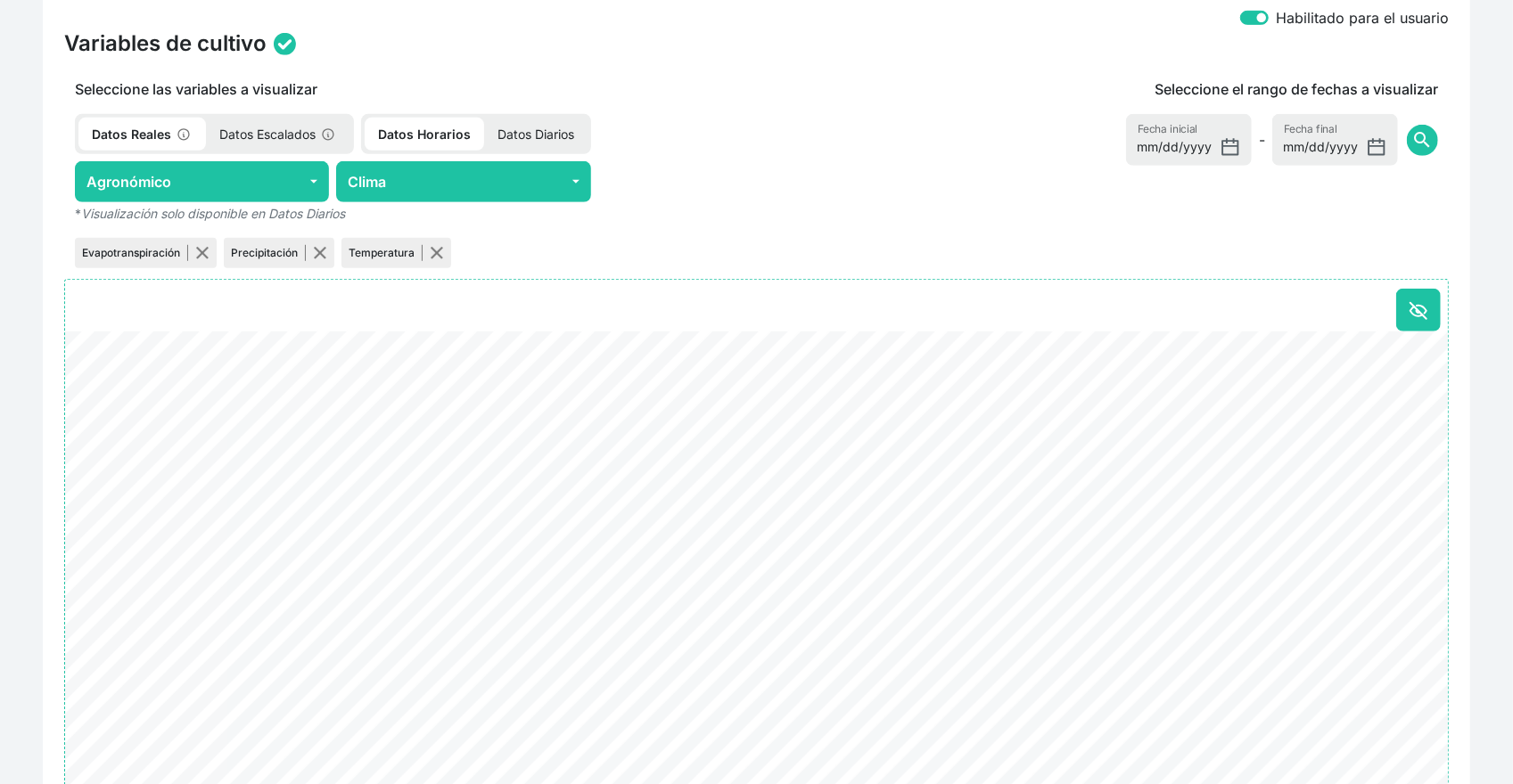
click at [558, 135] on p "Datos Diarios" at bounding box center [535, 134] width 103 height 33
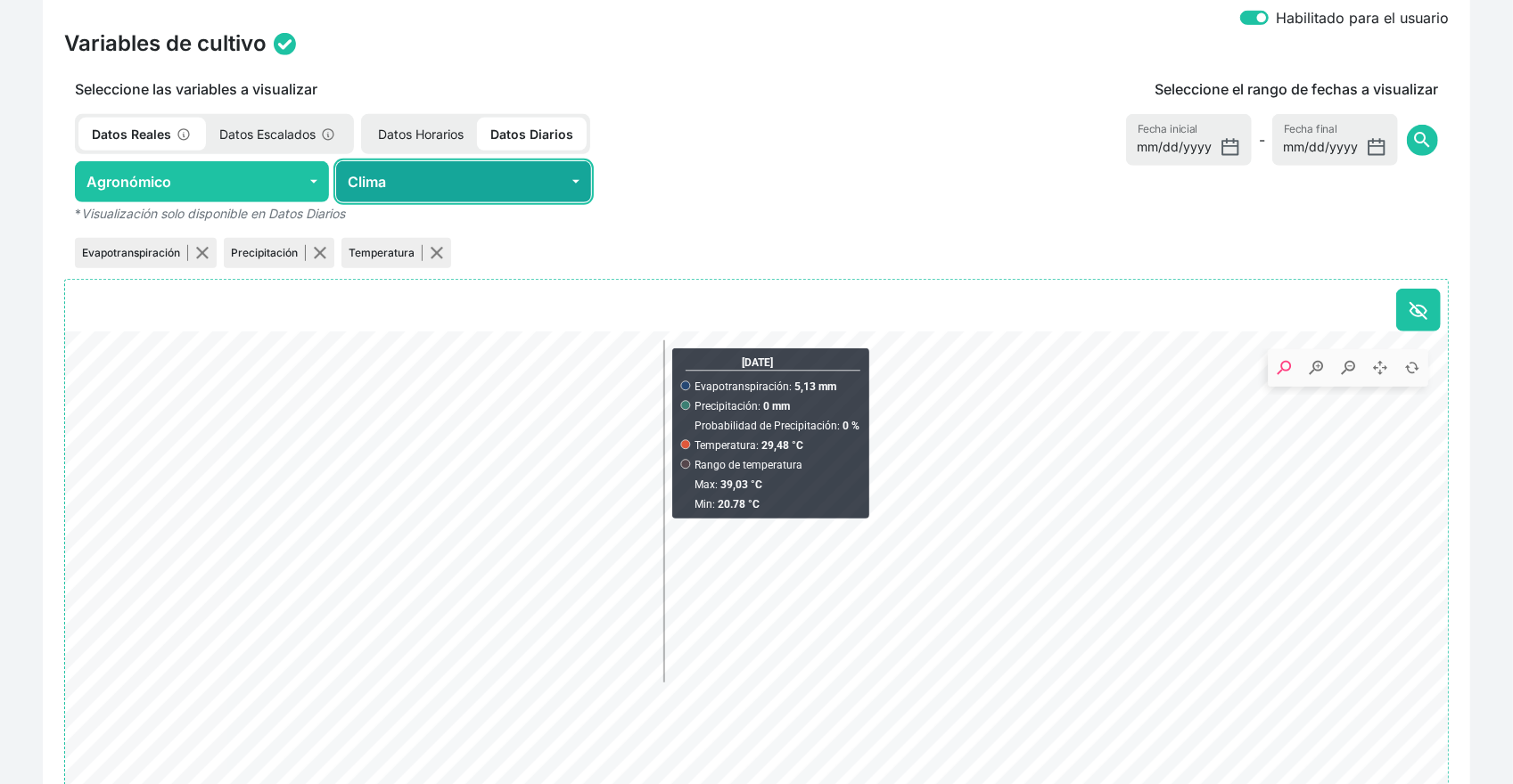
click at [476, 189] on button "Clima" at bounding box center [463, 181] width 254 height 41
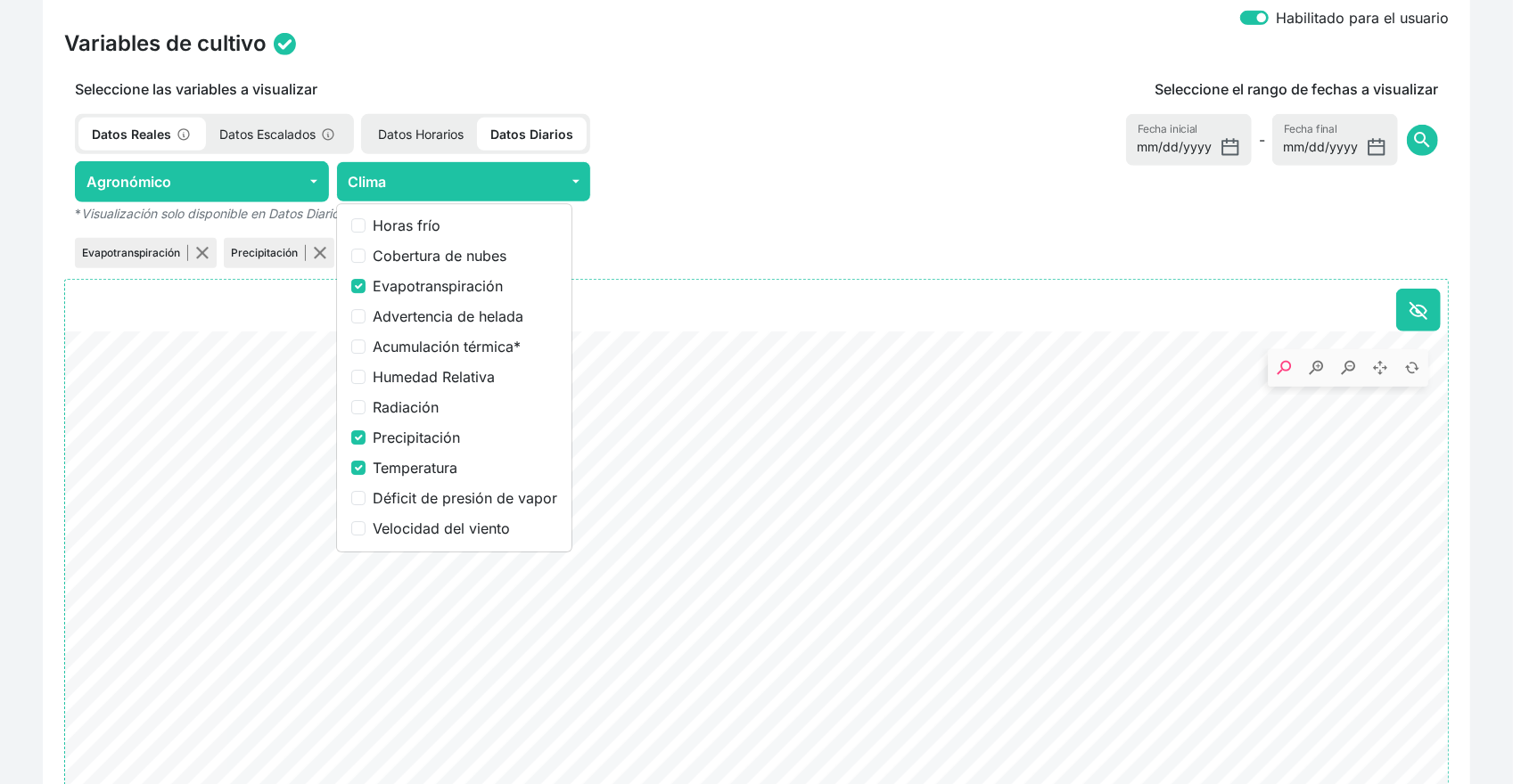
click at [453, 138] on p "Datos Horarios" at bounding box center [420, 134] width 112 height 33
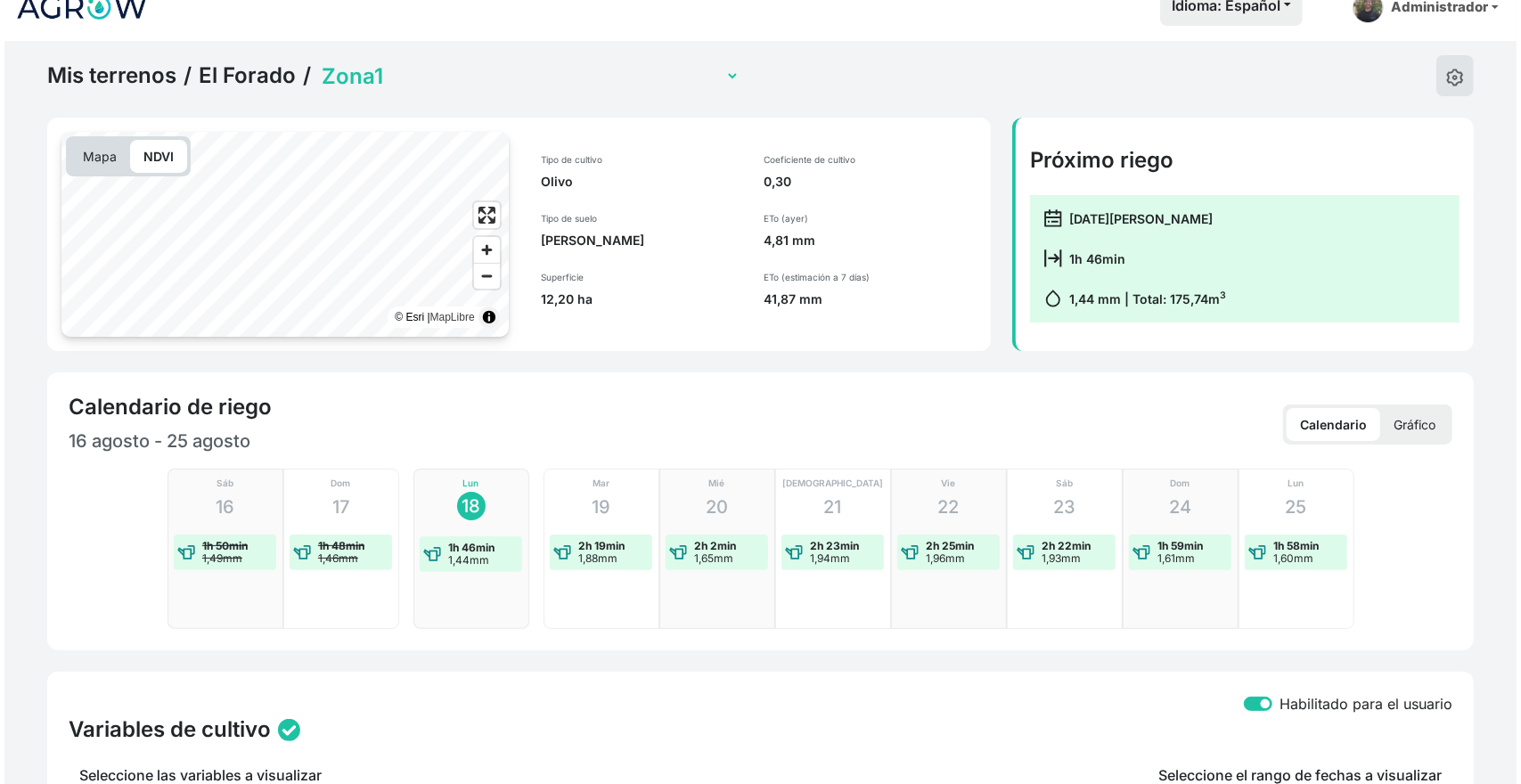
scroll to position [0, 0]
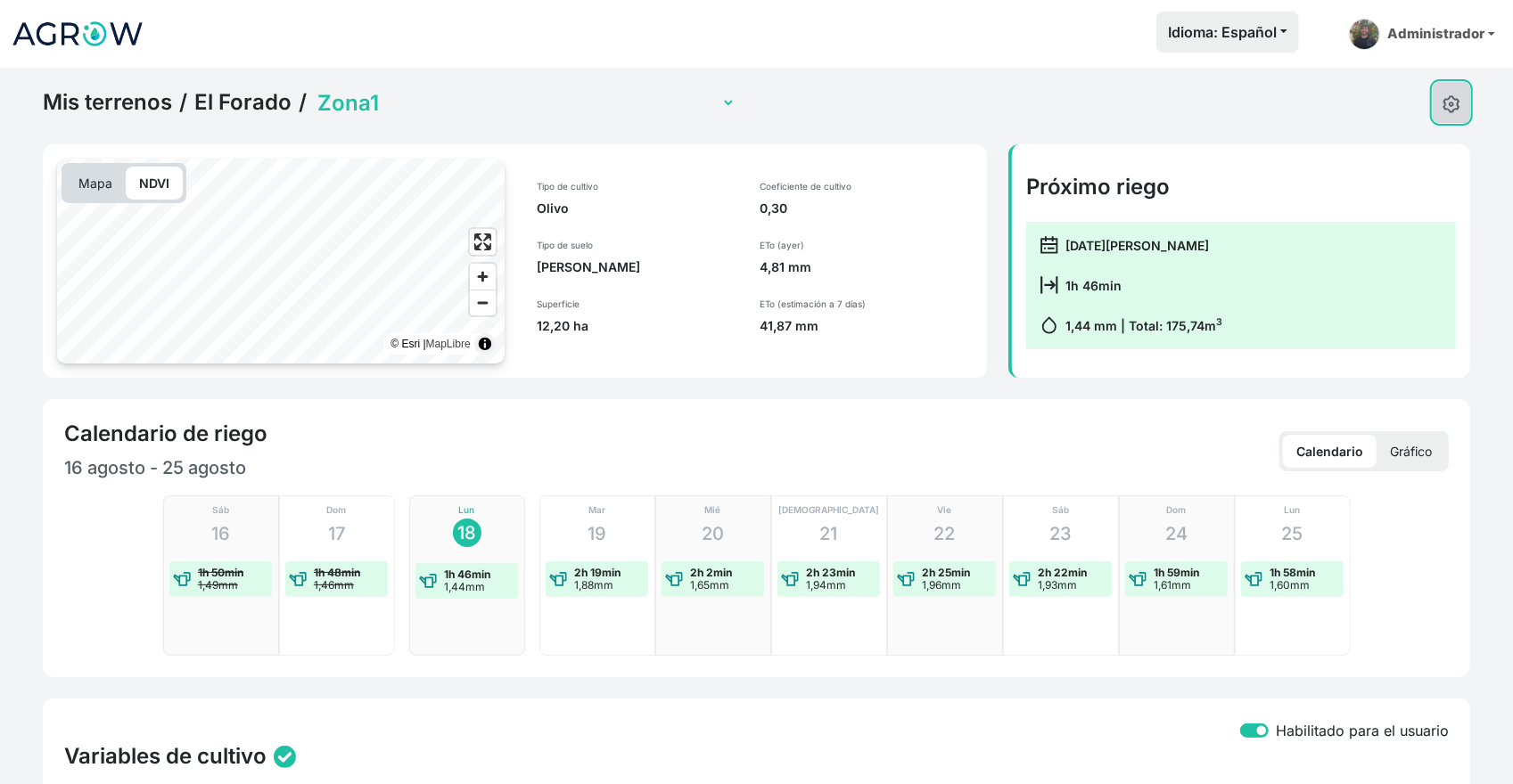
click at [1455, 108] on img at bounding box center [1450, 104] width 18 height 18
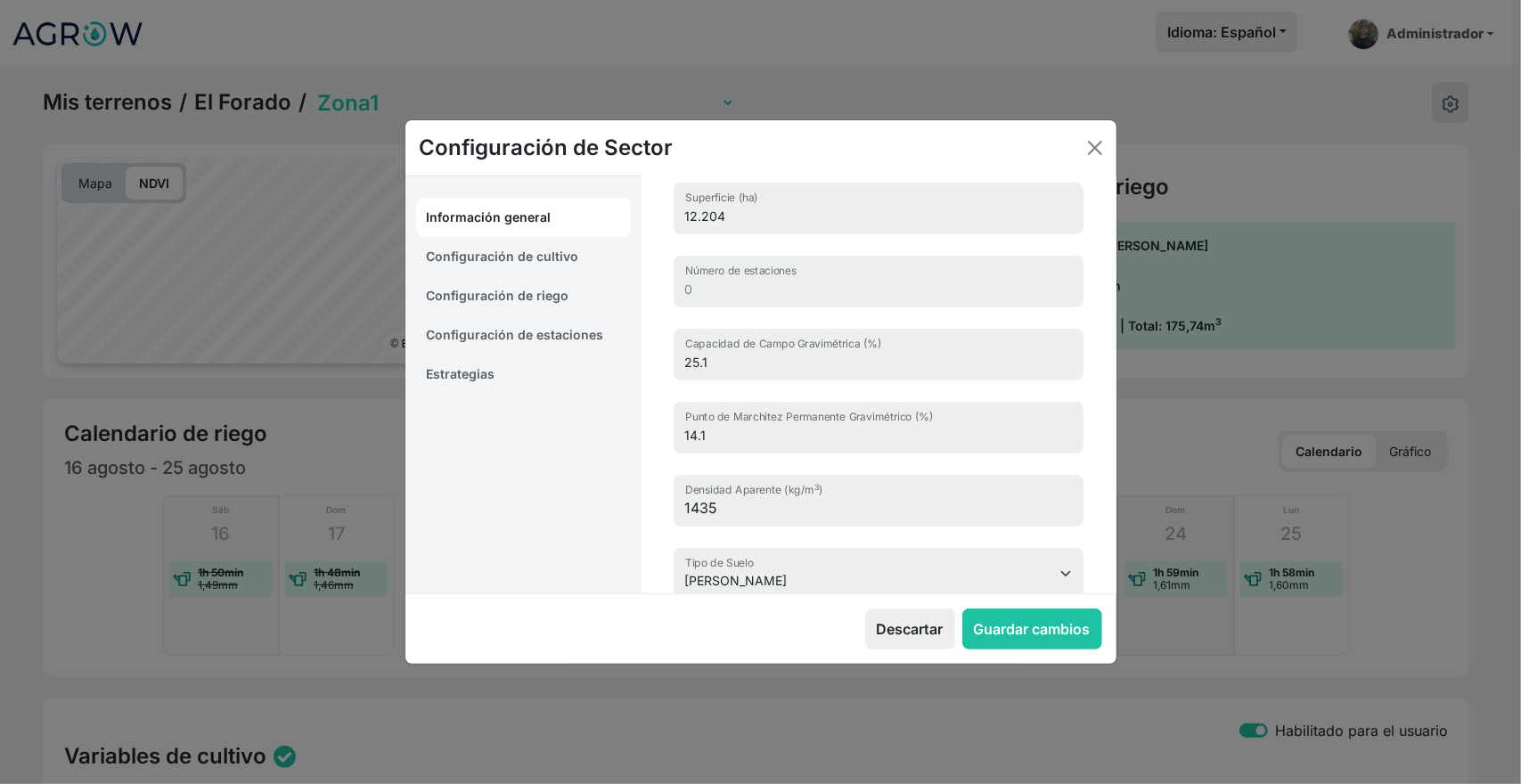
scroll to position [210, 0]
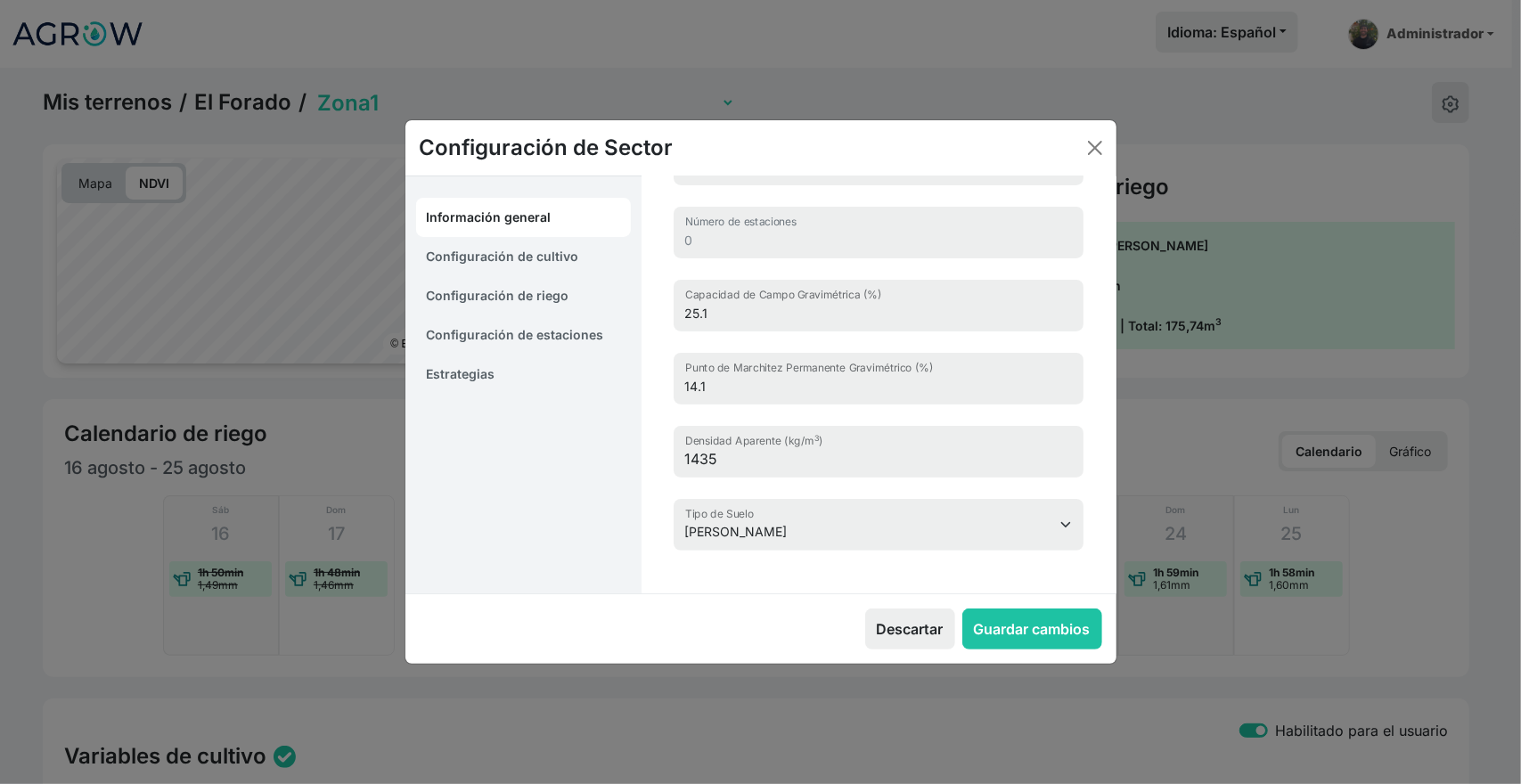
click at [460, 268] on link "Configuración de cultivo" at bounding box center [523, 256] width 215 height 39
select select "16204"
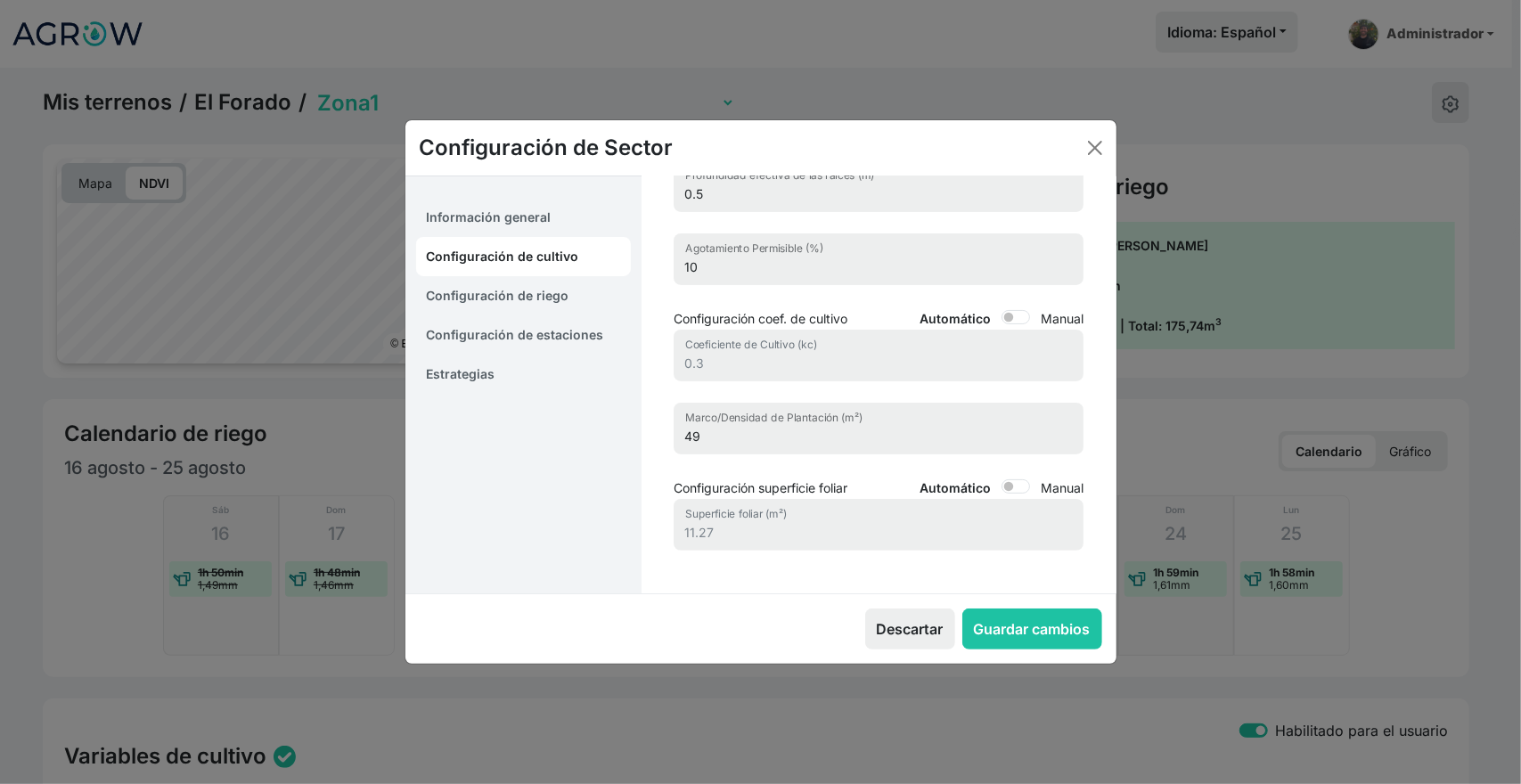
scroll to position [207, 0]
click at [479, 294] on link "Configuración de riego" at bounding box center [523, 295] width 215 height 39
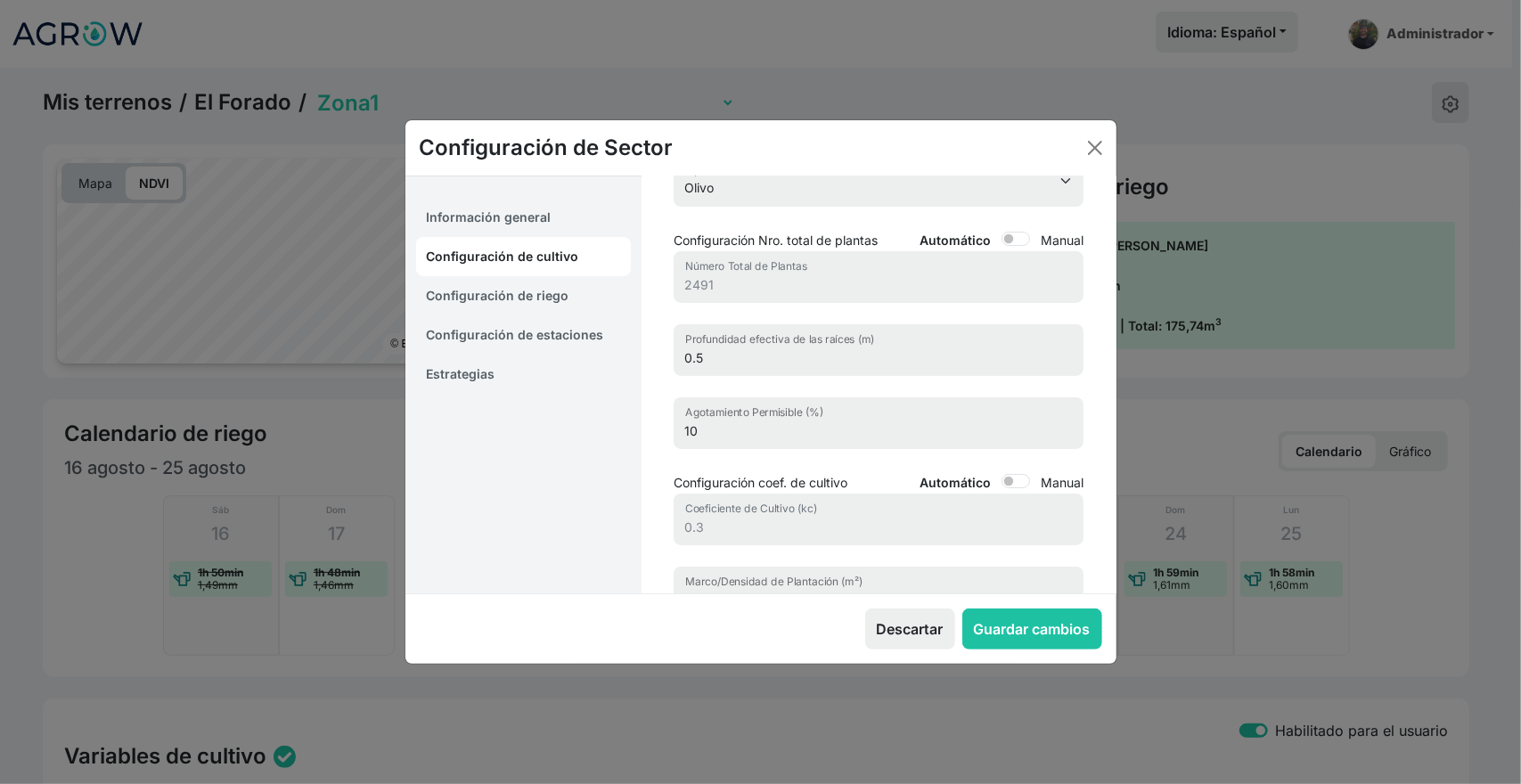
select select "8"
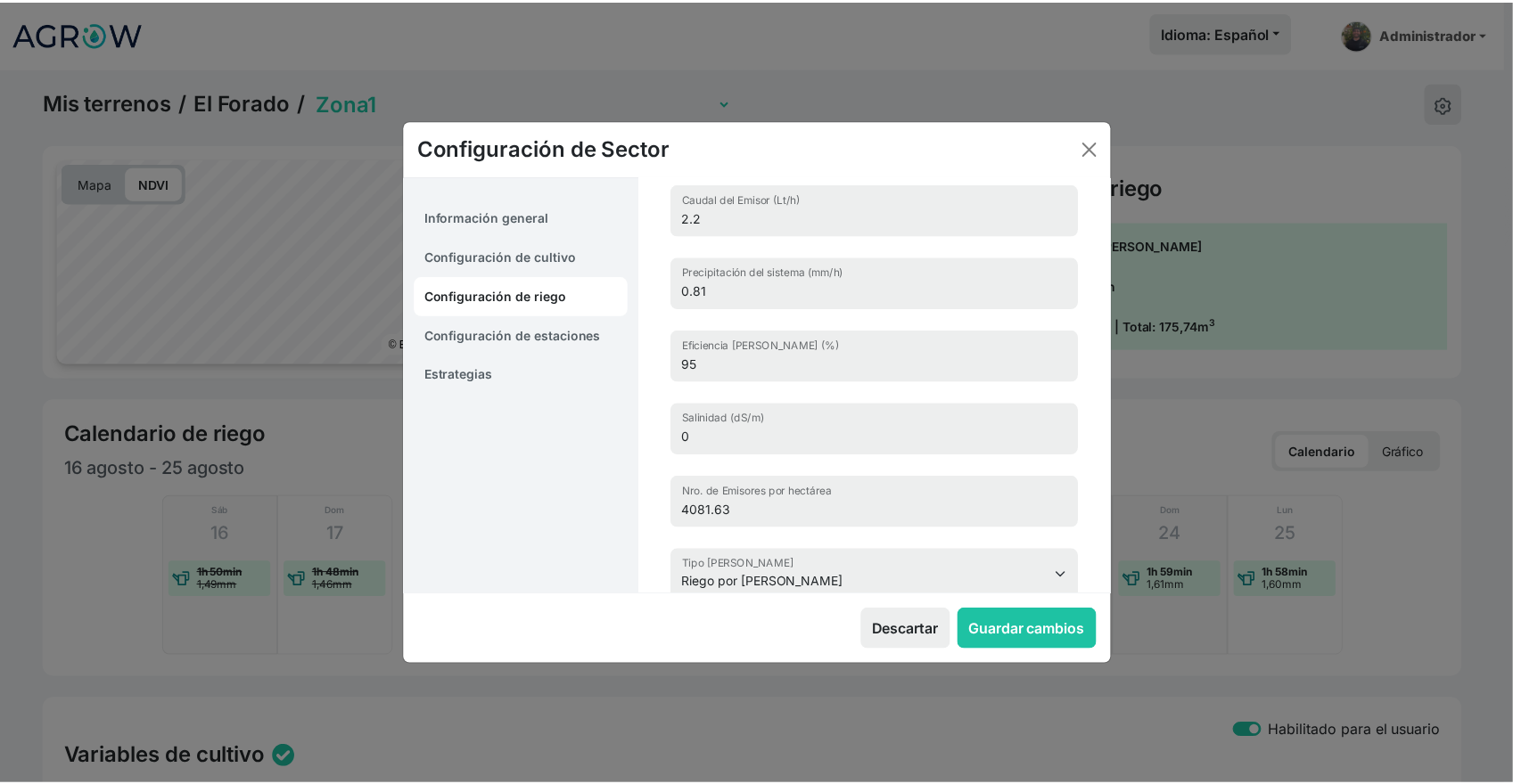
scroll to position [0, 0]
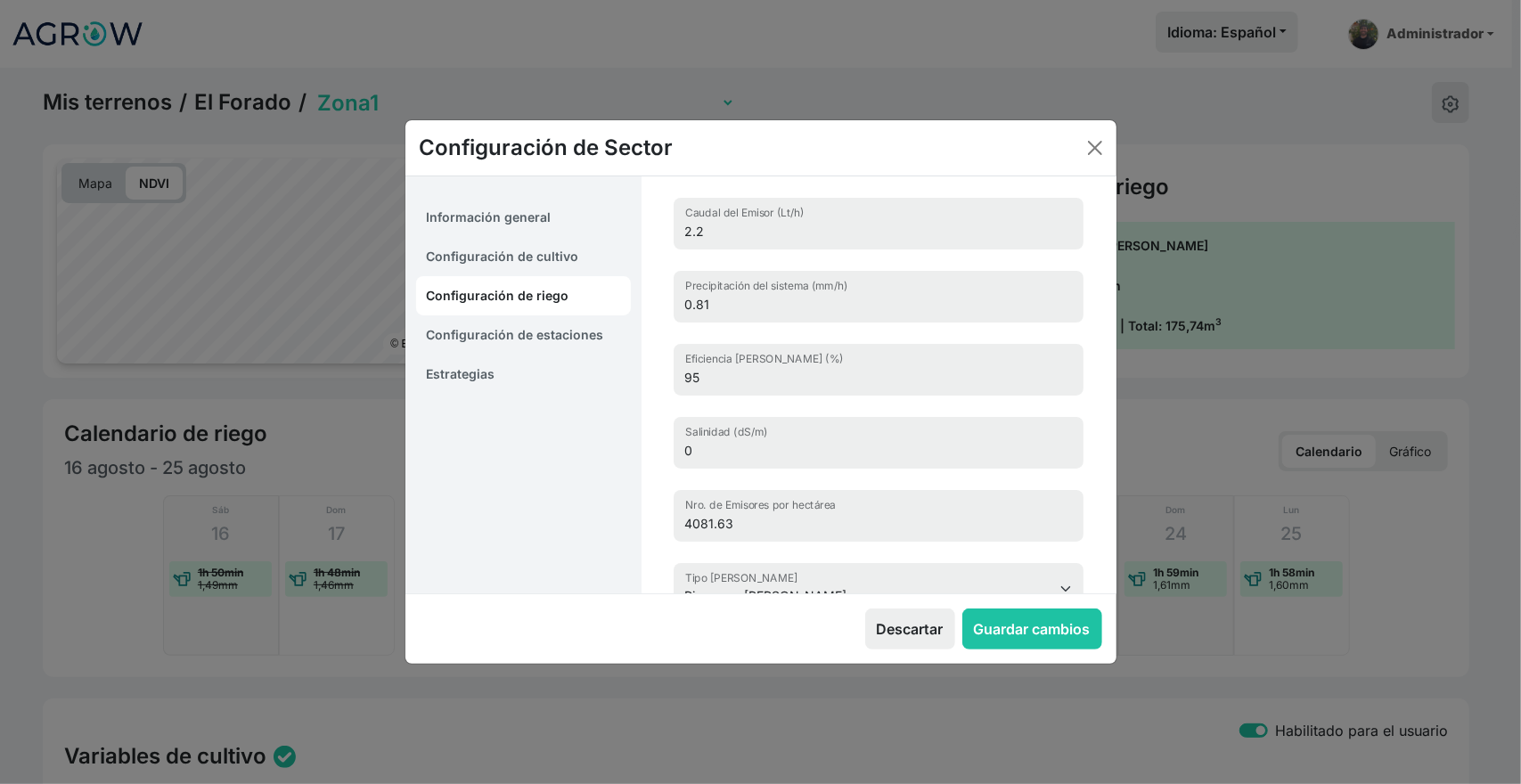
click at [490, 329] on link "Configuración de estaciones" at bounding box center [523, 335] width 215 height 39
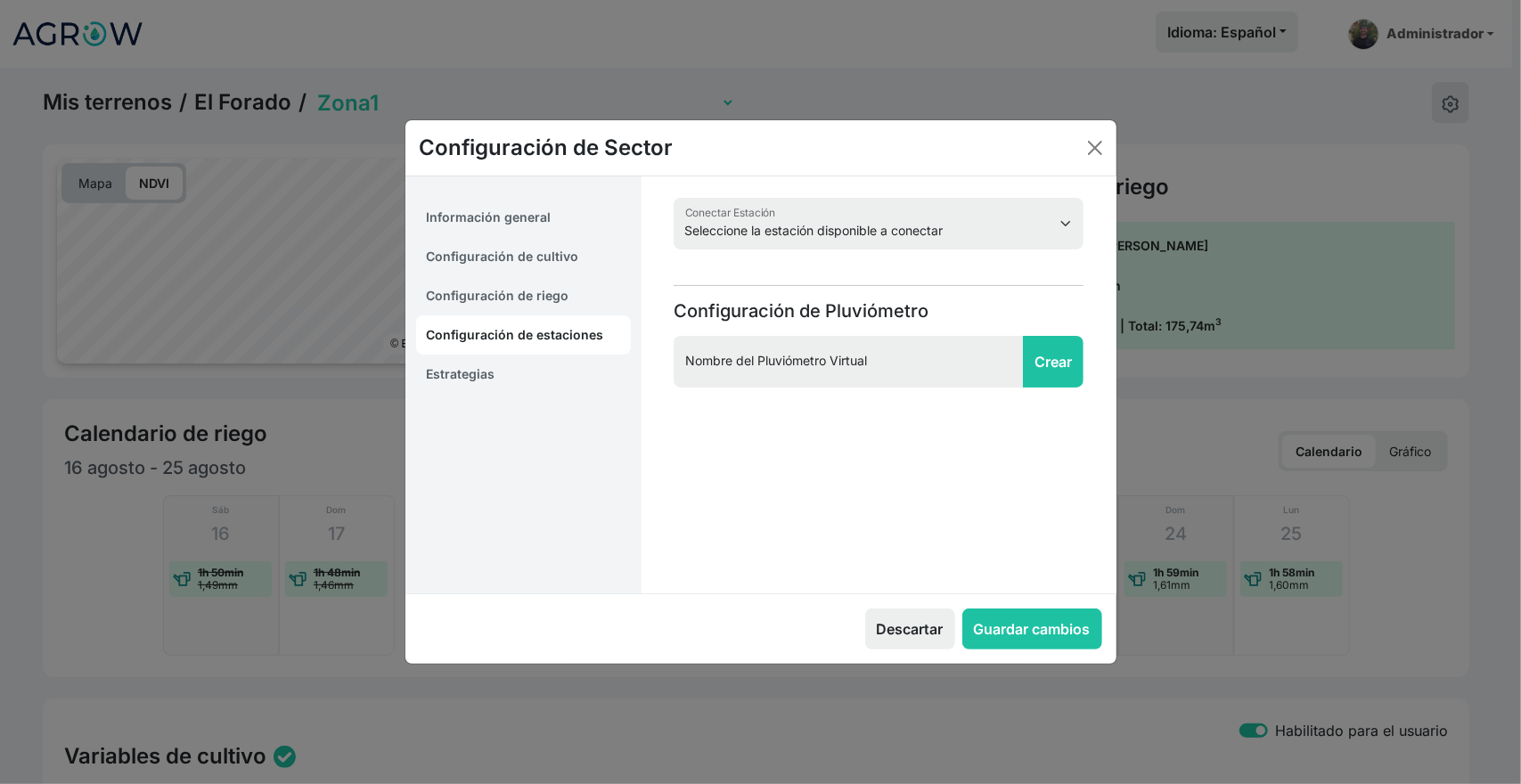
click at [474, 380] on link "Estrategias" at bounding box center [523, 374] width 215 height 39
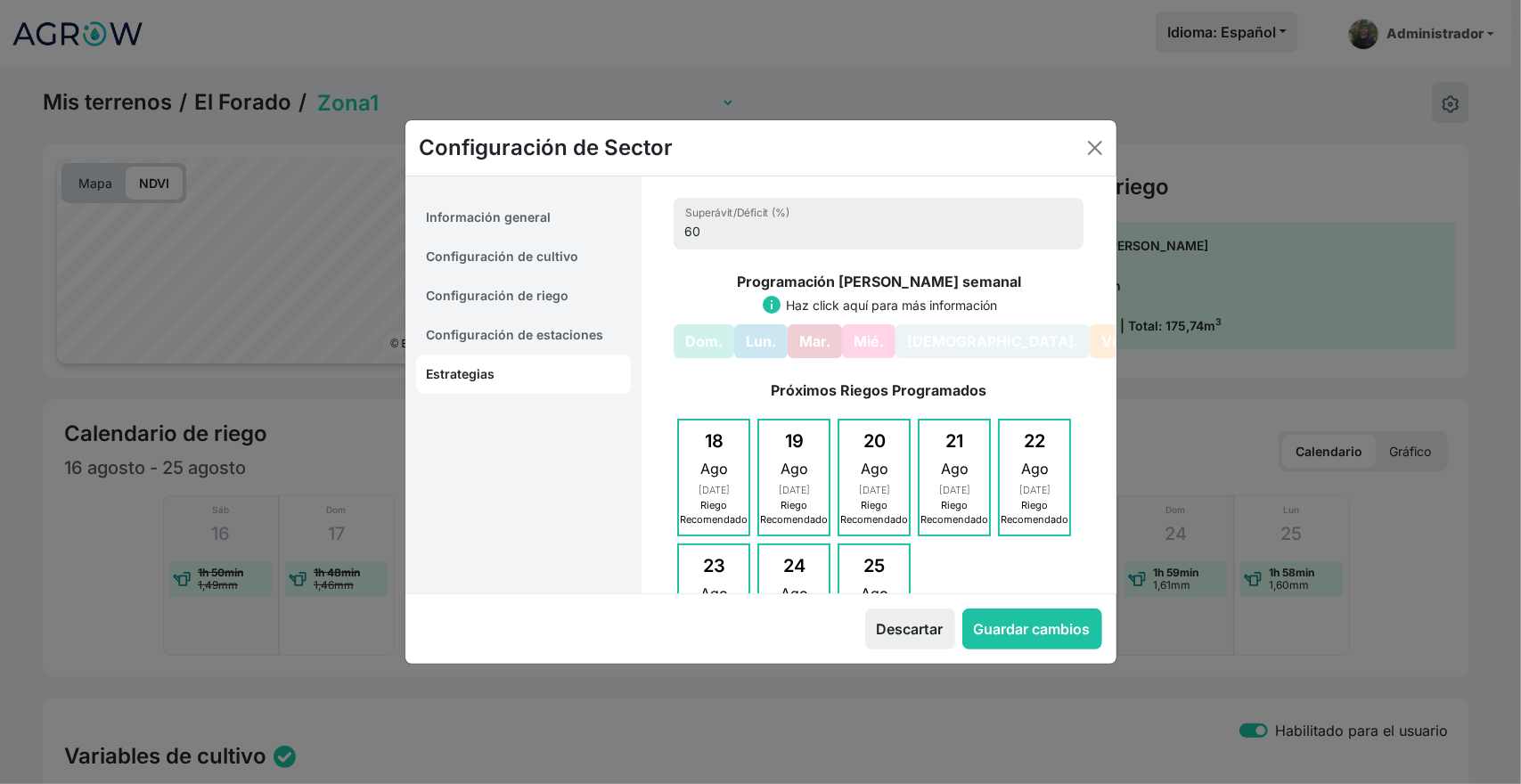
click at [1111, 153] on div "Configuración de Sector" at bounding box center [761, 148] width 711 height 56
click at [1094, 153] on button "Close" at bounding box center [1095, 148] width 28 height 28
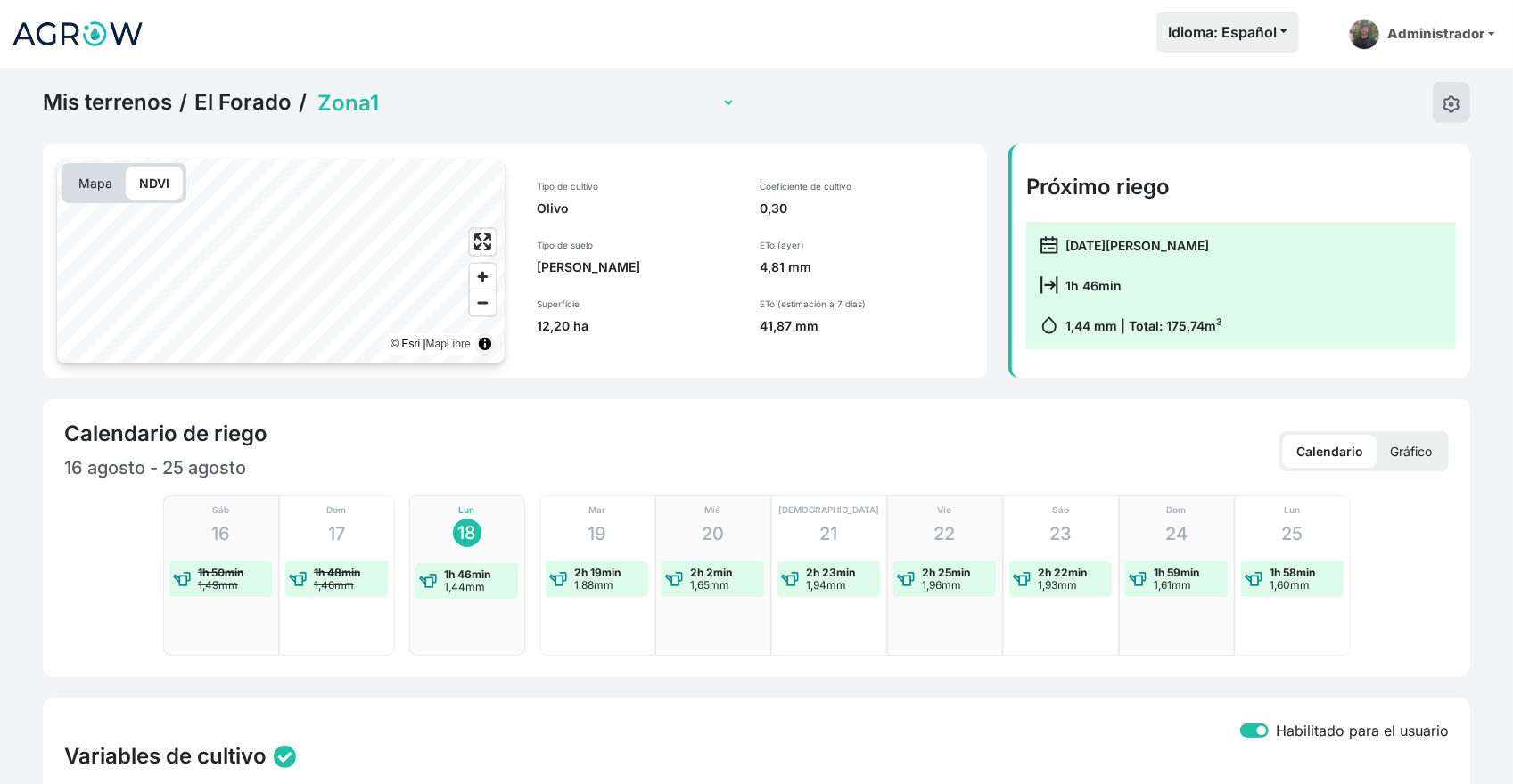
click at [643, 346] on div "Tipo de cultivo Olivo Tipo de suelo [PERSON_NAME] Arcilloso Superficie 12,20 ha" at bounding box center [632, 257] width 234 height 198
click at [243, 100] on link "El Forado" at bounding box center [243, 102] width 97 height 27
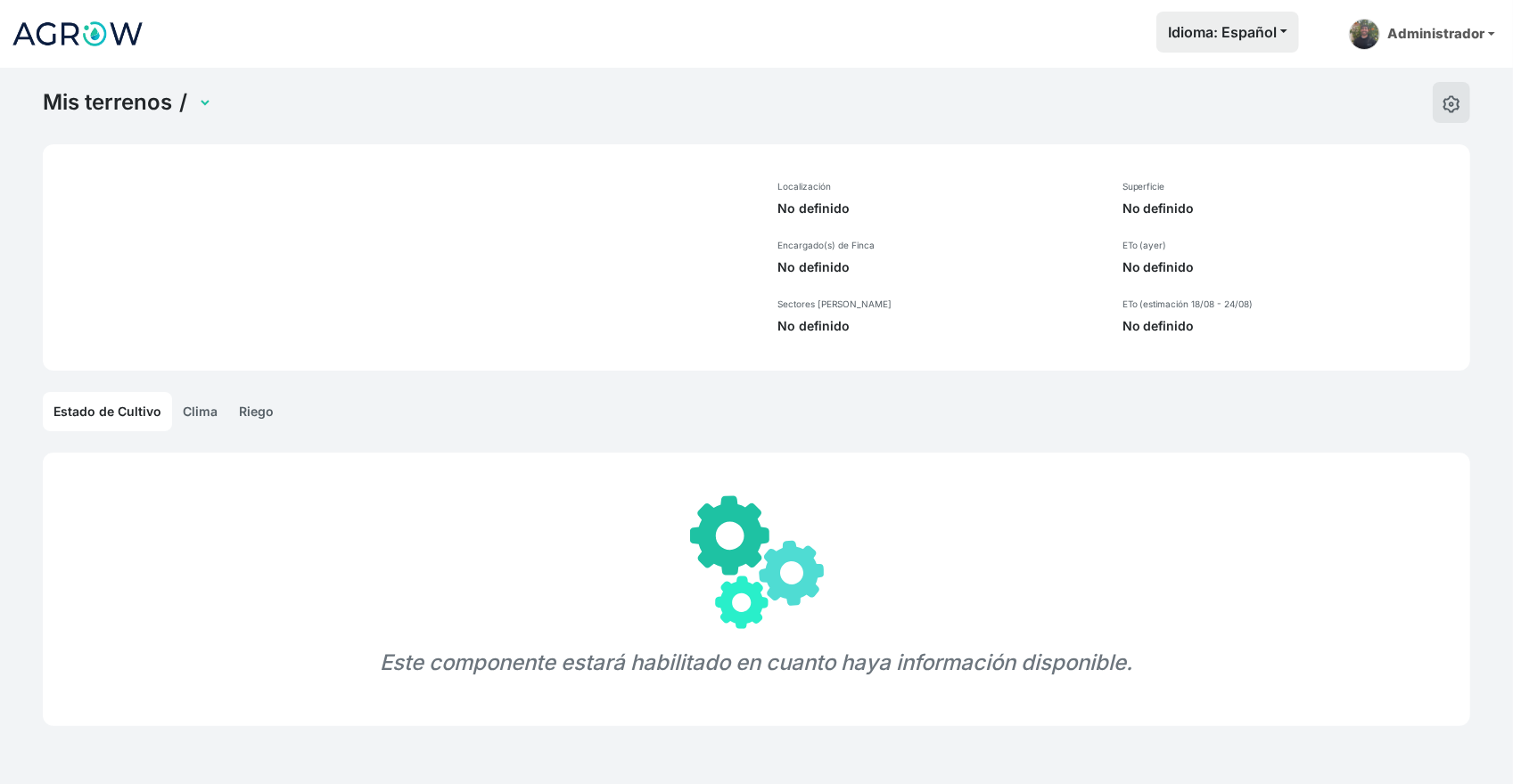
select select "1232"
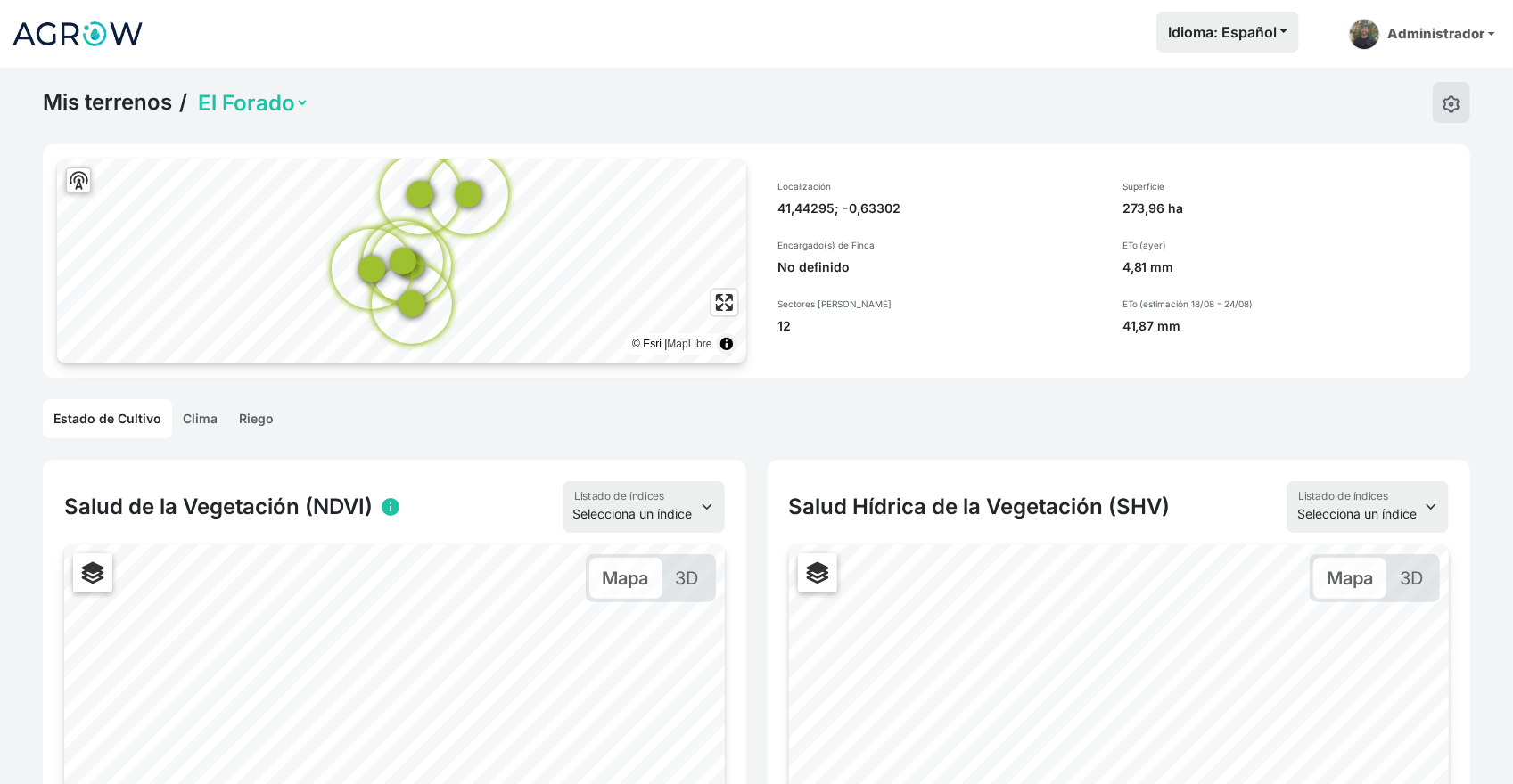
click at [255, 409] on link "Riego" at bounding box center [256, 418] width 56 height 39
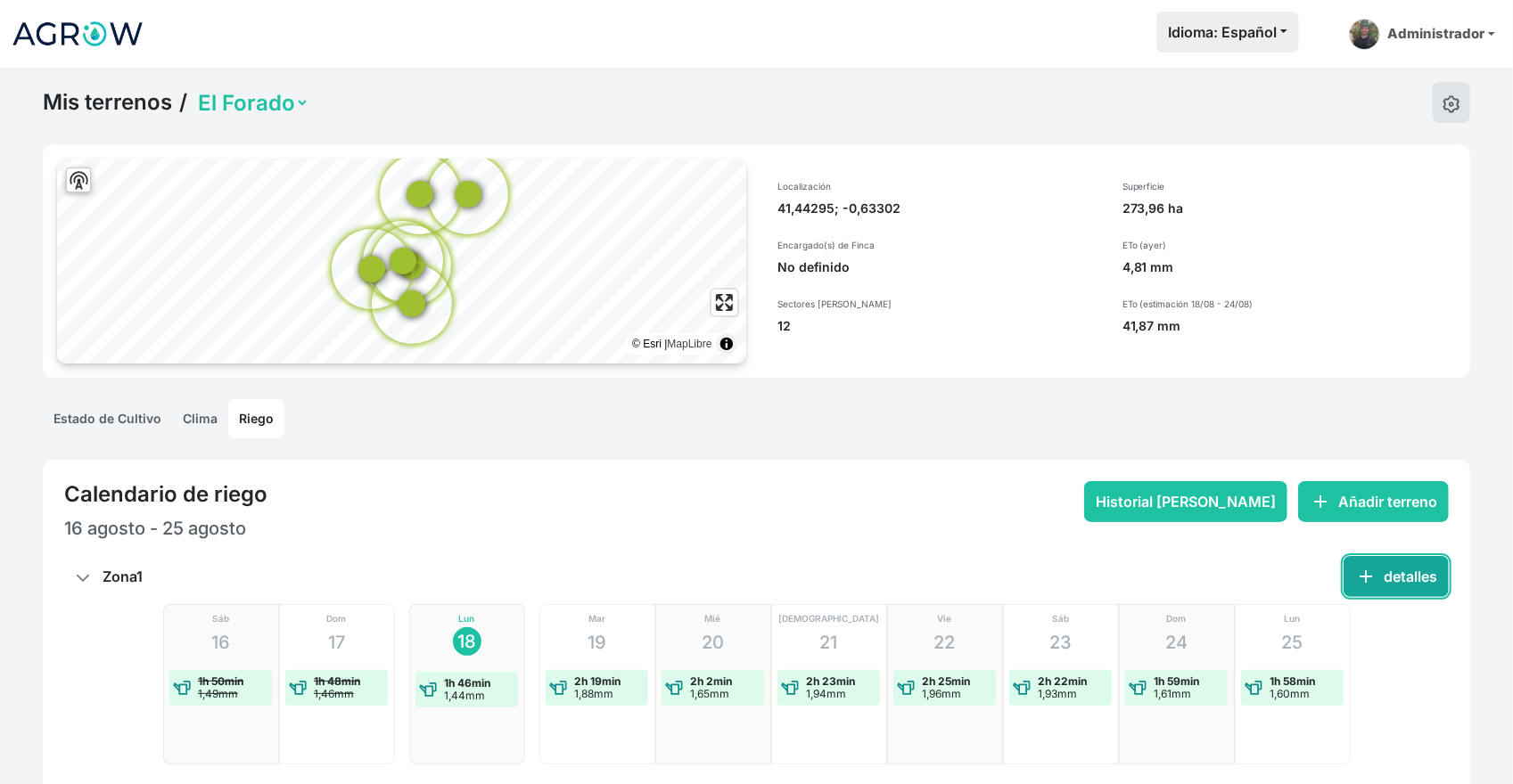
click at [1352, 571] on button "add detalles" at bounding box center [1395, 575] width 105 height 41
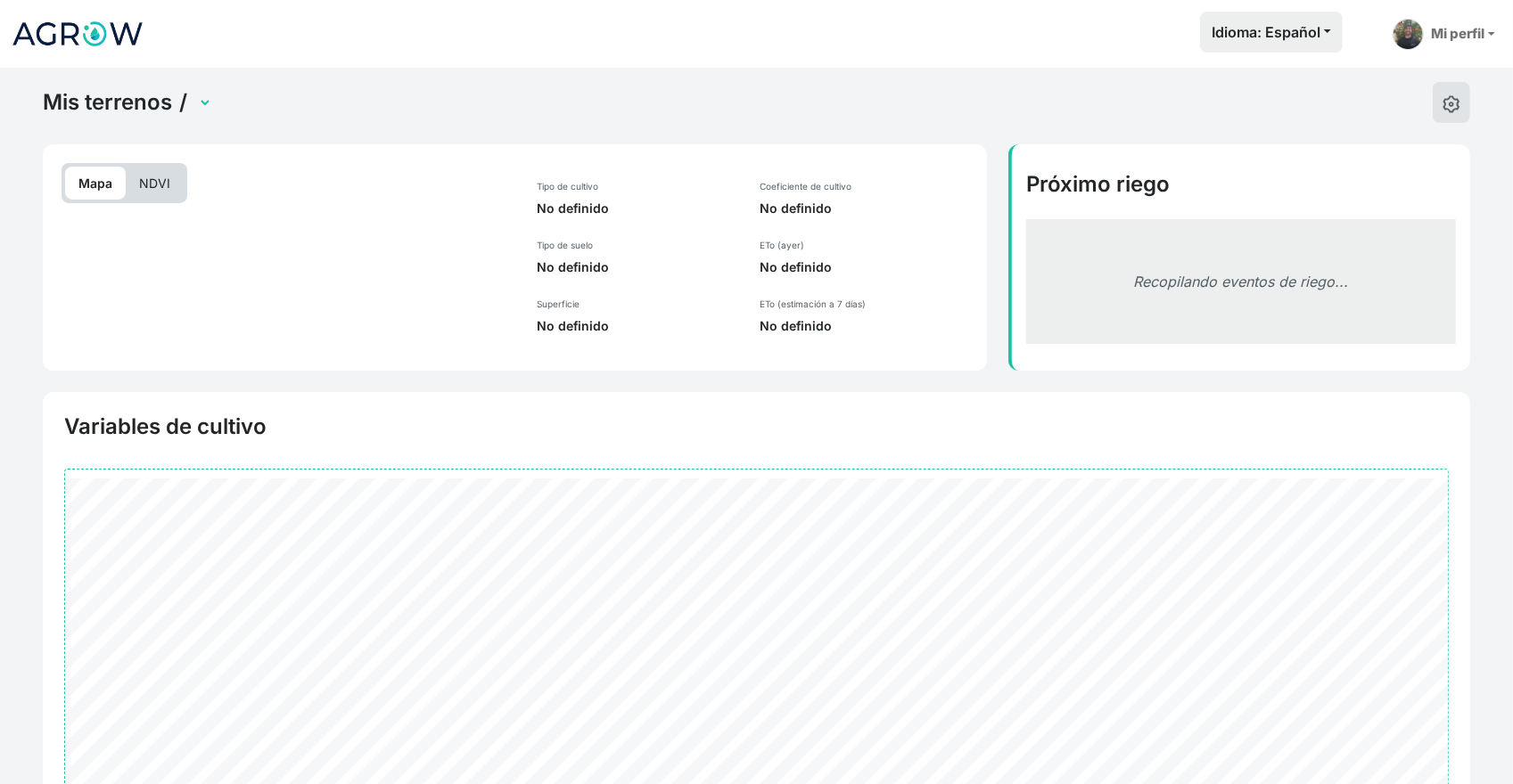
click at [1390, 583] on html "Idioma: Español Español English Português Mi perfil Preferencias Mis terrenos V…" at bounding box center [756, 392] width 1513 height 784
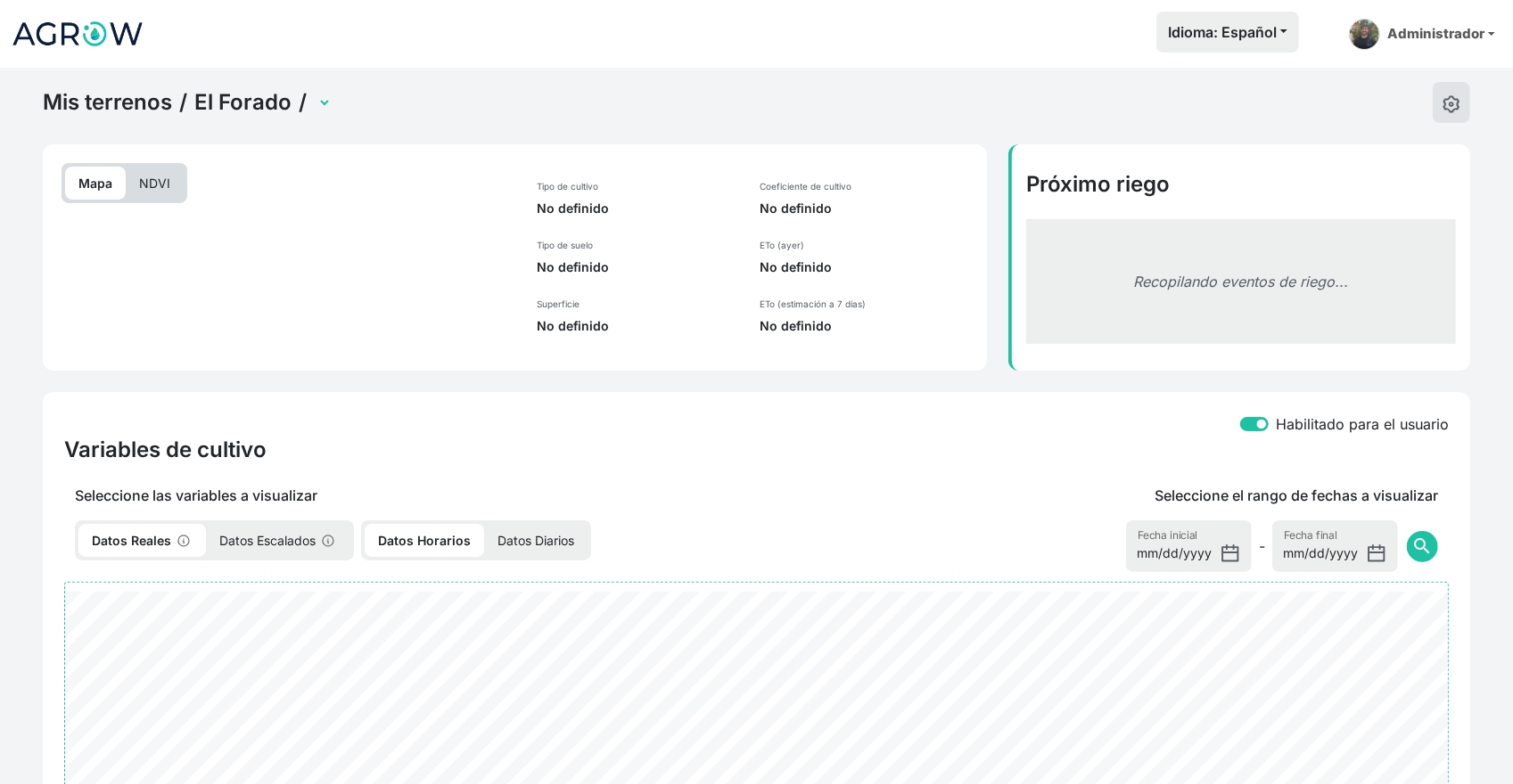
select select "2480"
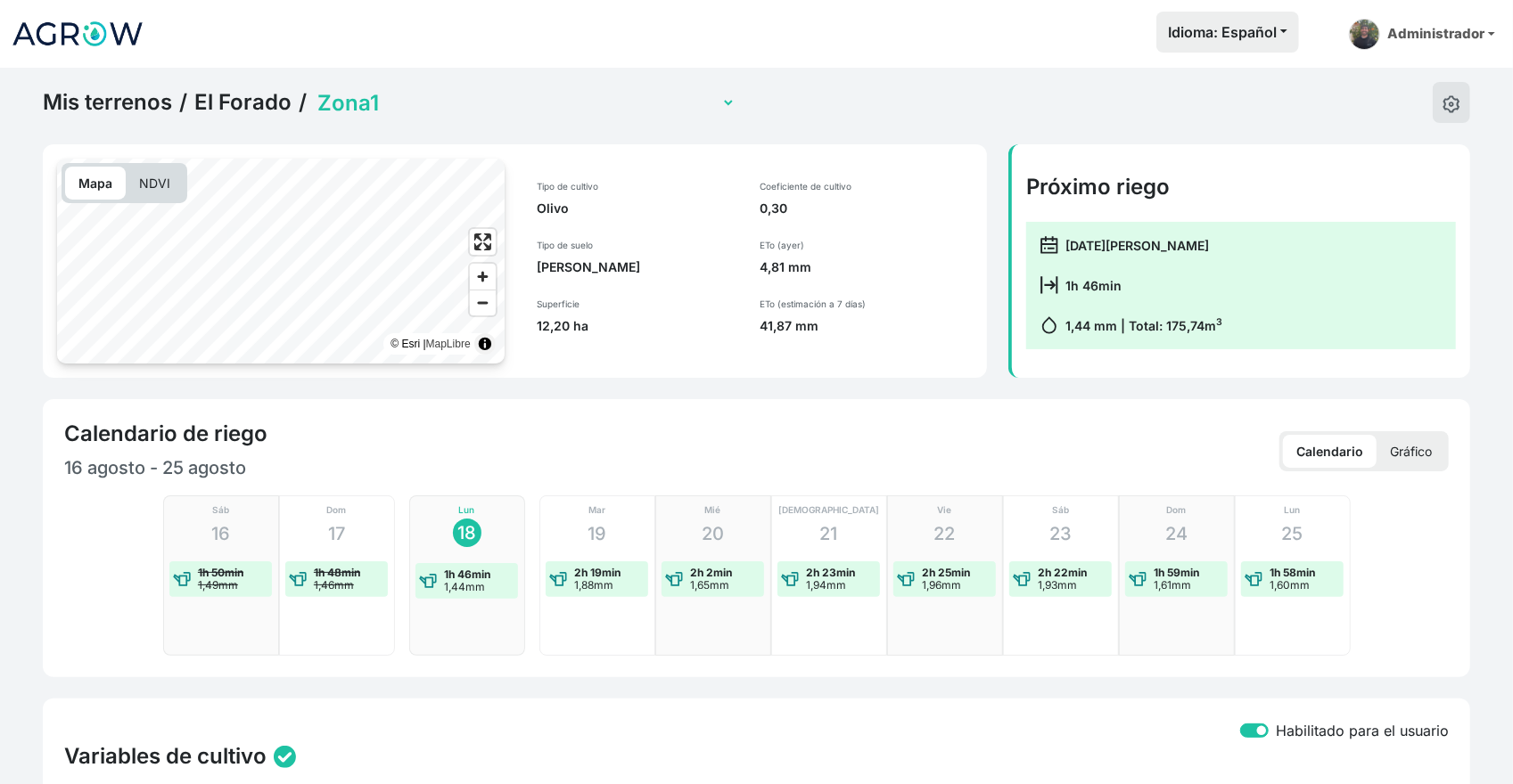
click at [155, 184] on p "NDVI" at bounding box center [154, 183] width 58 height 33
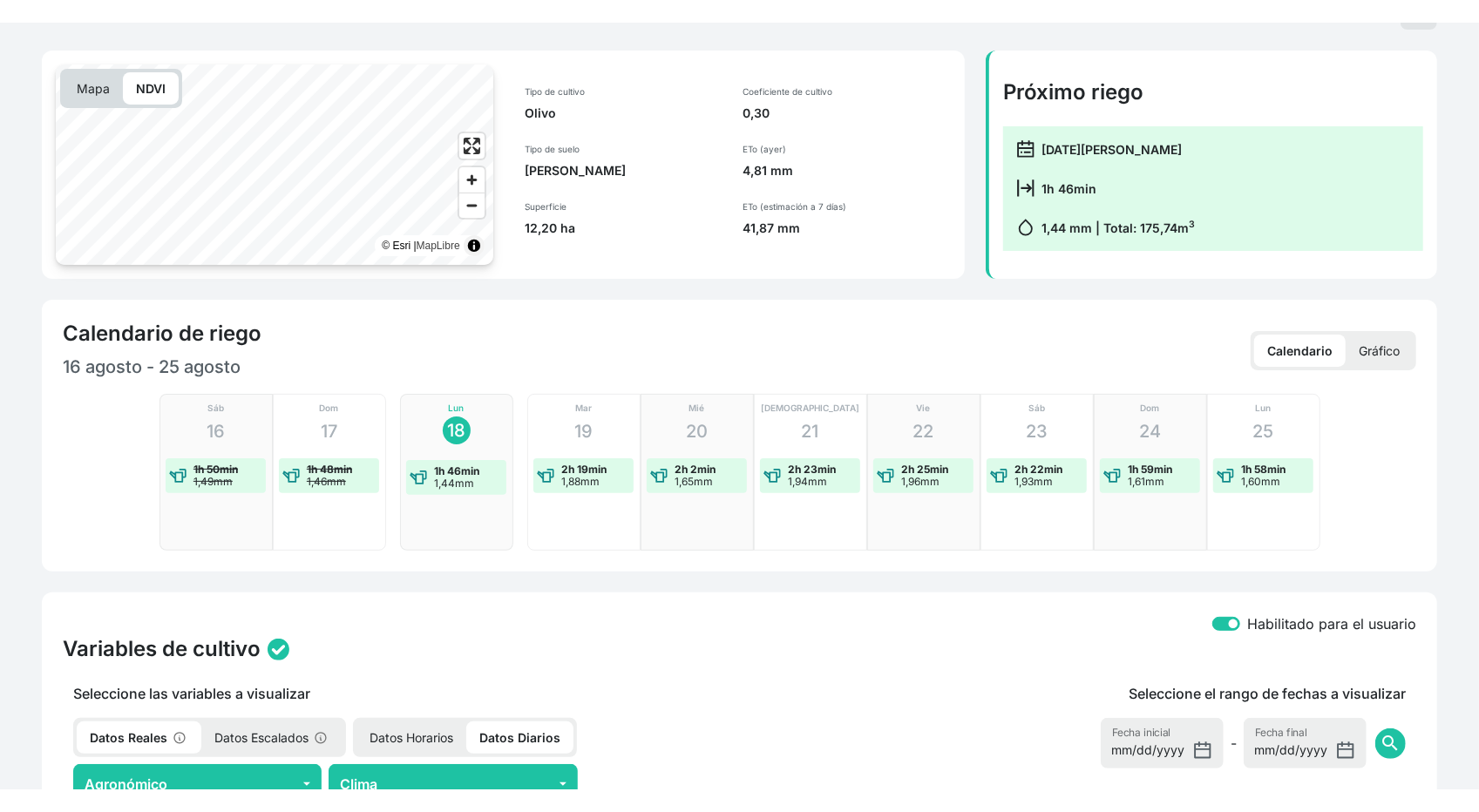
scroll to position [87, 0]
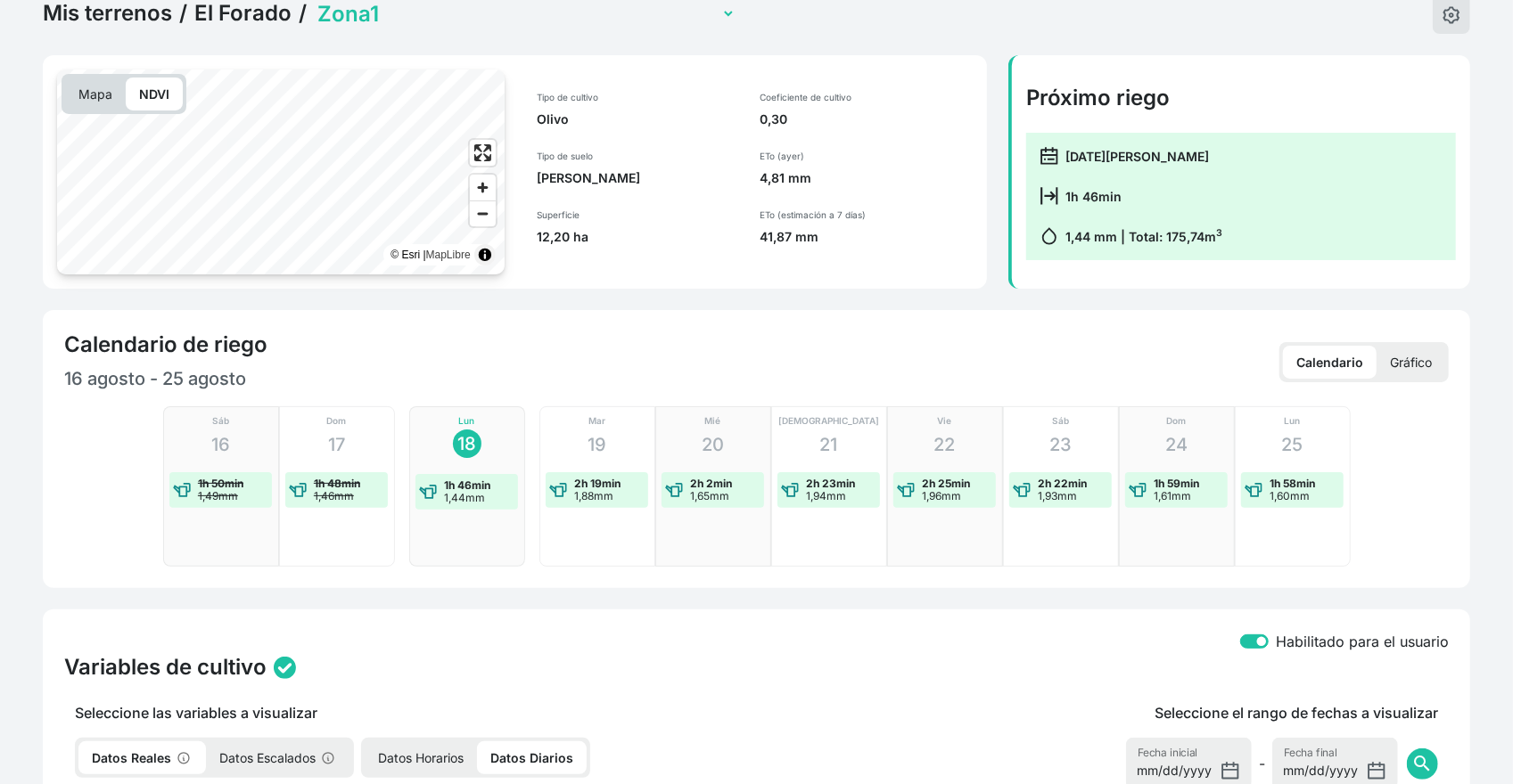
click at [1426, 368] on p "Gráfico" at bounding box center [1411, 362] width 68 height 33
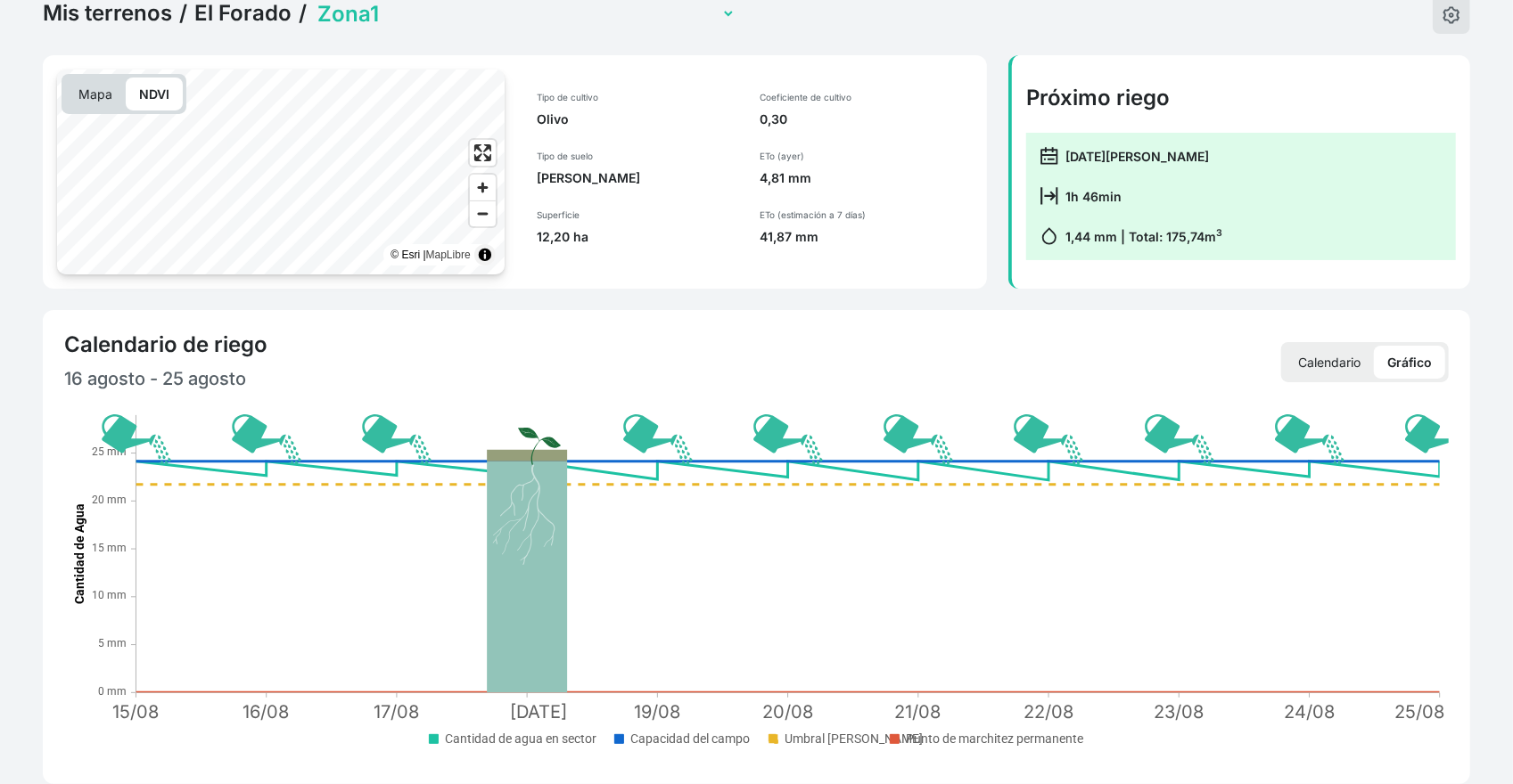
click at [1355, 368] on p "Calendario" at bounding box center [1329, 362] width 89 height 33
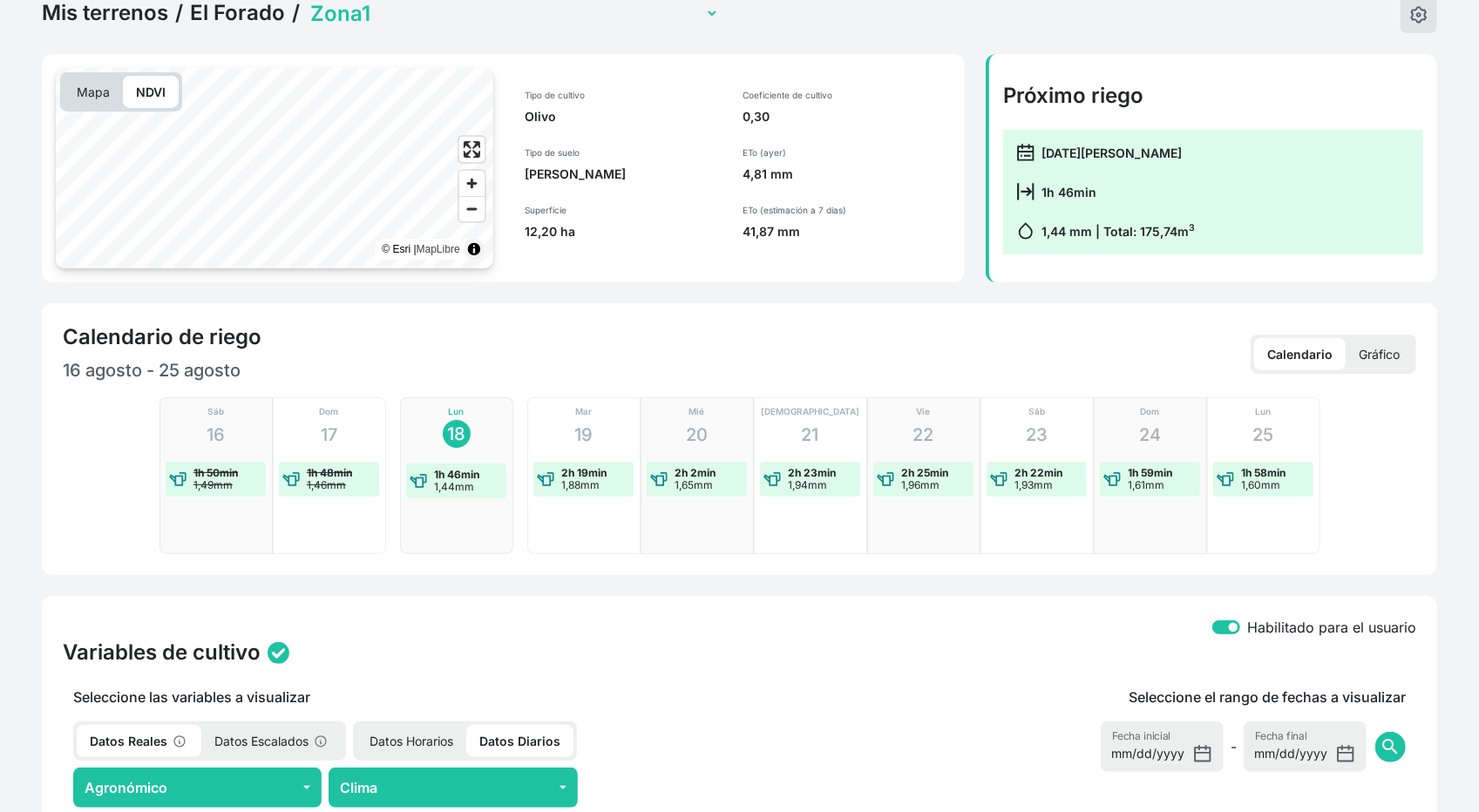
scroll to position [0, 0]
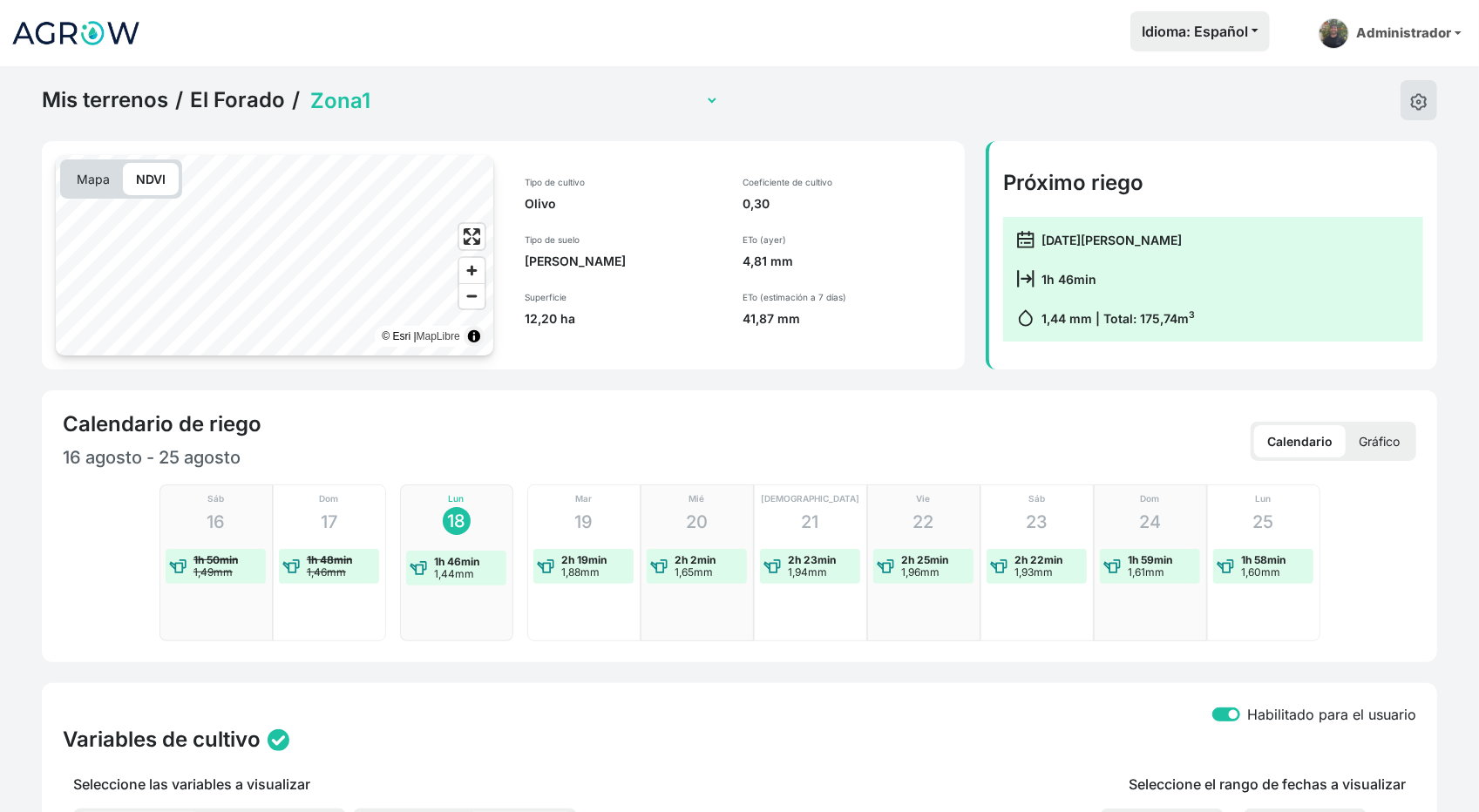
click at [223, 104] on link "El Forado" at bounding box center [237, 100] width 95 height 26
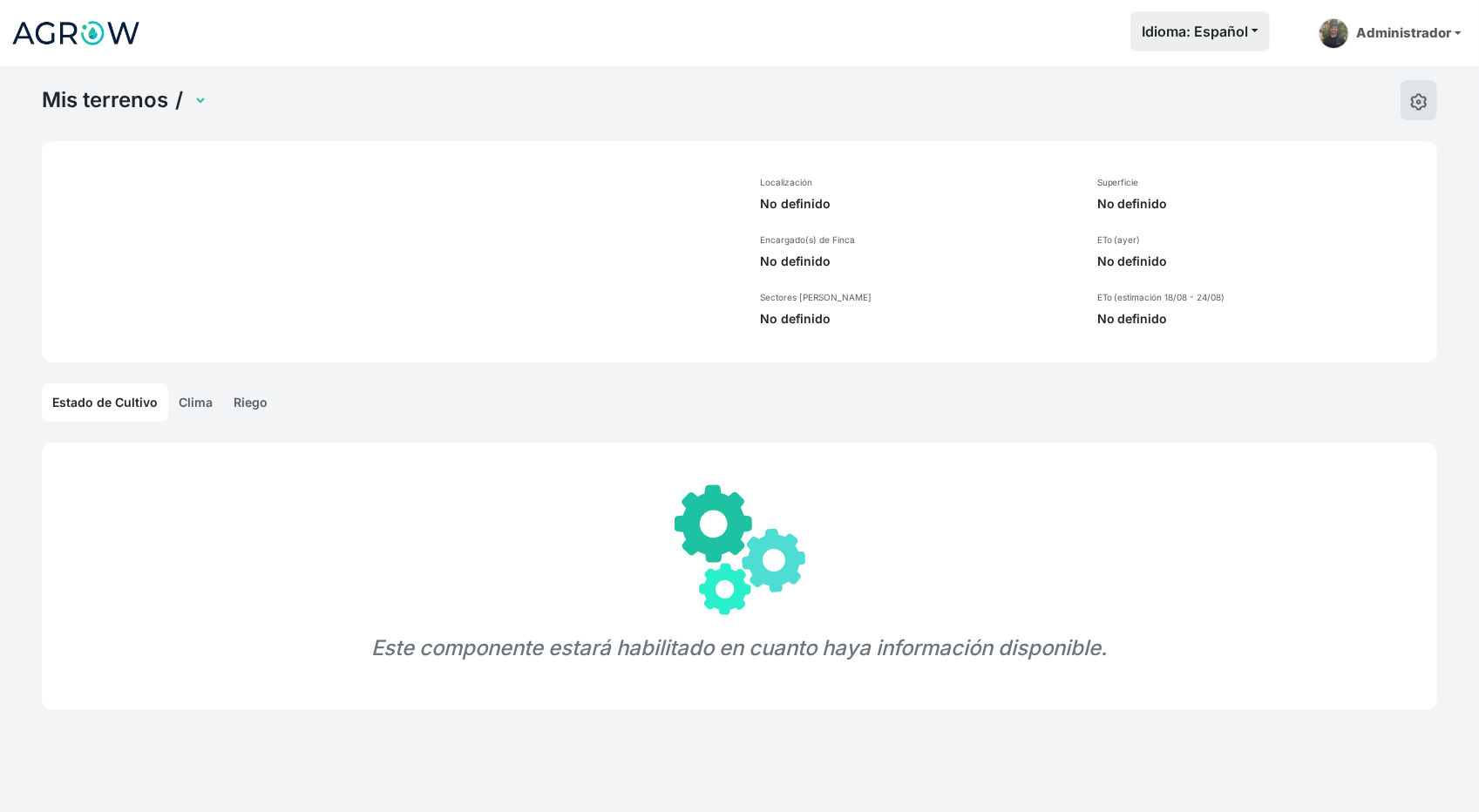
select select "1232"
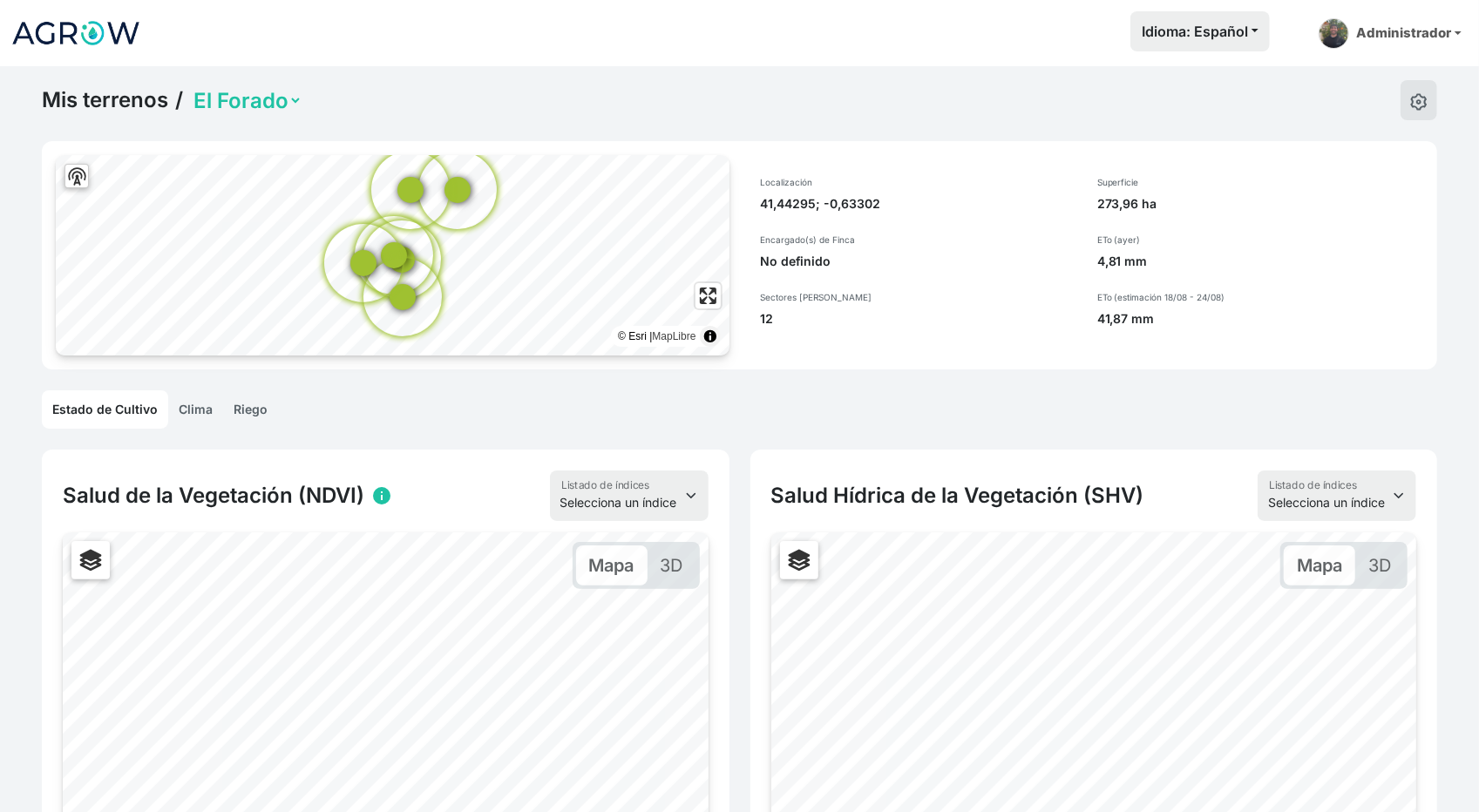
click at [259, 408] on link "Riego" at bounding box center [250, 409] width 55 height 38
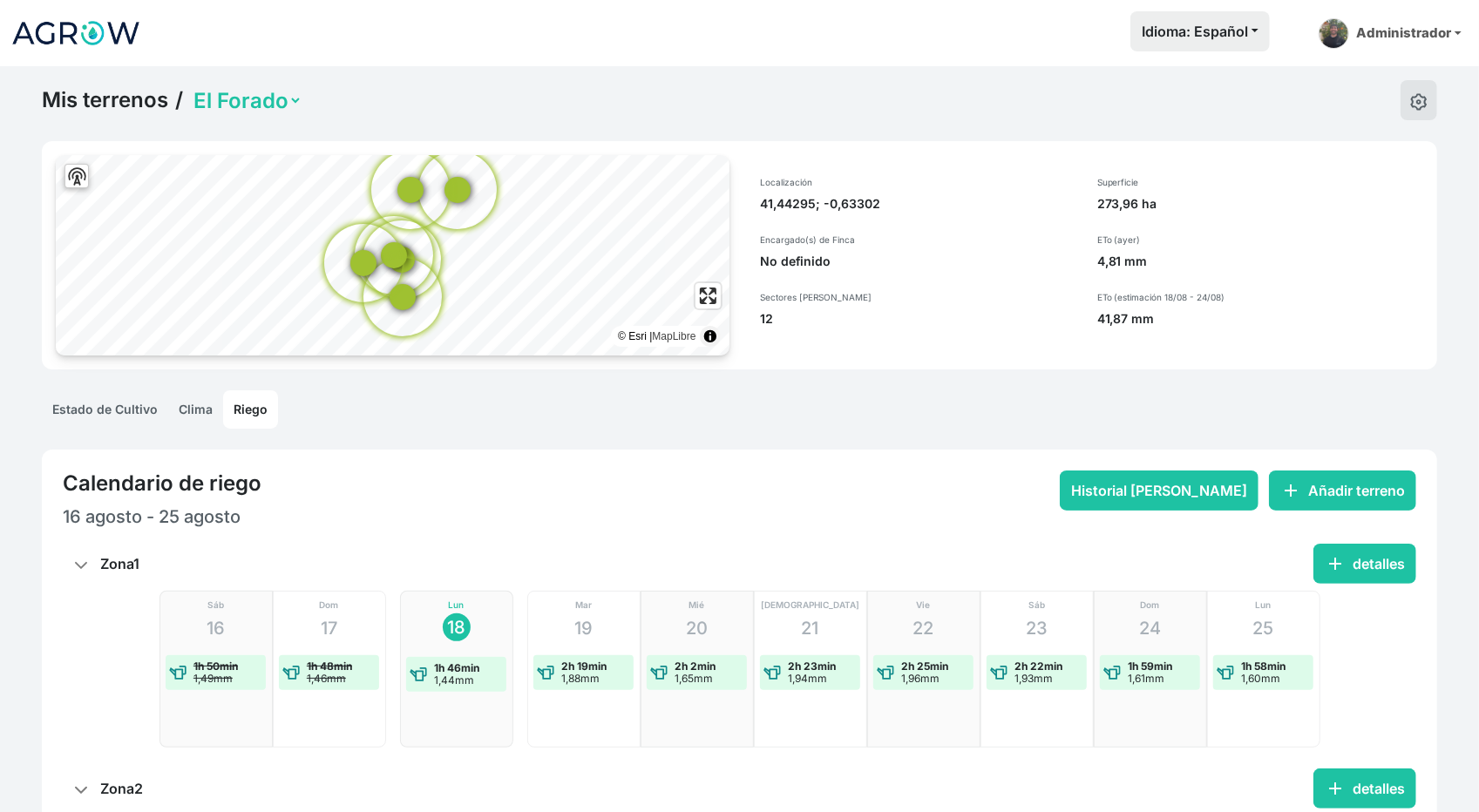
click at [186, 410] on link "Clima" at bounding box center [195, 409] width 55 height 38
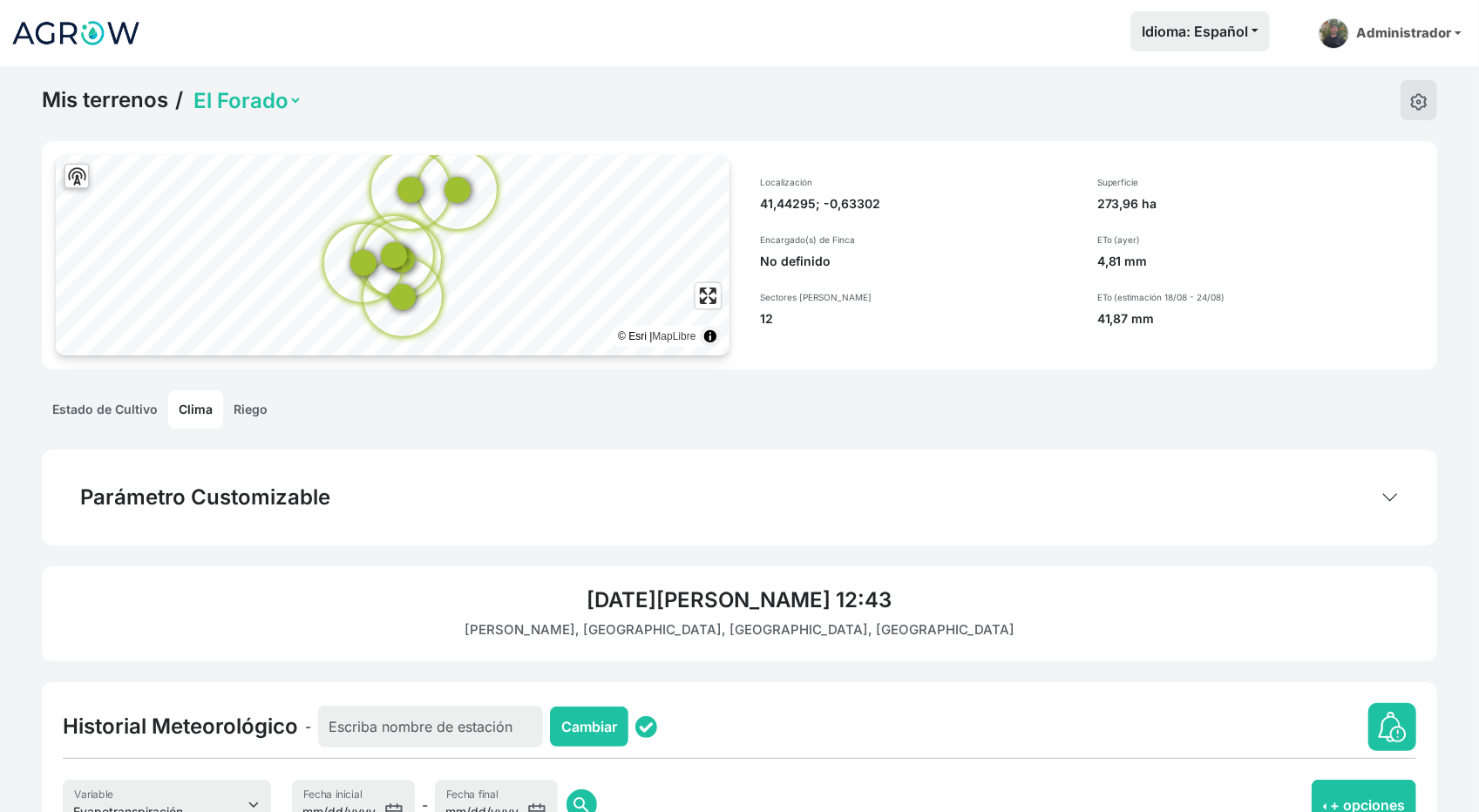
drag, startPoint x: 772, startPoint y: 78, endPoint x: 856, endPoint y: 664, distance: 592.0
click at [862, 667] on div "Mis terrenos / [GEOGRAPHIC_DATA] © Esri | MapLibre Localización 41,44295; -0,63…" at bounding box center [739, 682] width 1479 height 1233
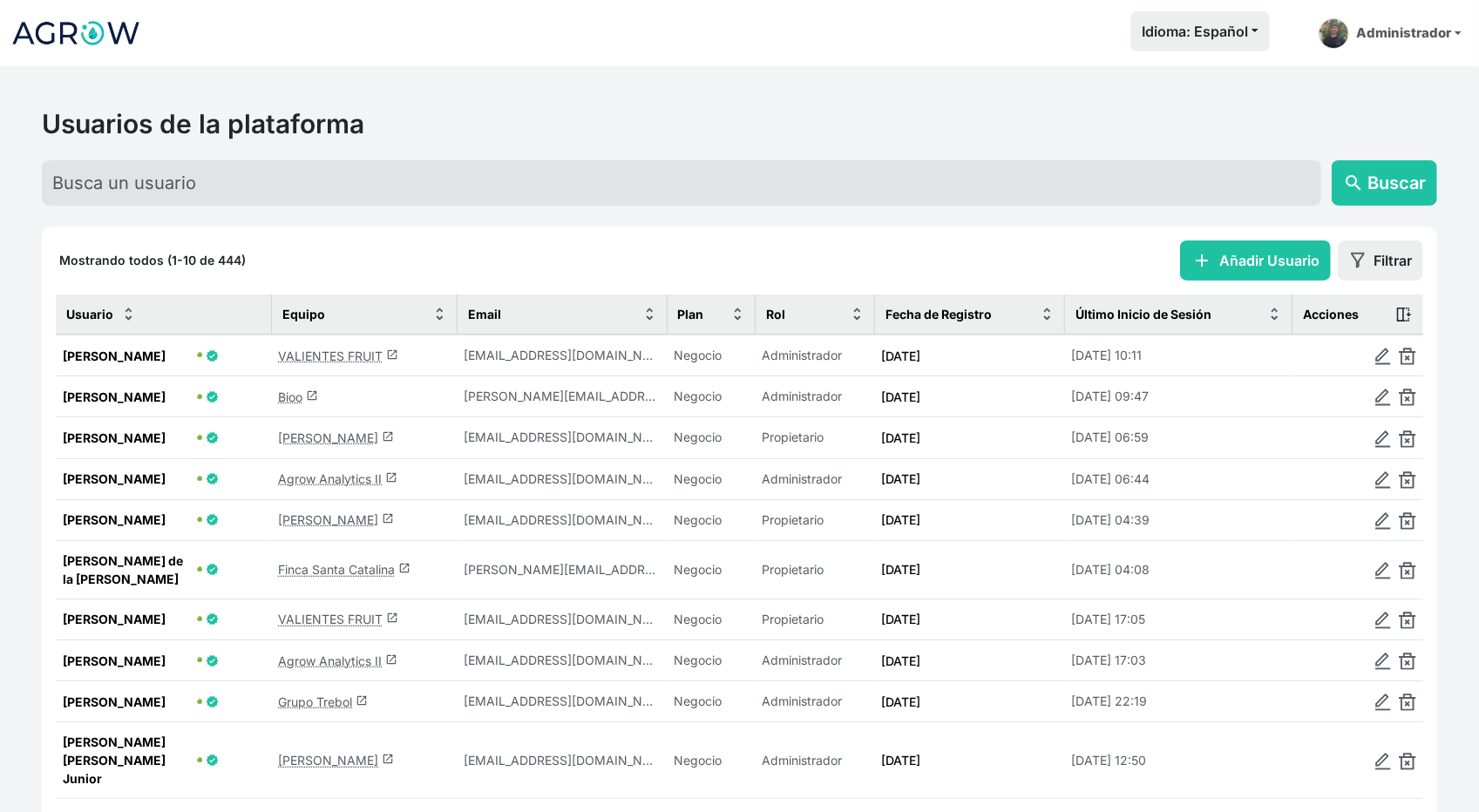
drag, startPoint x: 325, startPoint y: 357, endPoint x: 446, endPoint y: 348, distance: 121.3
click at [325, 357] on link "VALIENTES FRUIT launch" at bounding box center [338, 356] width 121 height 15
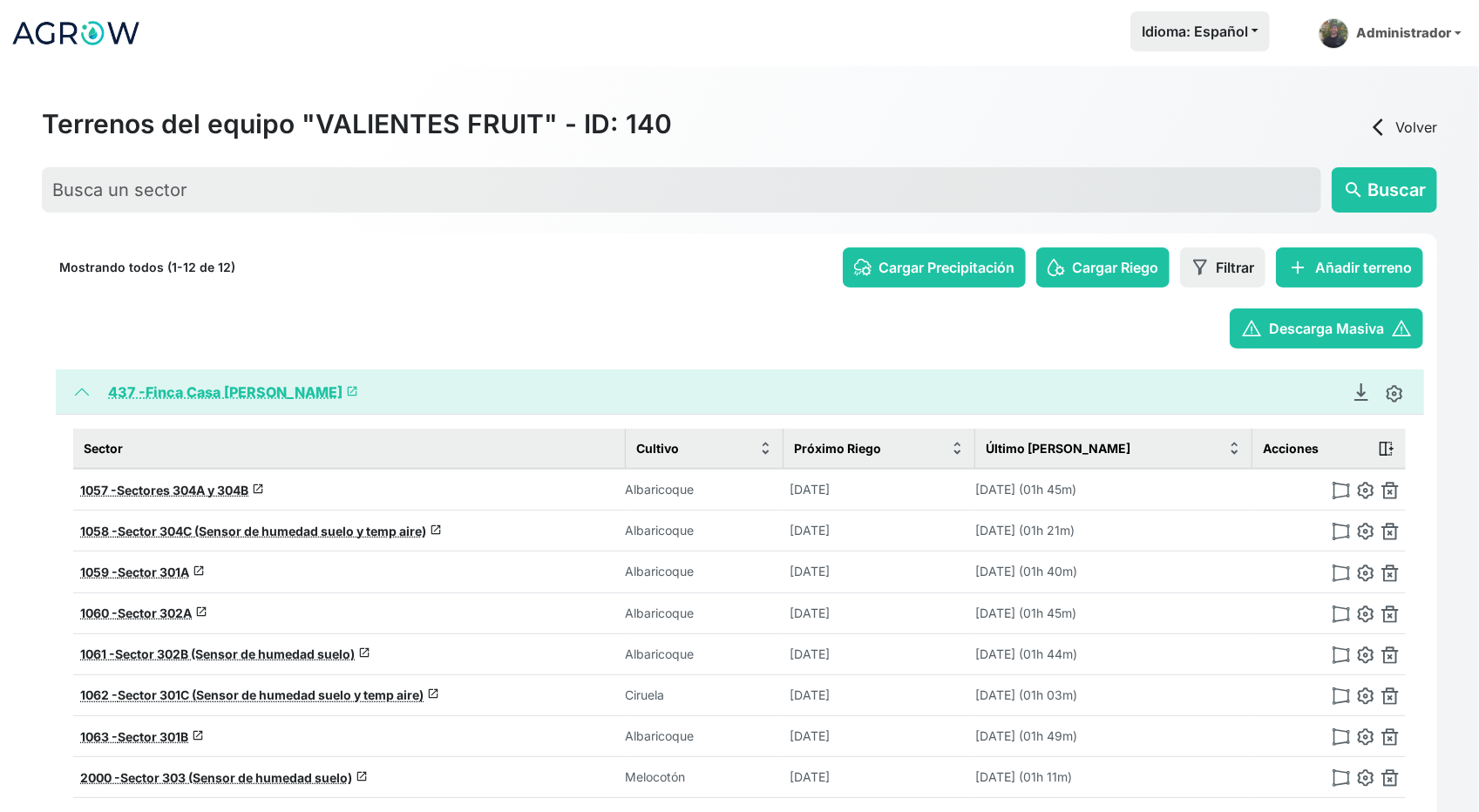
click at [219, 388] on link "437 - Finca Casa Rosa launch" at bounding box center [234, 391] width 250 height 18
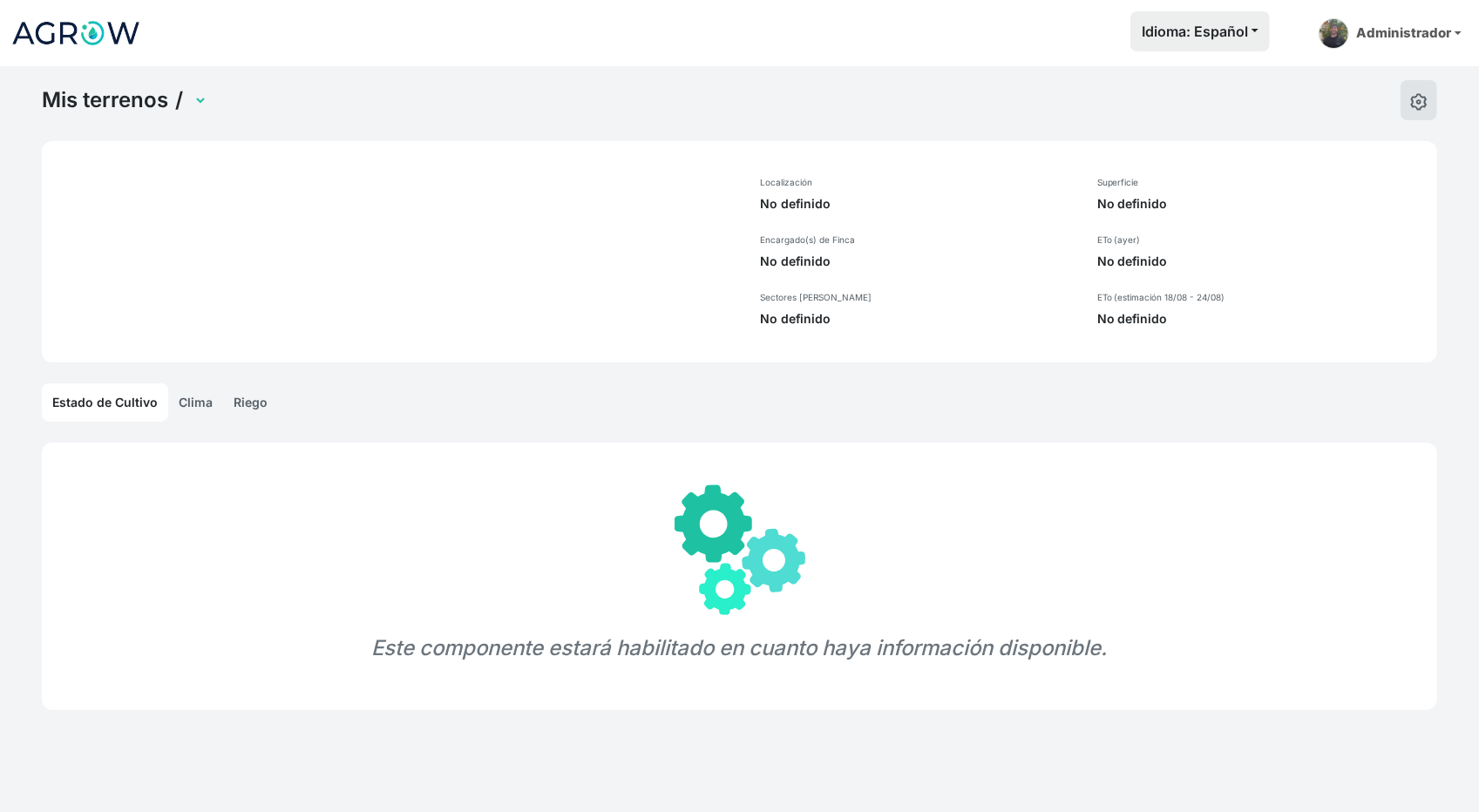
select select "437"
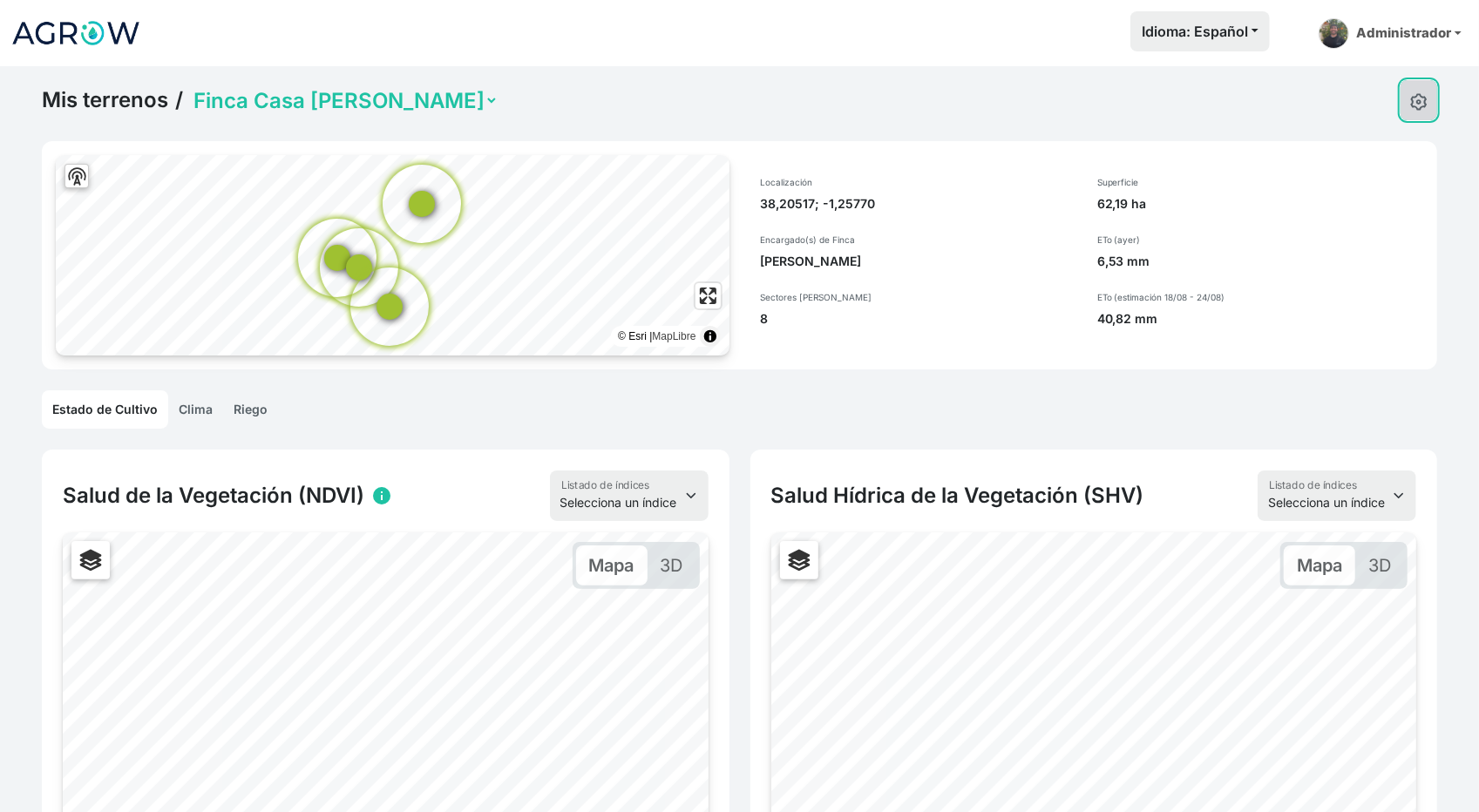
click at [1434, 94] on button at bounding box center [1418, 99] width 36 height 40
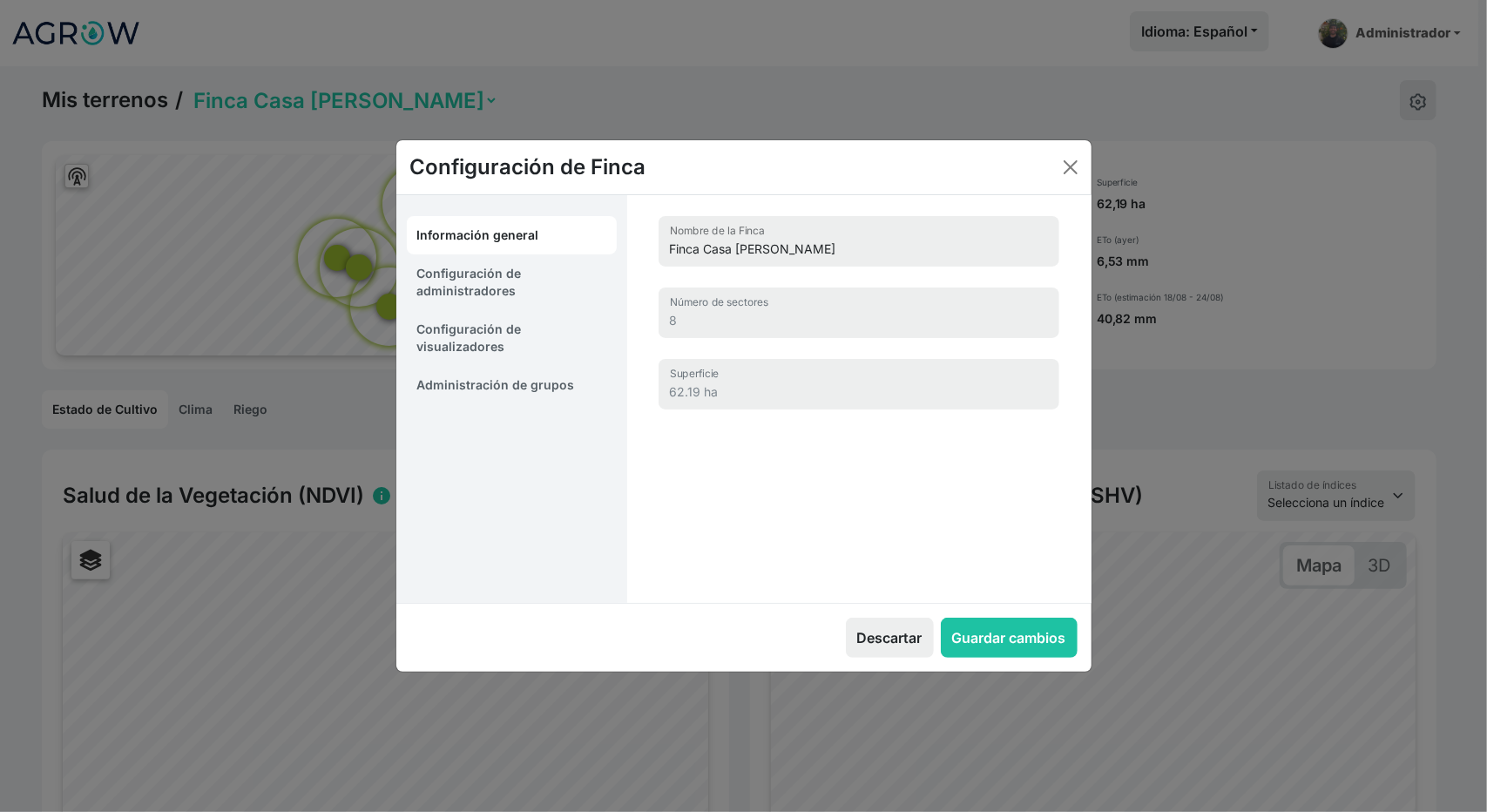
click at [266, 389] on div "Configuración de Finca Información general Configuración de administradores Con…" at bounding box center [744, 406] width 1487 height 812
click at [254, 401] on div "Configuración de Finca Información general Configuración de administradores Con…" at bounding box center [744, 406] width 1487 height 812
click at [1071, 171] on button "Close" at bounding box center [1071, 167] width 28 height 28
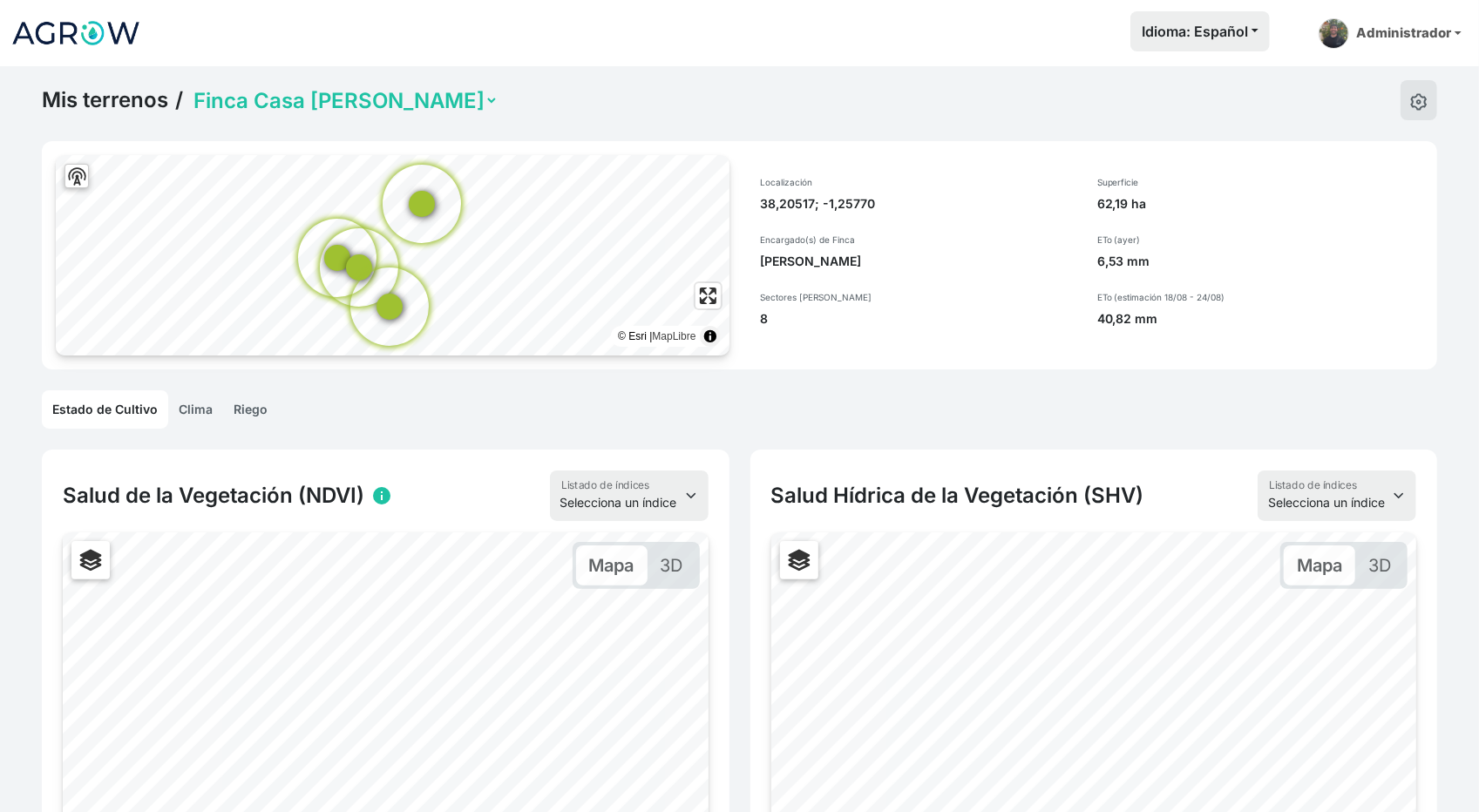
click at [258, 403] on link "Riego" at bounding box center [250, 409] width 55 height 38
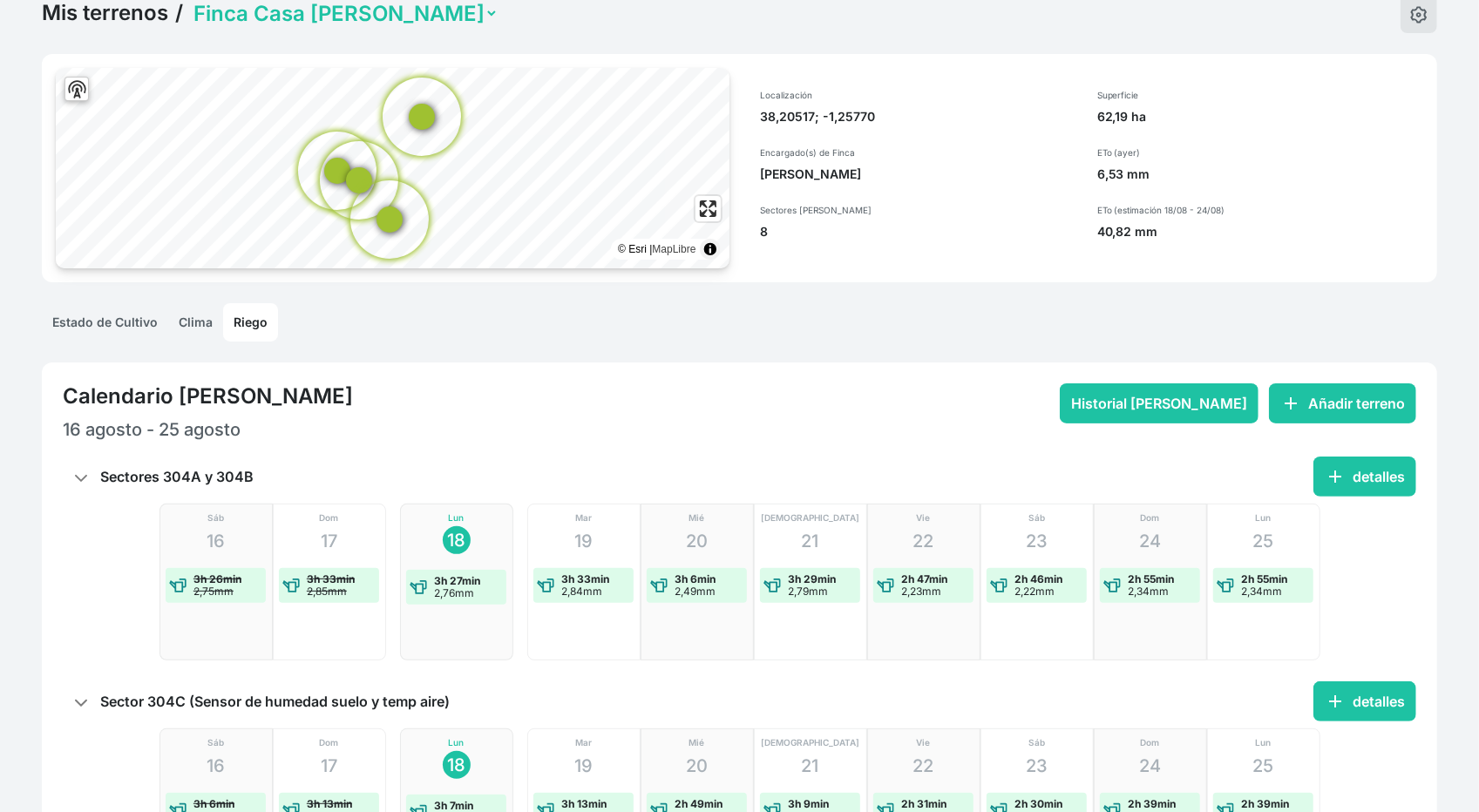
scroll to position [174, 0]
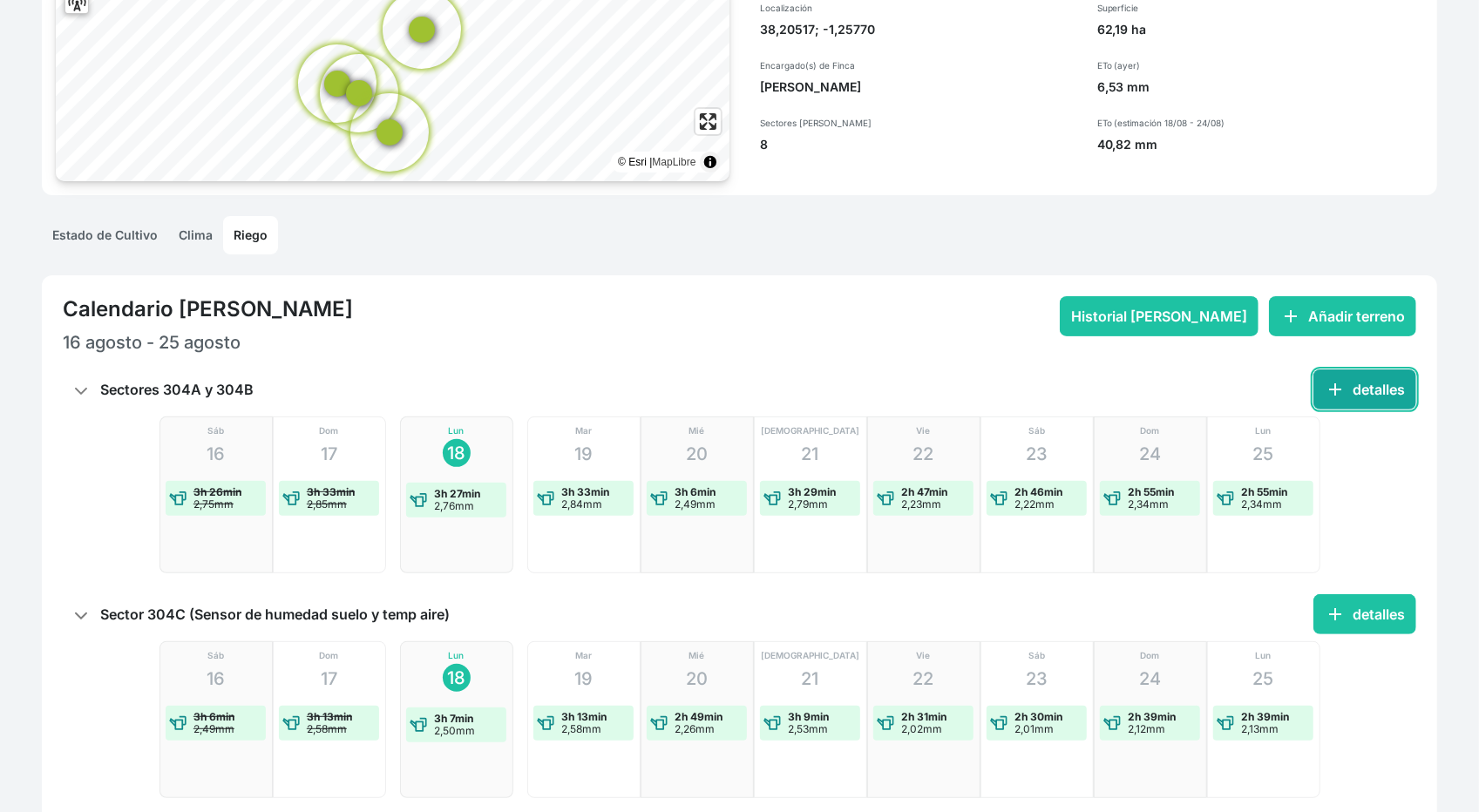
click at [1374, 383] on button "add detalles" at bounding box center [1364, 388] width 103 height 40
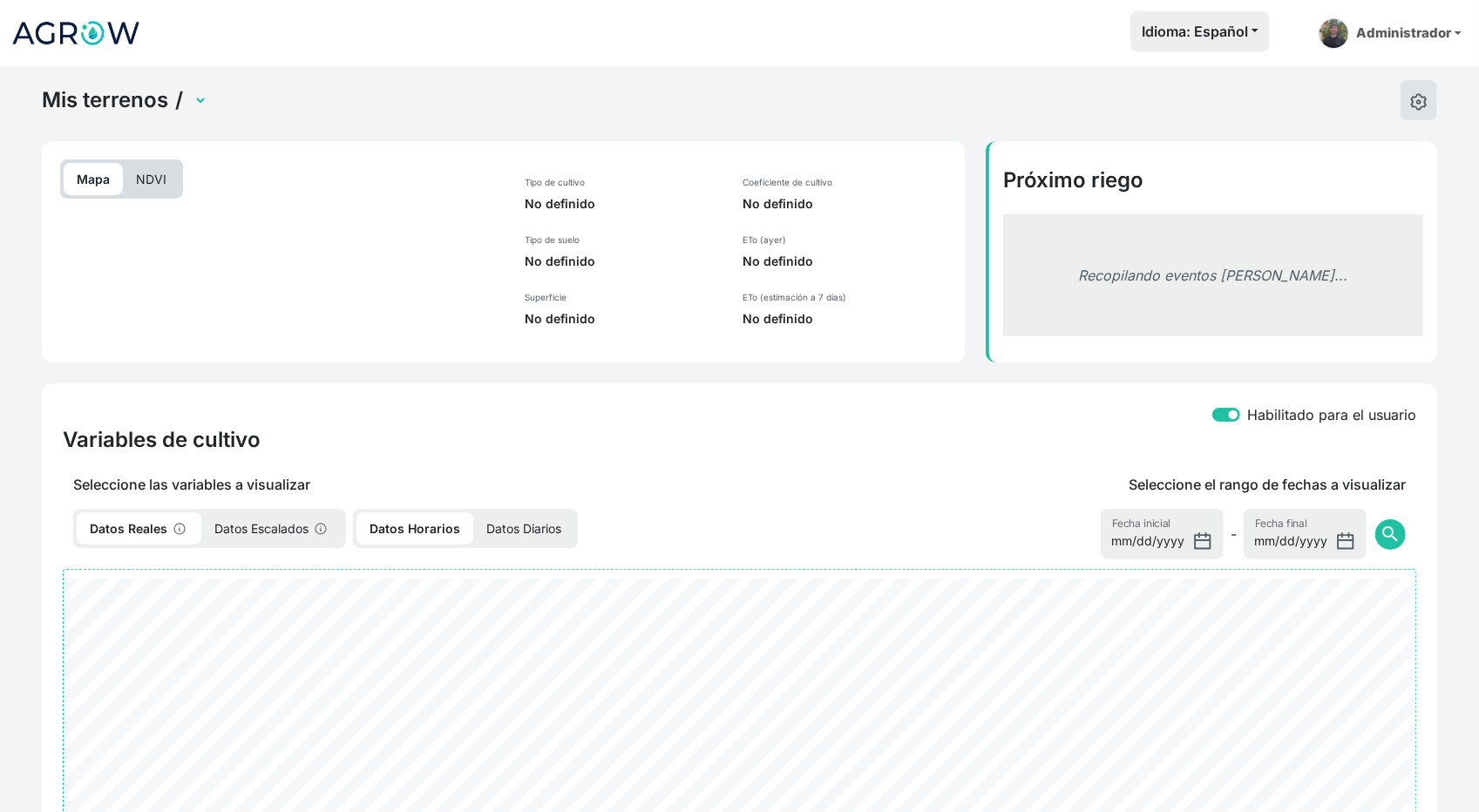
select select "1057"
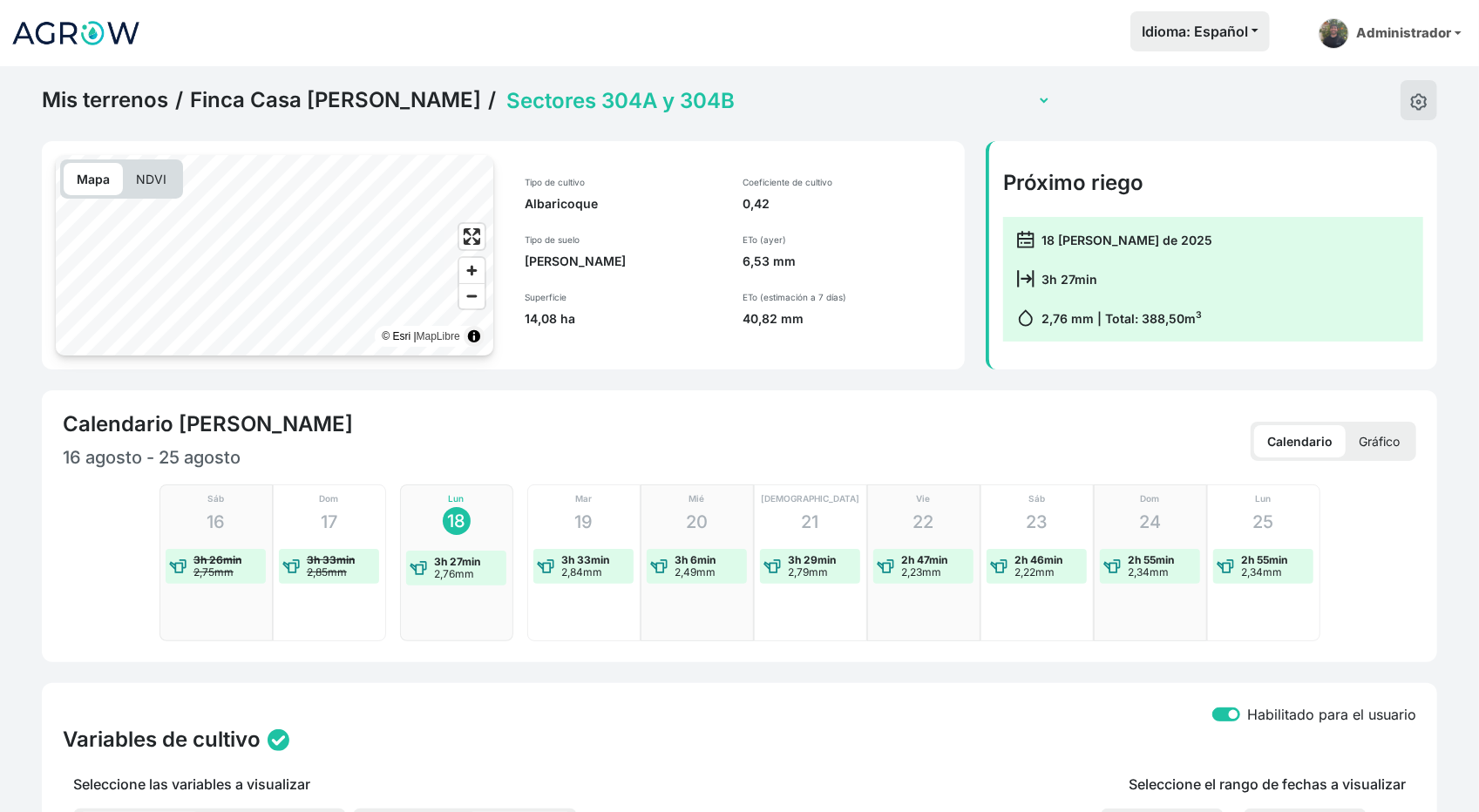
click at [1376, 438] on p "Gráfico" at bounding box center [1379, 441] width 67 height 32
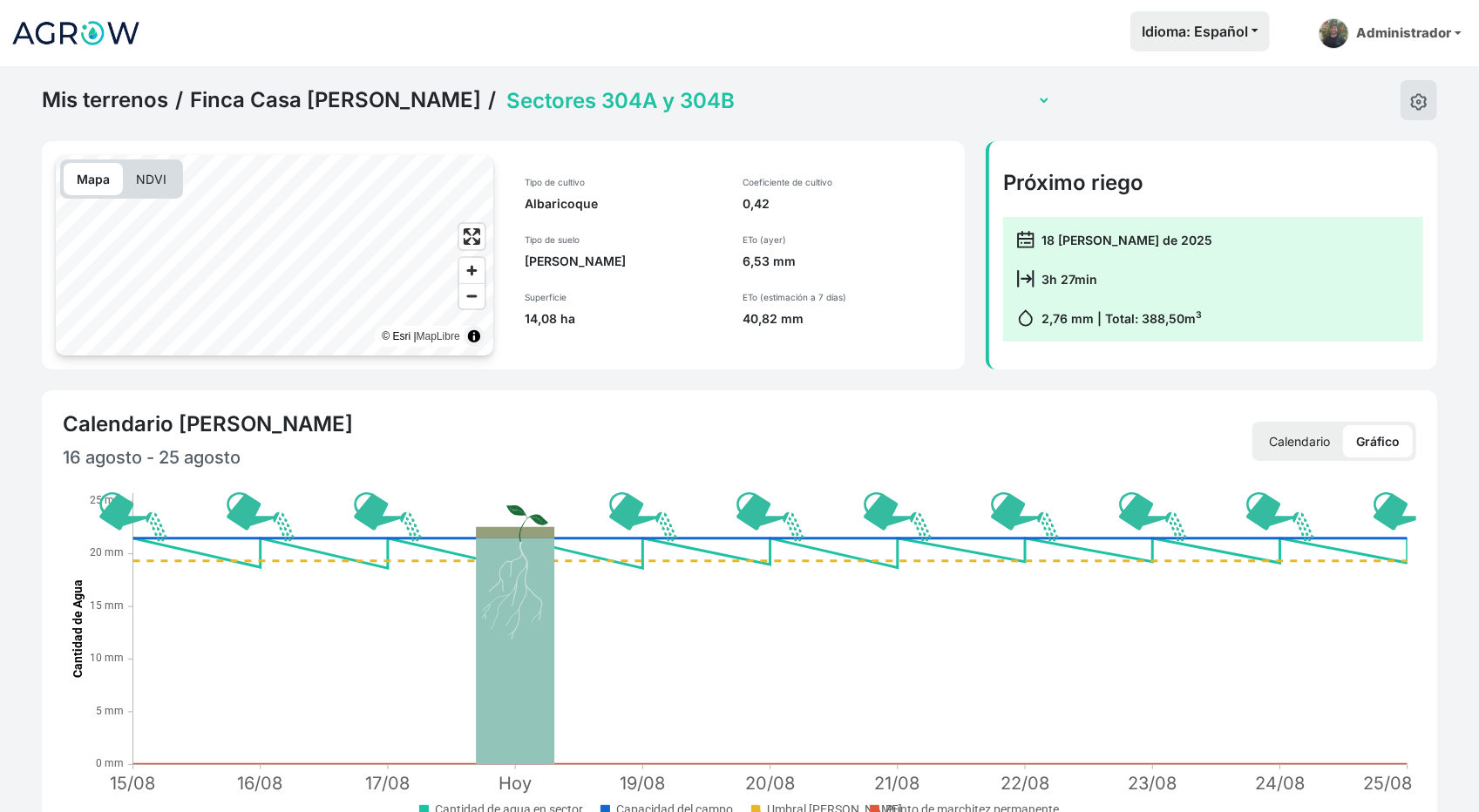
click at [262, 96] on link "Finca Casa Rosa" at bounding box center [336, 100] width 291 height 26
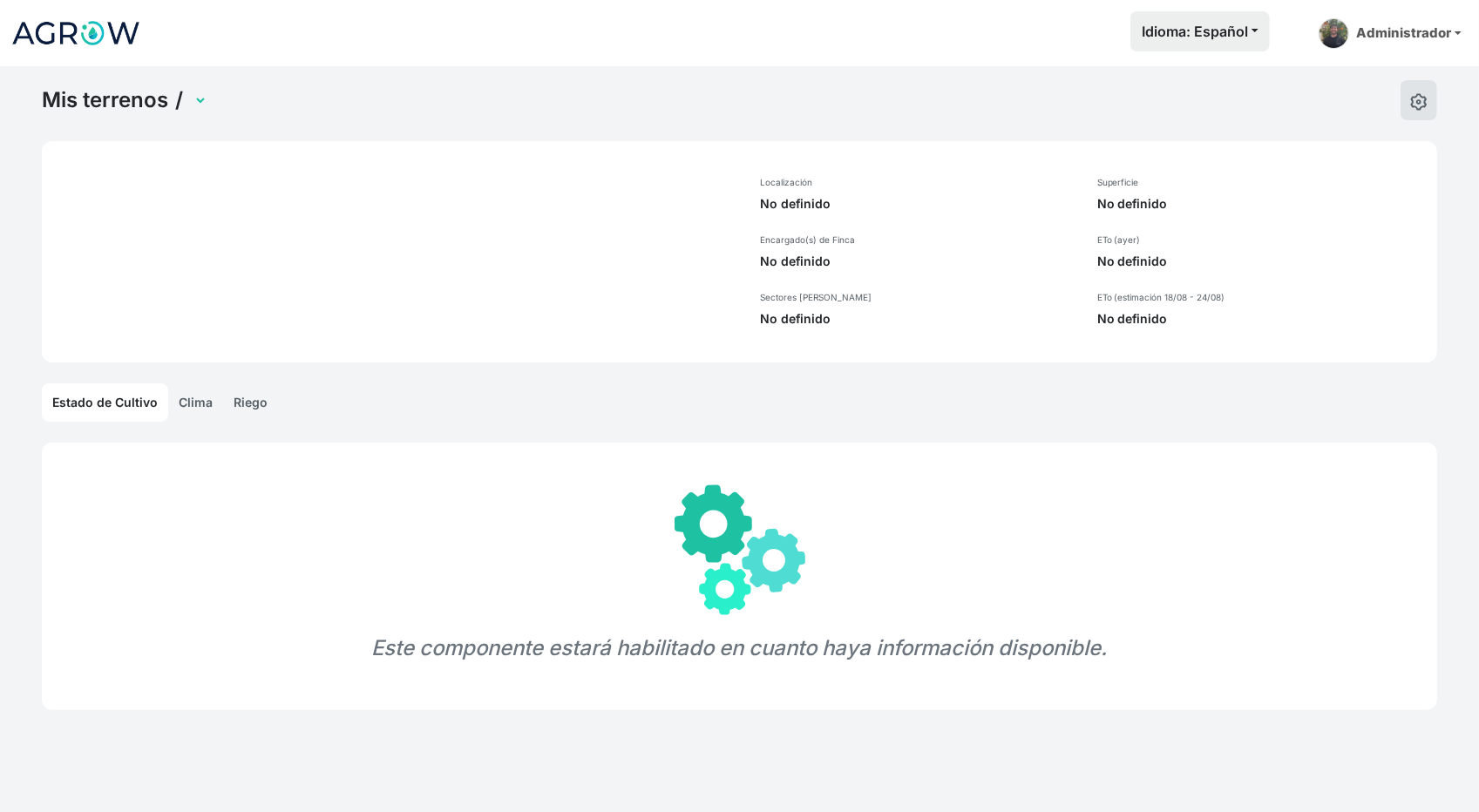
select select "437"
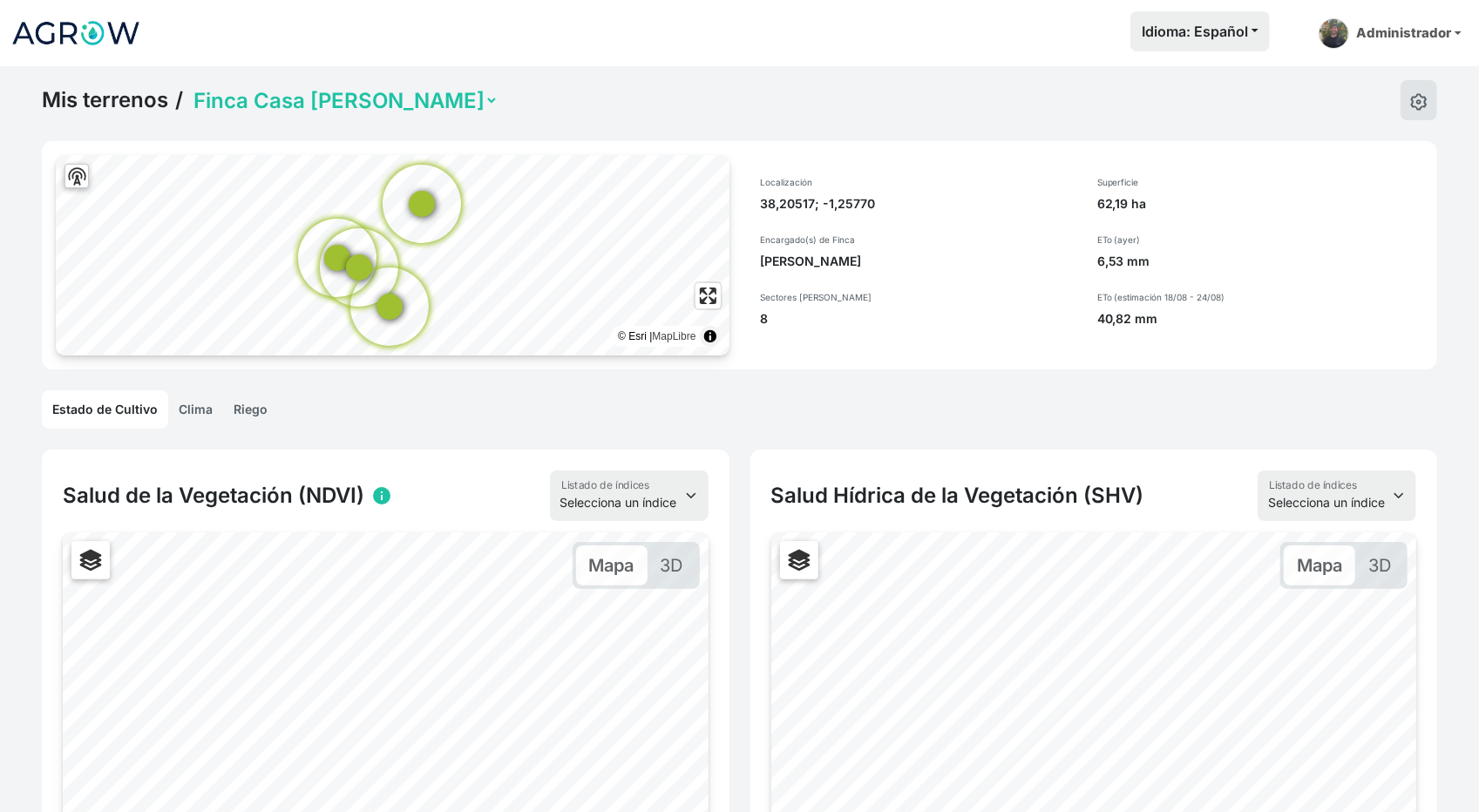
click at [196, 403] on link "Clima" at bounding box center [195, 409] width 55 height 38
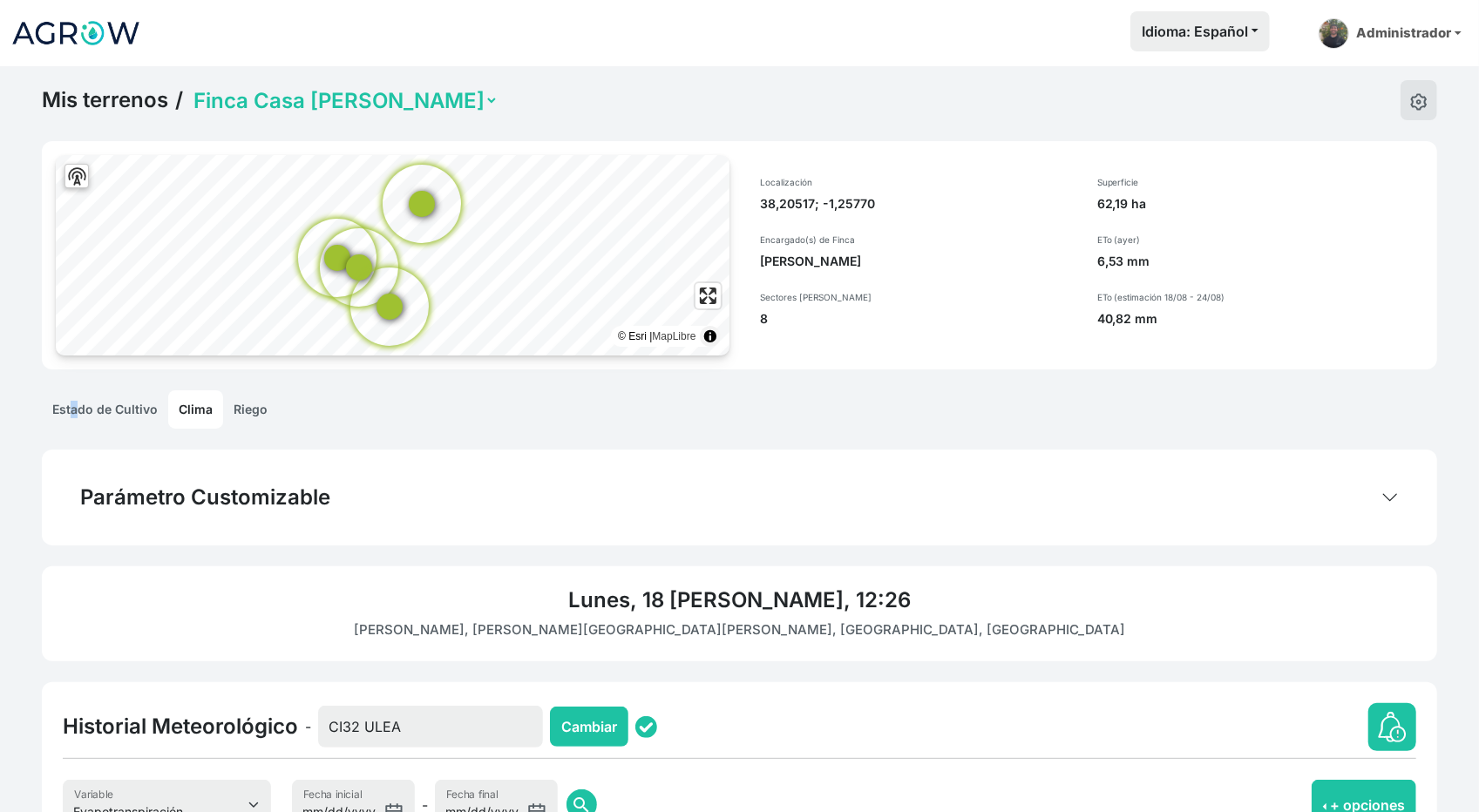
drag, startPoint x: 71, startPoint y: 415, endPoint x: 79, endPoint y: 409, distance: 10.0
click at [77, 409] on link "Estado de Cultivo" at bounding box center [105, 409] width 126 height 38
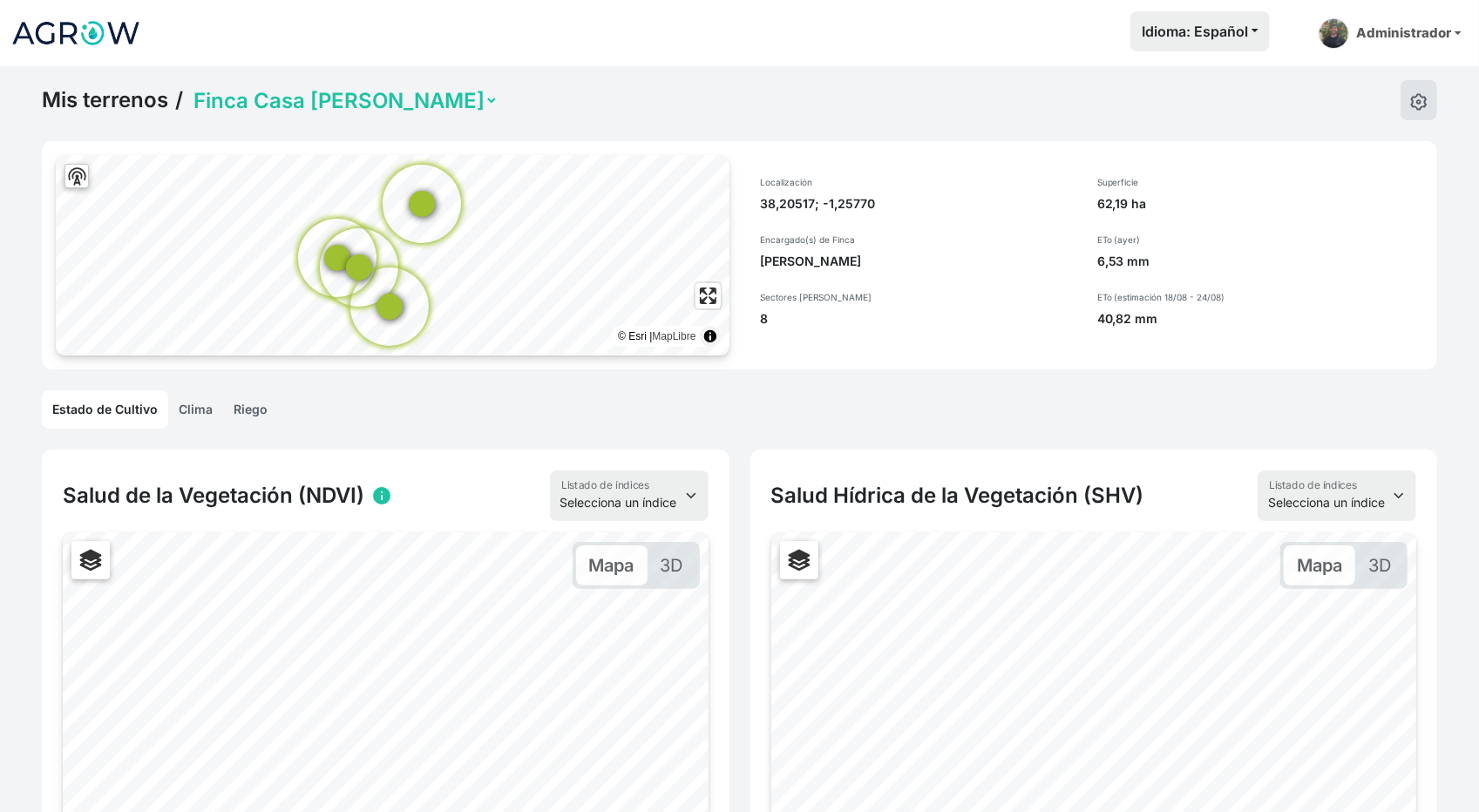
click at [212, 406] on link "Clima" at bounding box center [195, 409] width 55 height 38
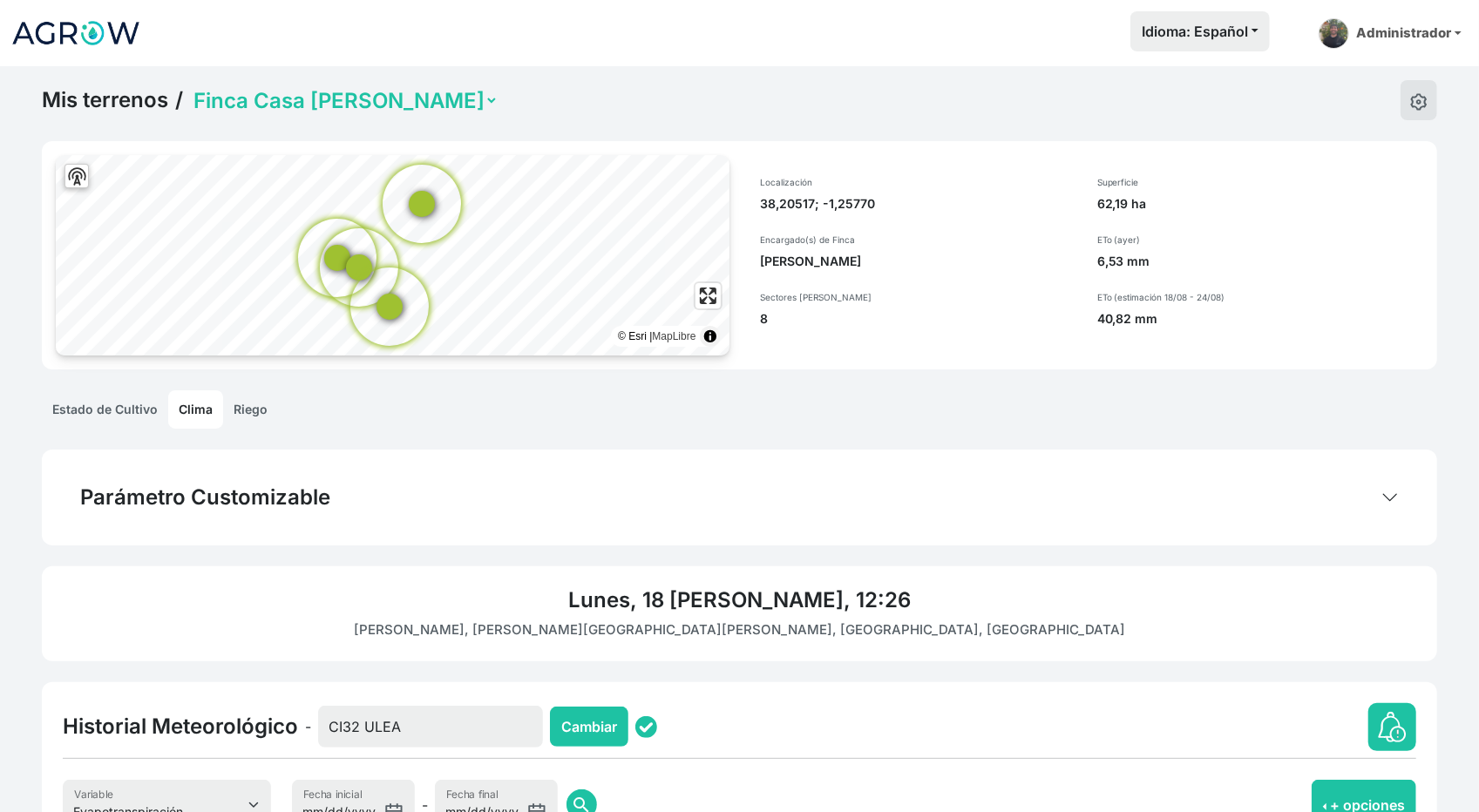
click at [119, 412] on link "Estado de Cultivo" at bounding box center [105, 409] width 126 height 38
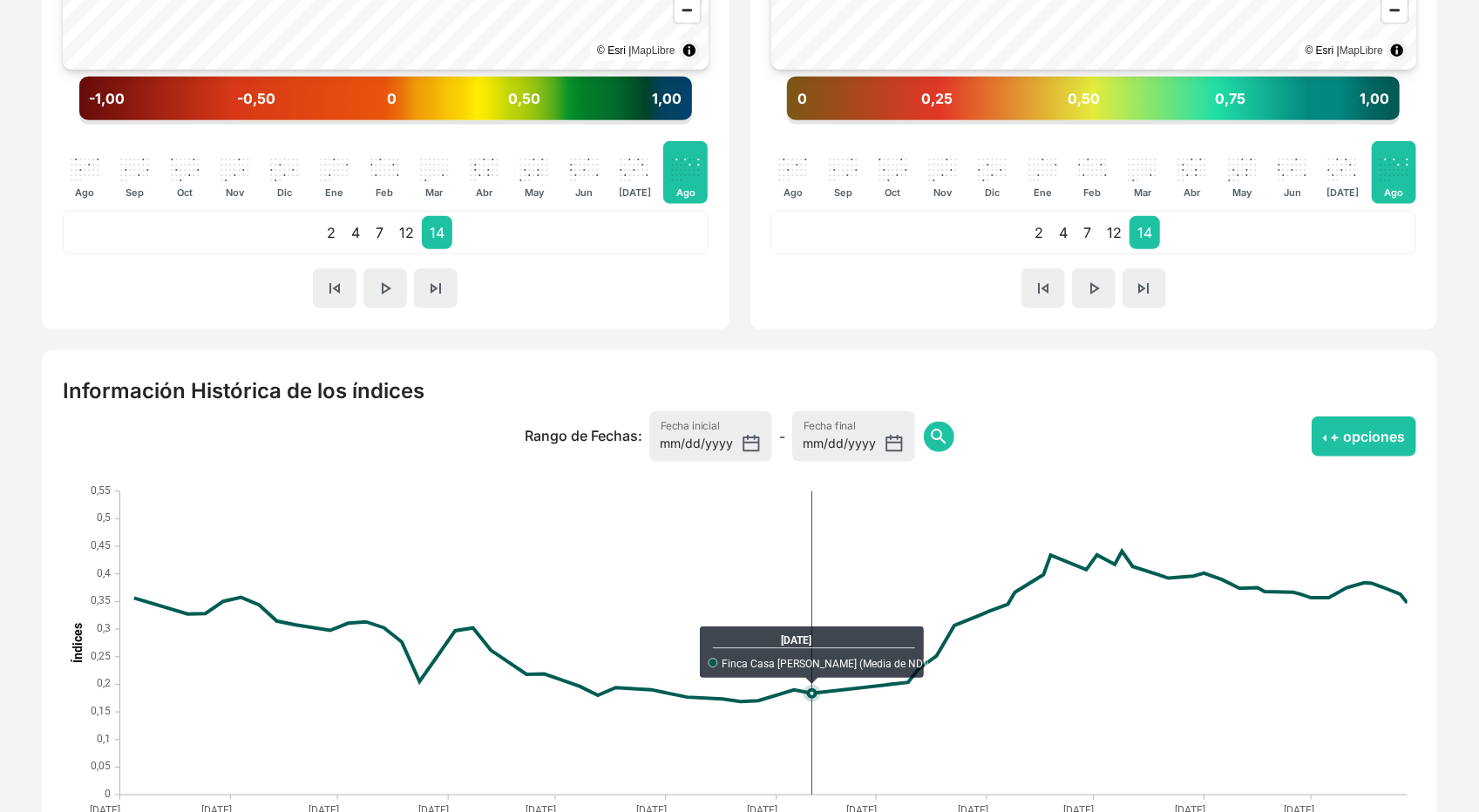
scroll to position [1100, 0]
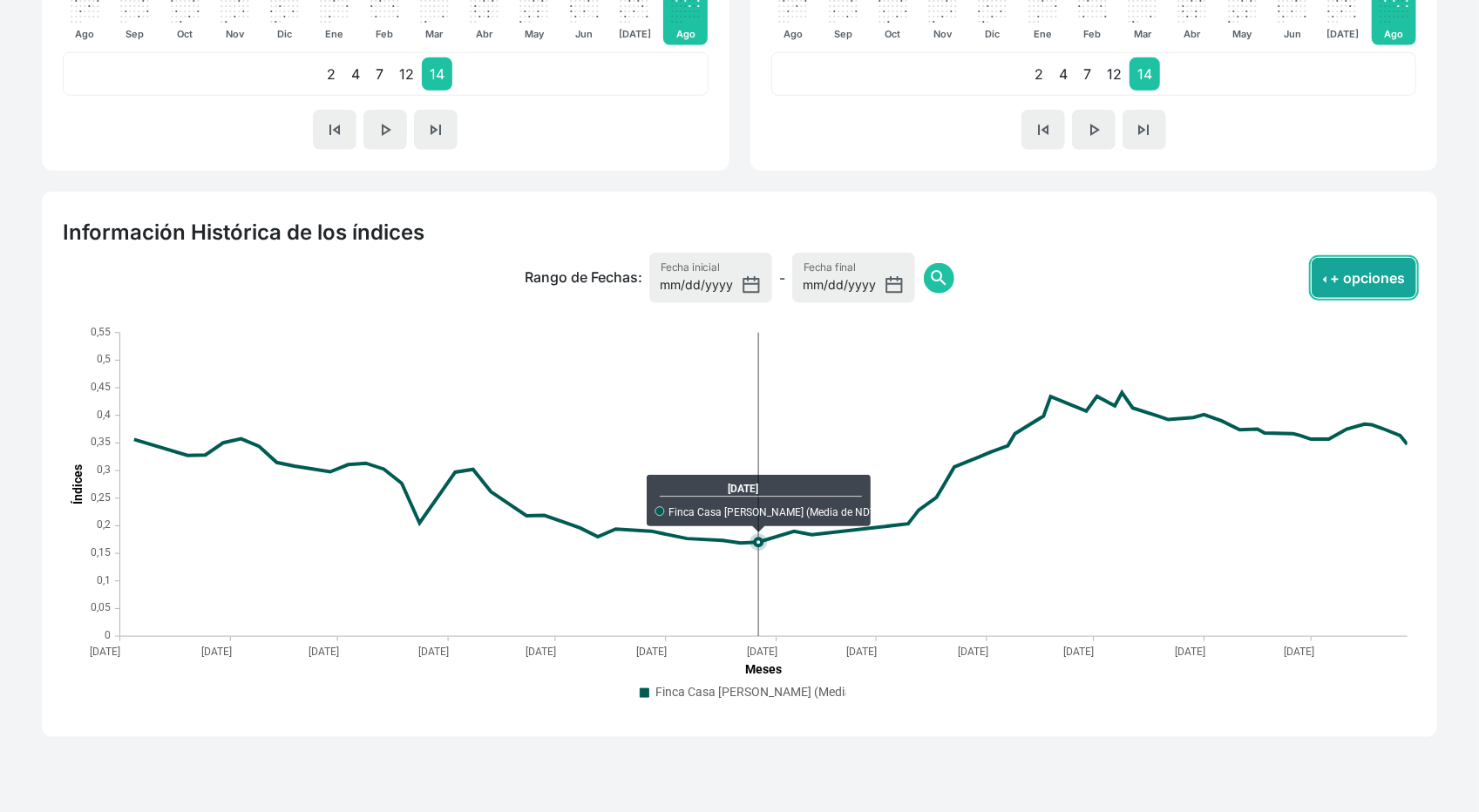
click at [1340, 282] on button "+ opciones" at bounding box center [1363, 277] width 105 height 40
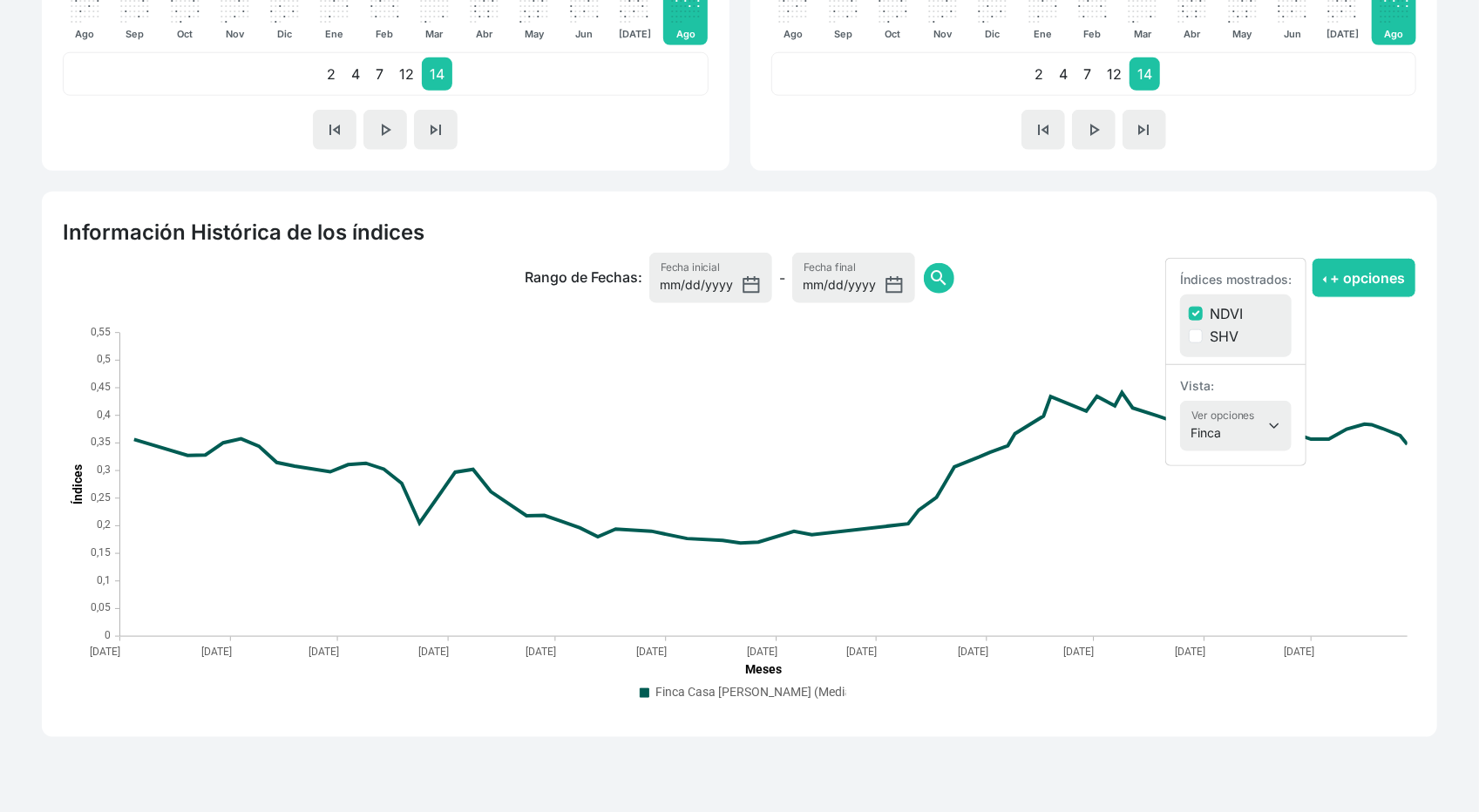
click at [1320, 223] on h2 "Información Histórica de los índices" at bounding box center [739, 233] width 1353 height 26
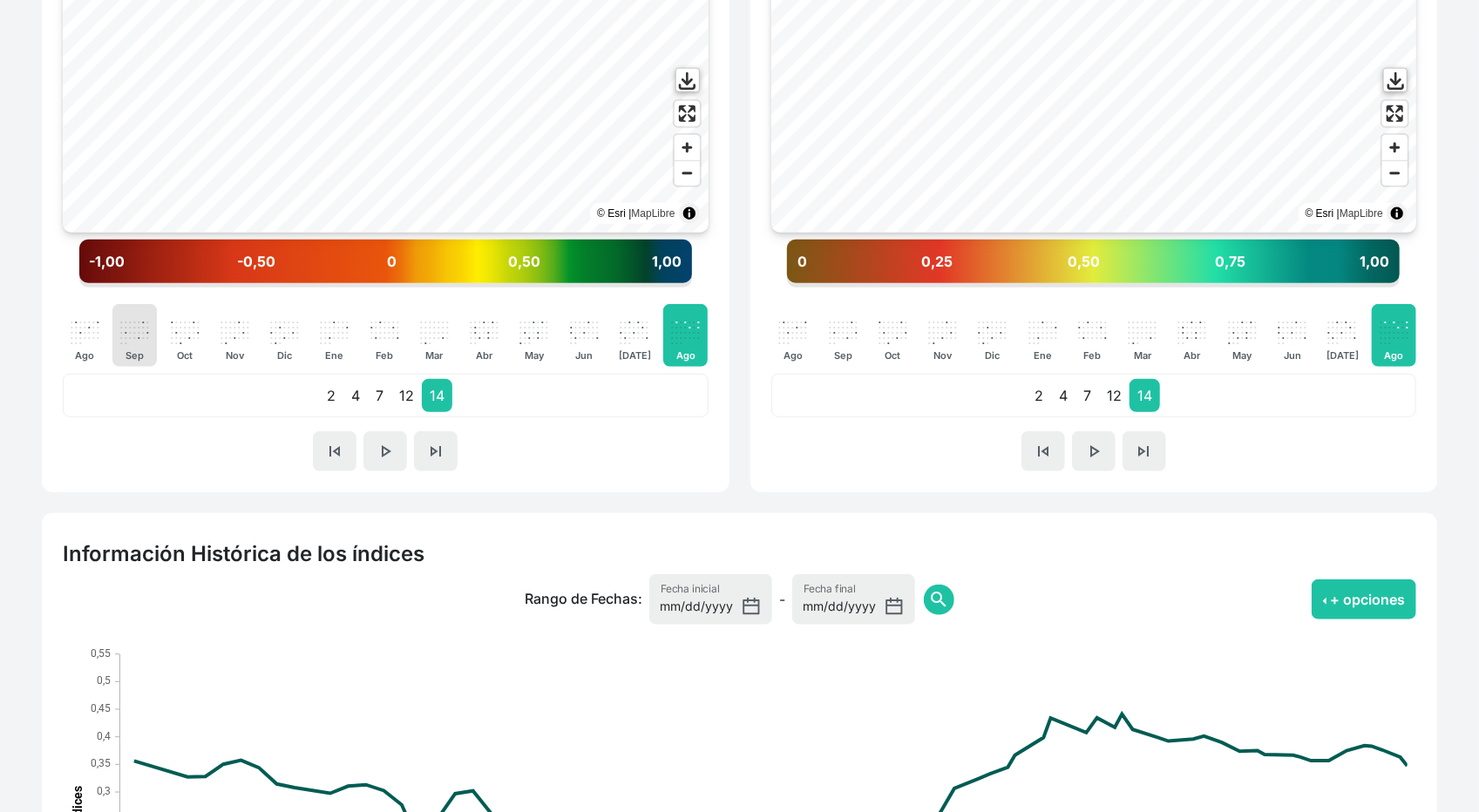
scroll to position [752, 0]
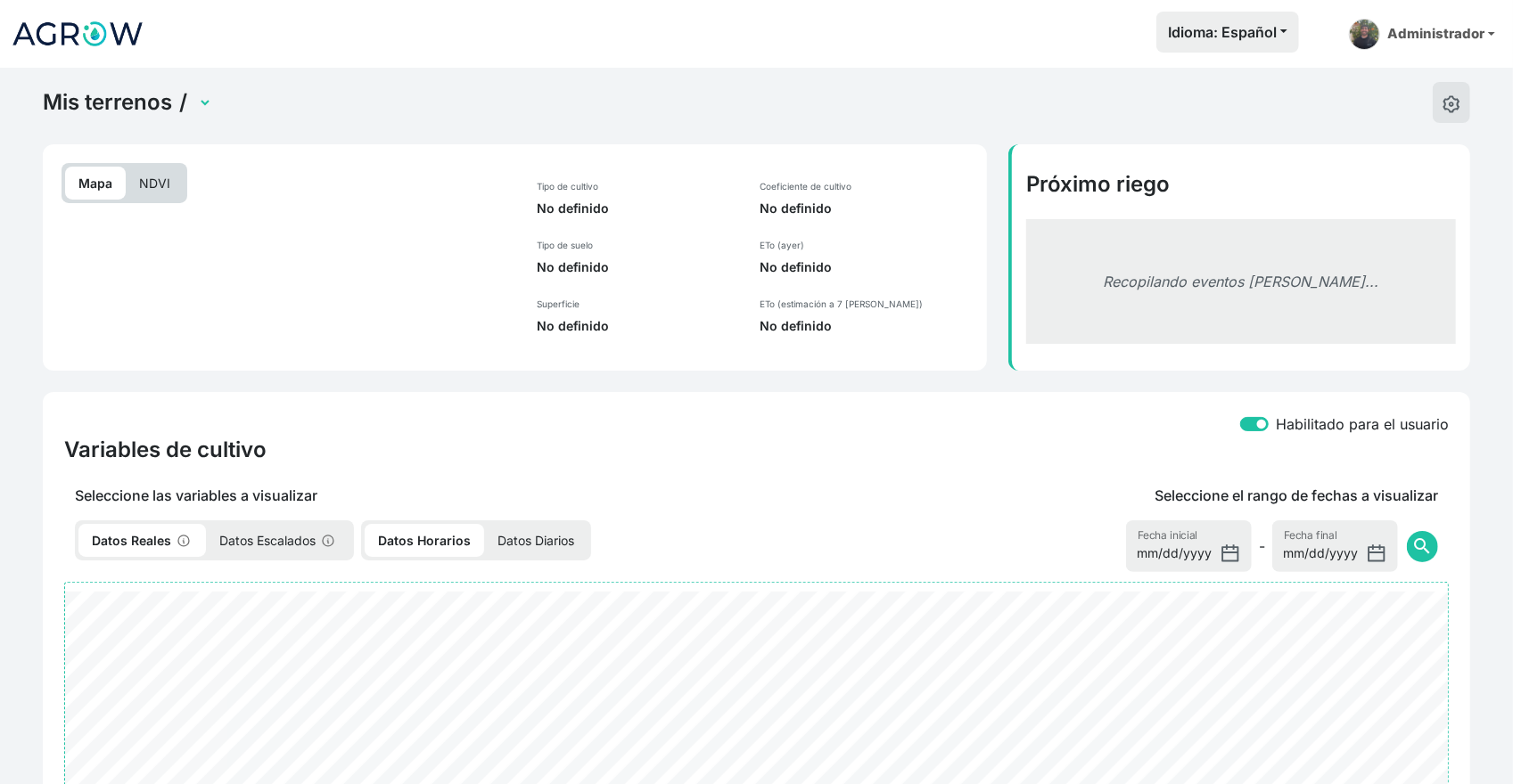
select select "2480"
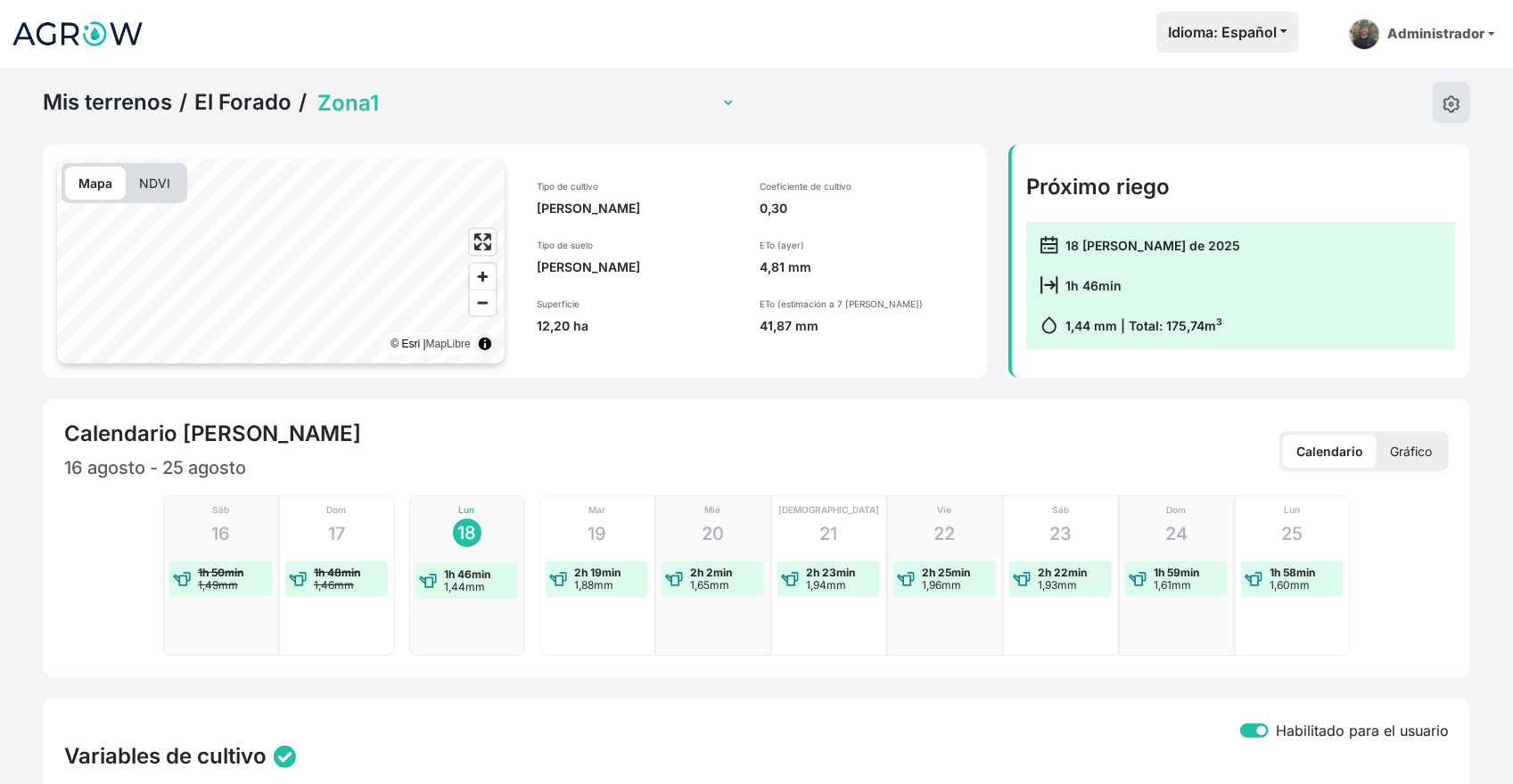
click at [251, 108] on link "El Forado" at bounding box center [243, 102] width 97 height 27
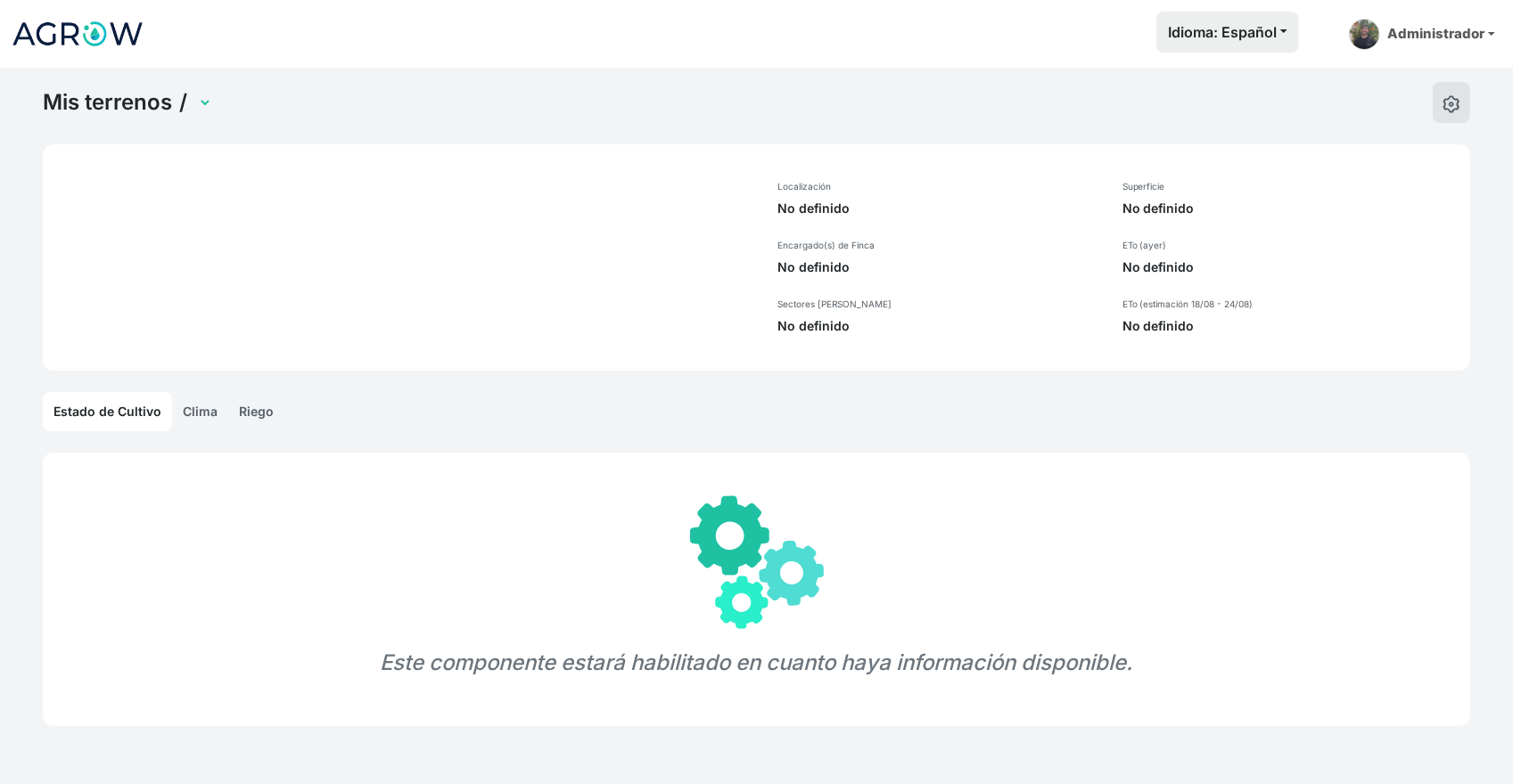
select select "1232"
